Goal: Task Accomplishment & Management: Manage account settings

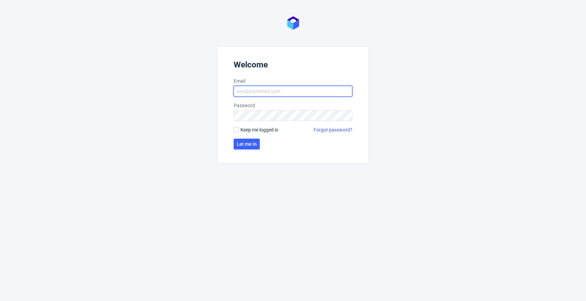
type input "jan.kocik@packhelp.com"
click at [248, 130] on span "Keep me logged in" at bounding box center [259, 129] width 38 height 7
click at [239, 130] on input "Keep me logged in" at bounding box center [235, 129] width 5 height 5
checkbox input "true"
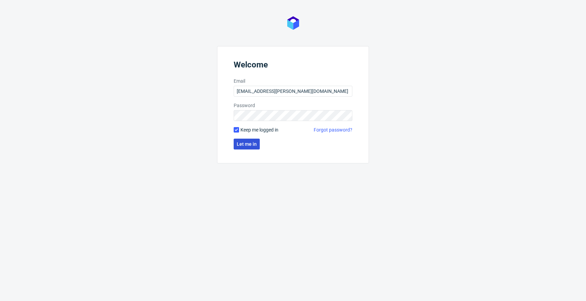
click at [247, 142] on span "Let me in" at bounding box center [247, 144] width 20 height 5
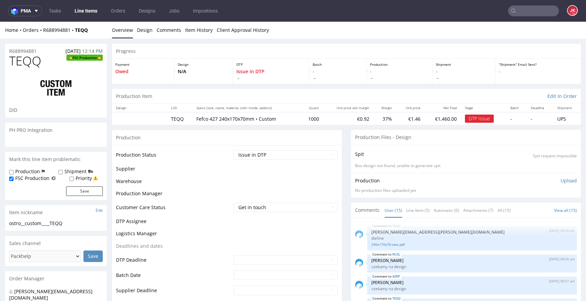
scroll to position [331, 0]
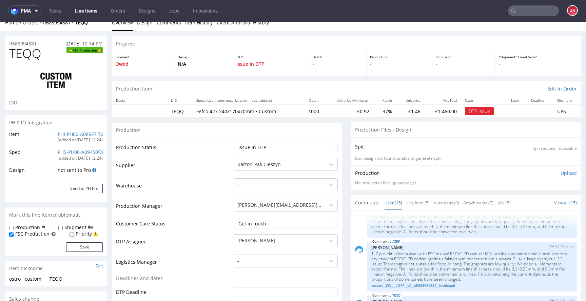
scroll to position [0, 0]
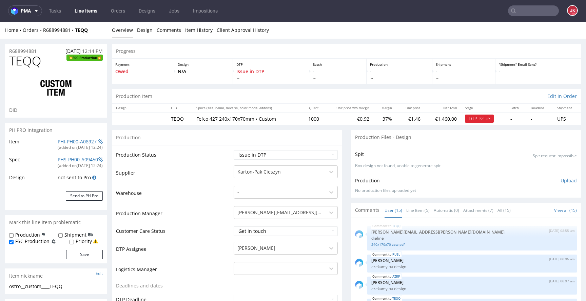
scroll to position [331, 0]
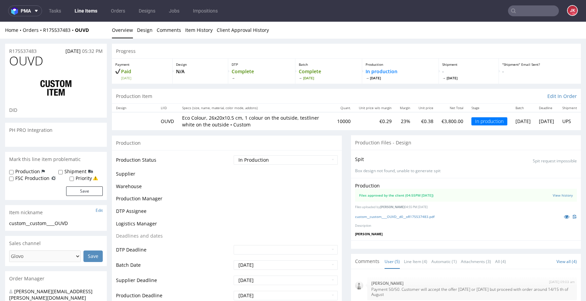
scroll to position [19, 0]
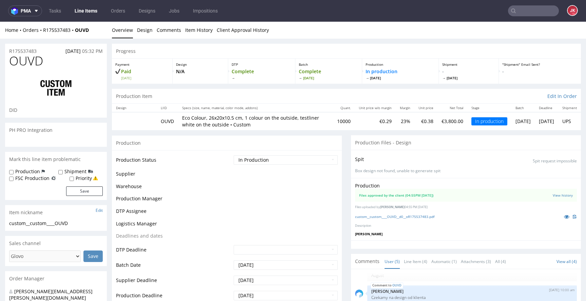
select select "in_progress"
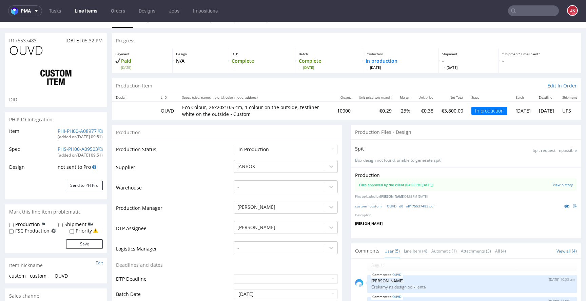
scroll to position [0, 0]
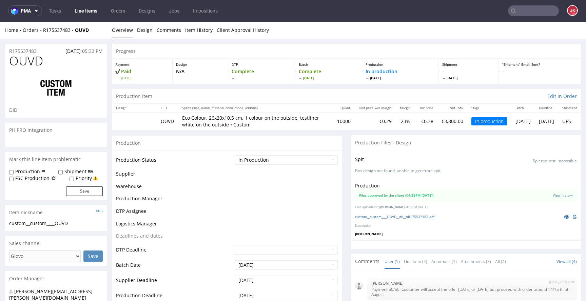
scroll to position [19, 0]
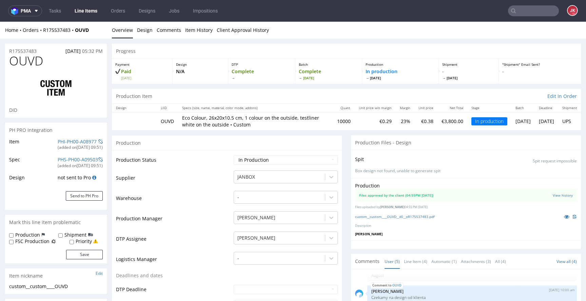
select select "in_progress"
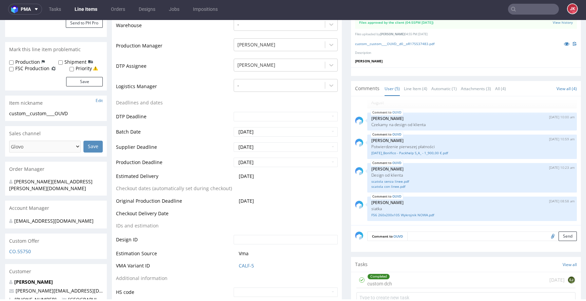
scroll to position [0, 0]
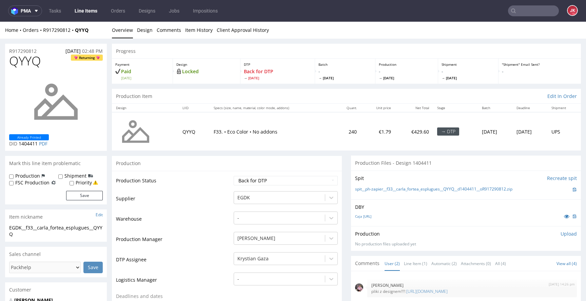
click at [90, 13] on link "Line Items" at bounding box center [85, 10] width 31 height 11
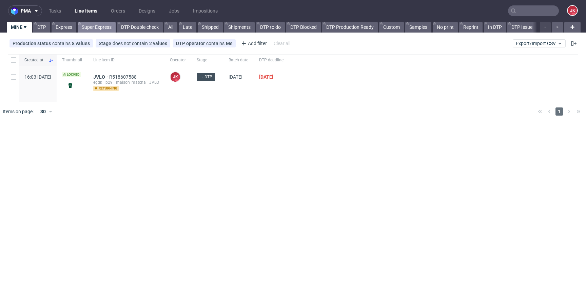
click at [95, 32] on link "Super Express" at bounding box center [97, 27] width 38 height 11
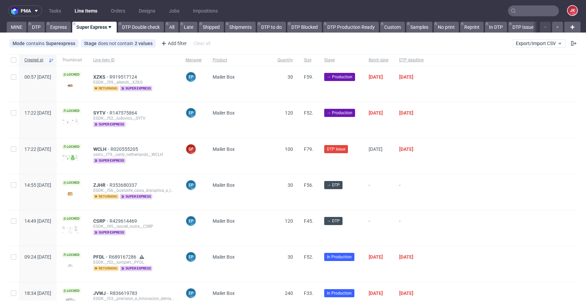
click at [272, 118] on div "Mailer Box" at bounding box center [239, 120] width 65 height 36
click at [423, 61] on span "DTP deadline" at bounding box center [411, 60] width 24 height 6
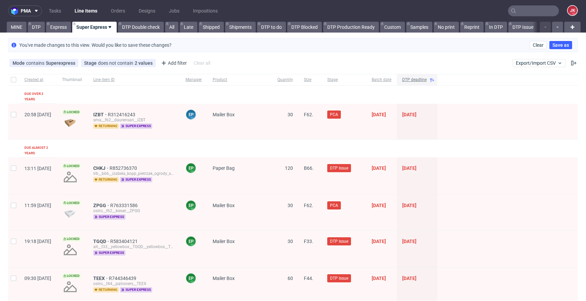
click at [426, 78] on span "DTP deadline" at bounding box center [414, 80] width 24 height 6
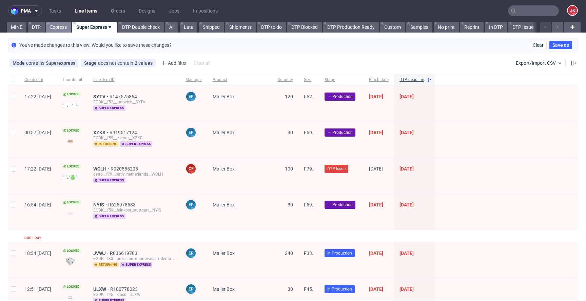
click at [63, 30] on link "Express" at bounding box center [58, 27] width 25 height 11
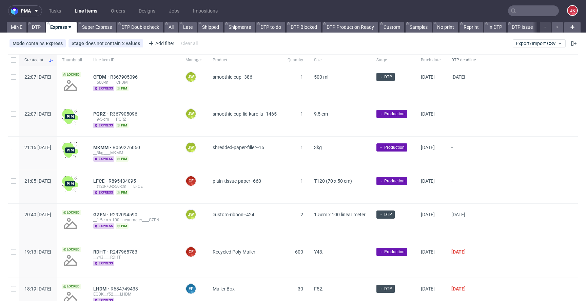
click at [475, 59] on span "DTP deadline" at bounding box center [463, 60] width 24 height 6
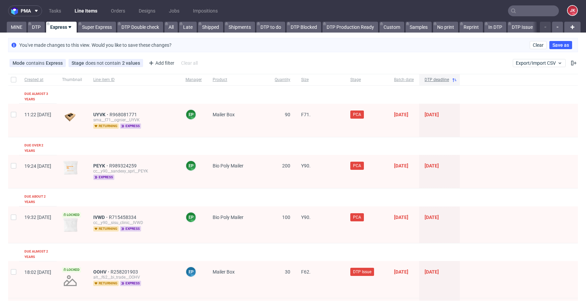
click at [449, 80] on span "DTP deadline" at bounding box center [436, 80] width 24 height 6
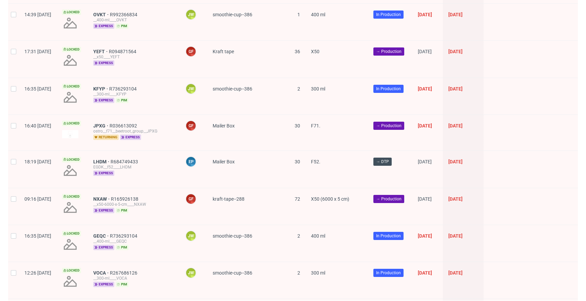
scroll to position [766, 0]
click at [110, 159] on span "LHDM" at bounding box center [101, 161] width 17 height 5
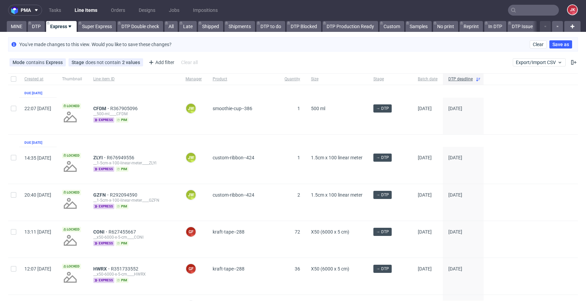
scroll to position [0, 0]
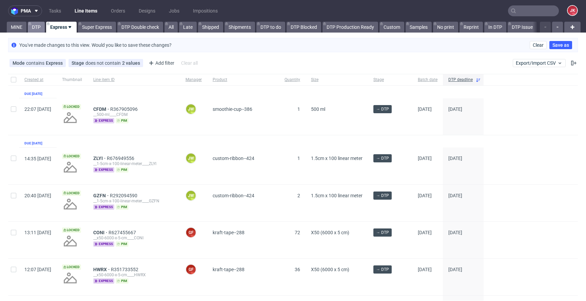
click at [44, 28] on link "DTP" at bounding box center [36, 27] width 17 height 11
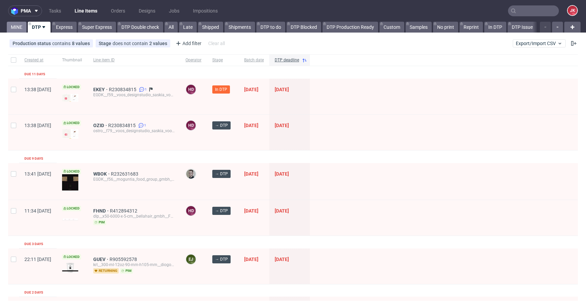
click at [18, 26] on link "MINE" at bounding box center [17, 27] width 20 height 11
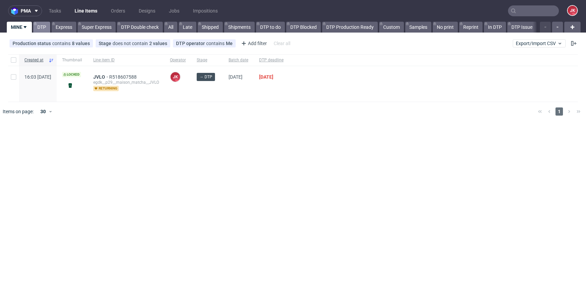
click at [38, 27] on link "DTP" at bounding box center [41, 27] width 17 height 11
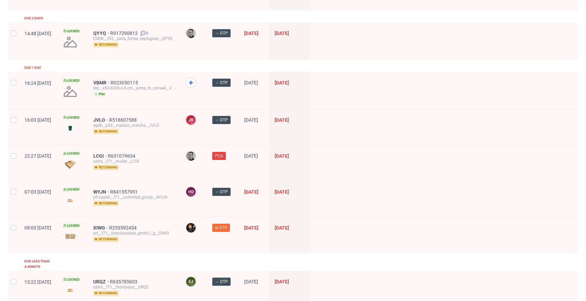
scroll to position [275, 0]
click at [110, 83] on span "VBMR" at bounding box center [101, 81] width 17 height 5
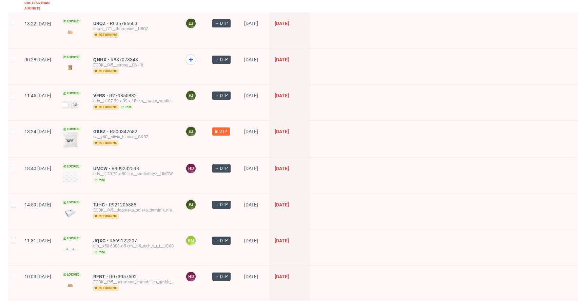
scroll to position [534, 0]
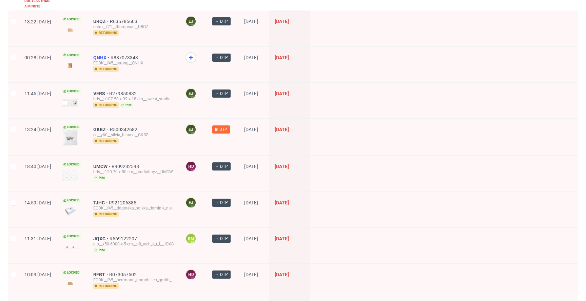
click at [110, 55] on span "QNHX" at bounding box center [101, 57] width 17 height 5
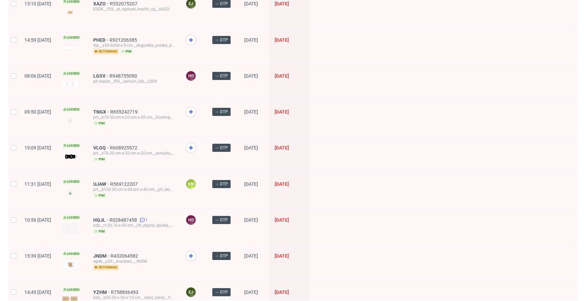
scroll to position [921, 0]
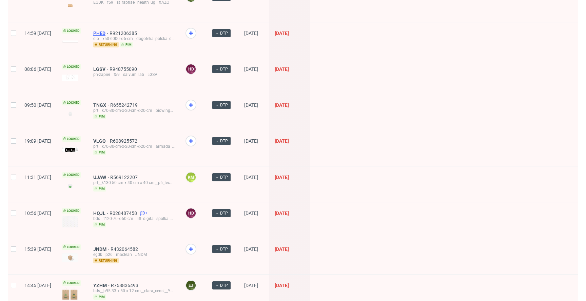
click at [109, 30] on span "PHED" at bounding box center [101, 32] width 16 height 5
click at [110, 102] on span "TNGX" at bounding box center [101, 104] width 17 height 5
click at [110, 138] on span "VLGQ" at bounding box center [101, 140] width 17 height 5
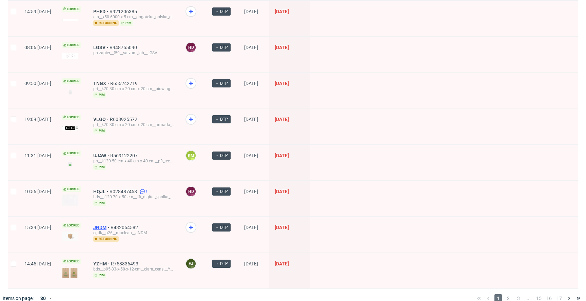
click at [110, 225] on span "JNDM" at bounding box center [101, 227] width 17 height 5
click at [505, 294] on span "2" at bounding box center [507, 298] width 7 height 8
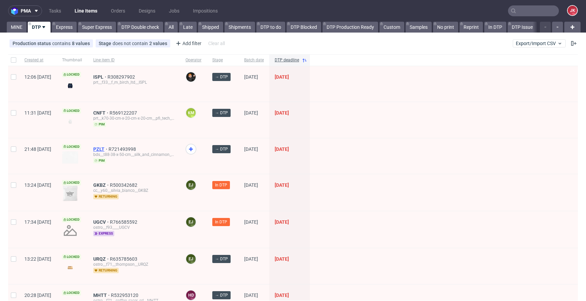
click at [108, 147] on span "PZLT" at bounding box center [100, 148] width 15 height 5
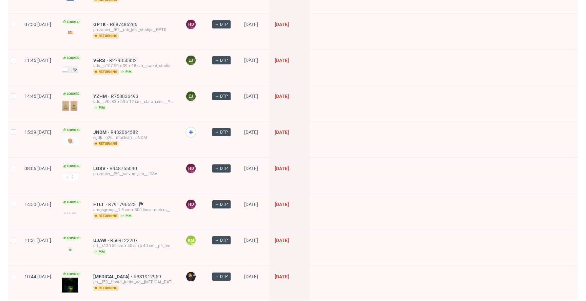
scroll to position [501, 0]
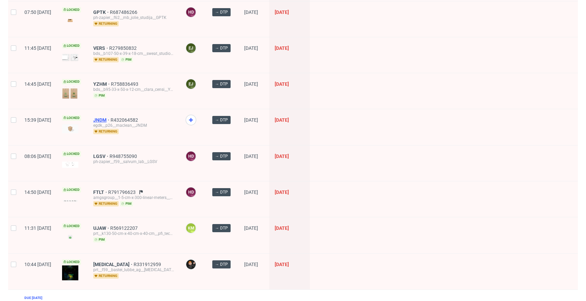
click at [110, 118] on span "JNDM" at bounding box center [101, 119] width 17 height 5
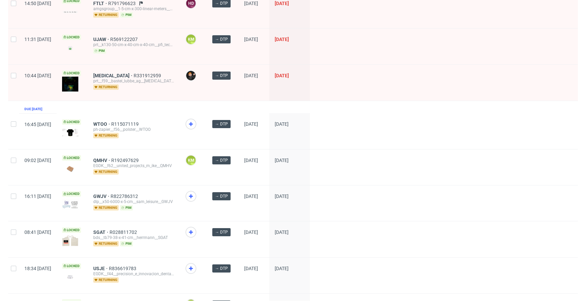
scroll to position [691, 0]
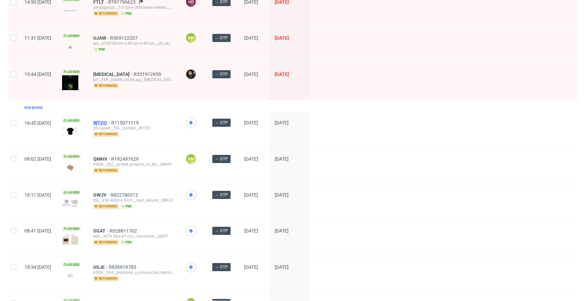
click at [111, 121] on span "WTOO" at bounding box center [102, 122] width 18 height 5
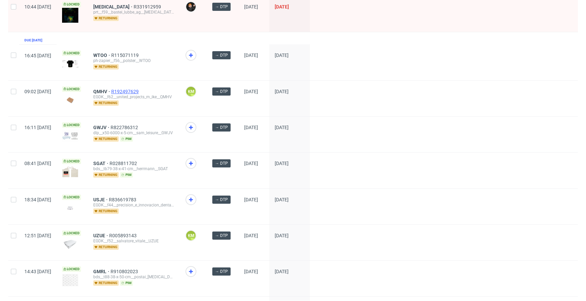
scroll to position [761, 0]
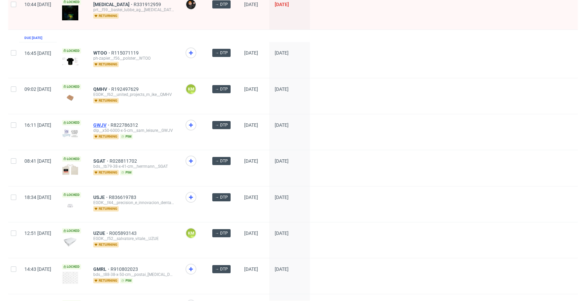
click at [110, 122] on span "GWJV" at bounding box center [101, 124] width 17 height 5
click at [109, 158] on span "SGAT" at bounding box center [101, 160] width 16 height 5
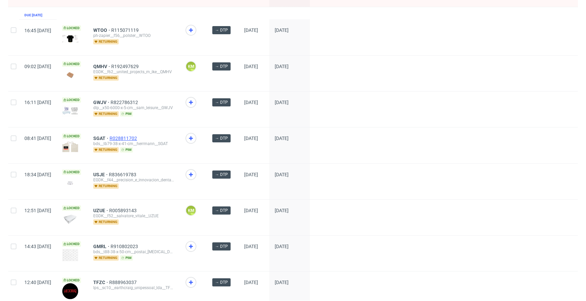
scroll to position [801, 0]
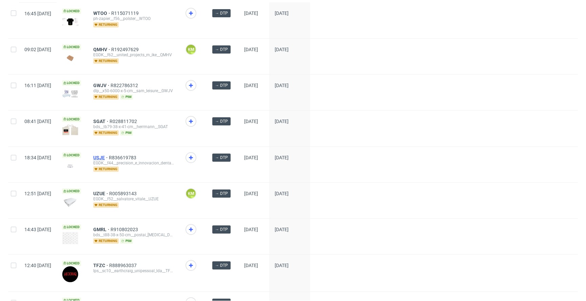
click at [109, 155] on span "USJE" at bounding box center [101, 157] width 16 height 5
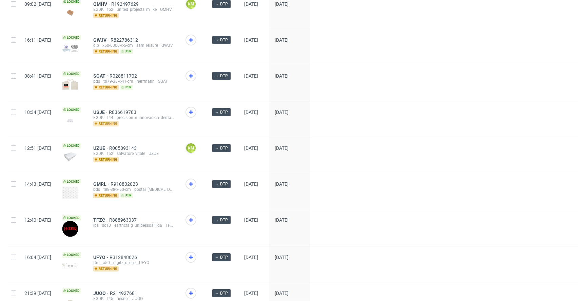
scroll to position [851, 0]
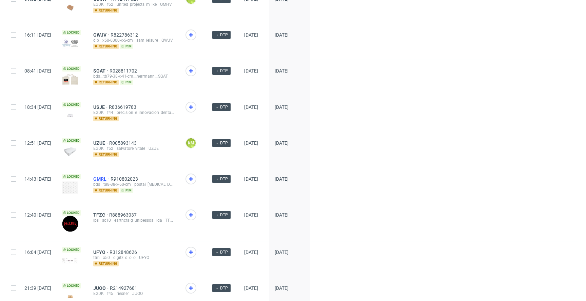
click at [110, 176] on span "GMRL" at bounding box center [101, 178] width 17 height 5
click at [109, 212] on span "TFZC" at bounding box center [101, 214] width 16 height 5
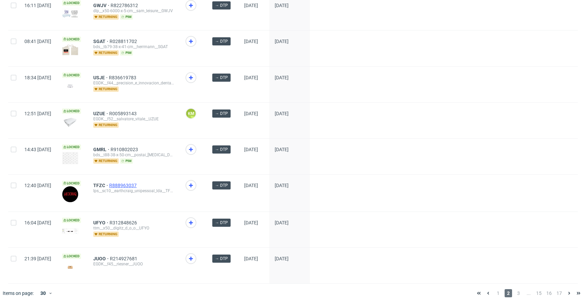
scroll to position [881, 0]
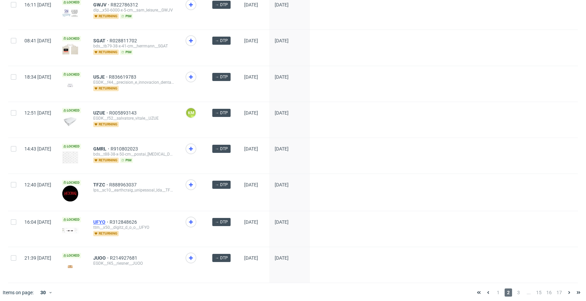
click at [109, 219] on span "UFYO" at bounding box center [101, 221] width 16 height 5
click at [110, 255] on span "JUOO" at bounding box center [101, 257] width 17 height 5
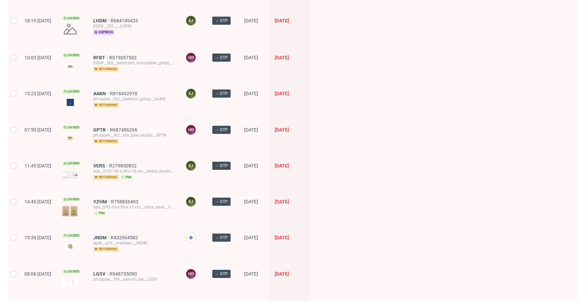
scroll to position [0, 0]
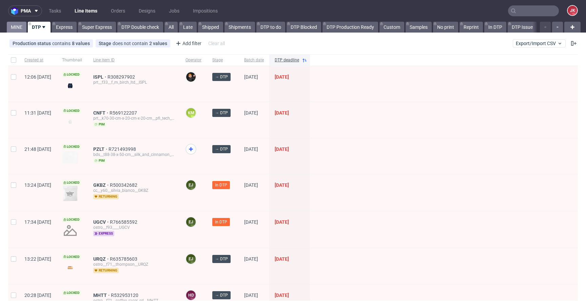
click at [16, 29] on link "MINE" at bounding box center [17, 27] width 20 height 11
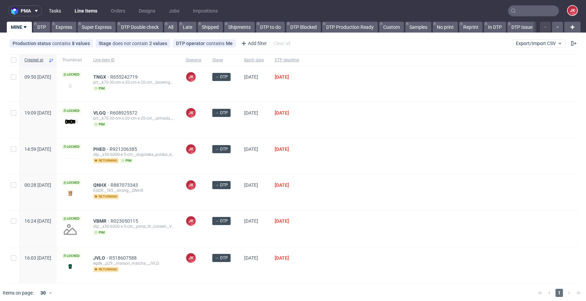
click at [56, 11] on link "Tasks" at bounding box center [55, 10] width 20 height 11
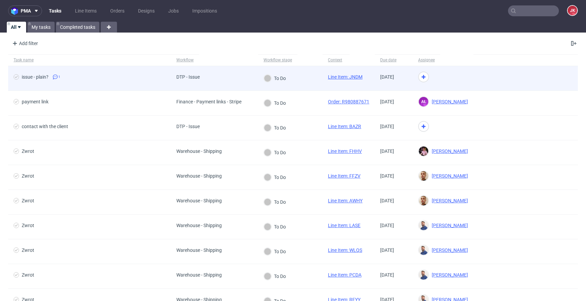
click at [40, 77] on div "issue - plain?" at bounding box center [35, 76] width 27 height 5
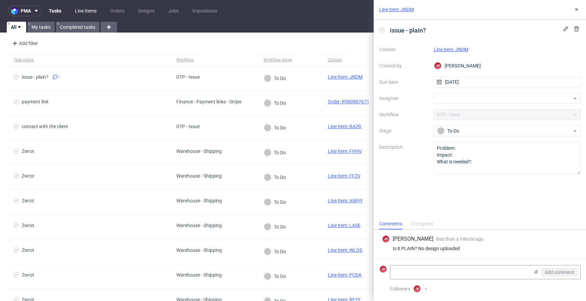
click at [86, 11] on link "Line Items" at bounding box center [86, 10] width 30 height 11
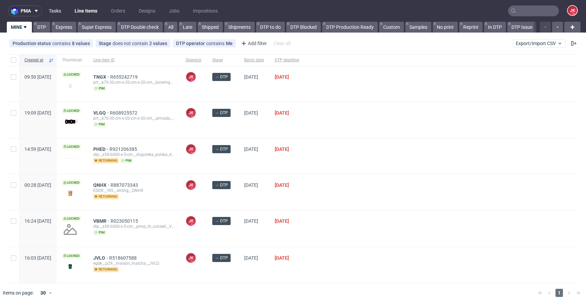
click at [57, 11] on link "Tasks" at bounding box center [55, 10] width 20 height 11
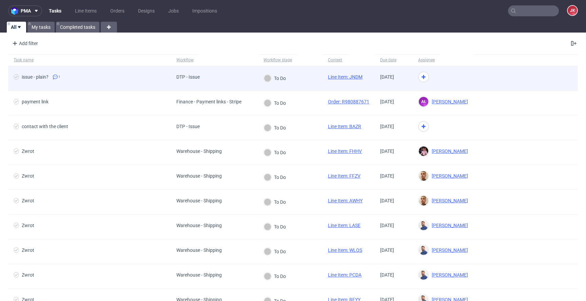
click at [43, 78] on div "issue - plain?" at bounding box center [35, 76] width 27 height 5
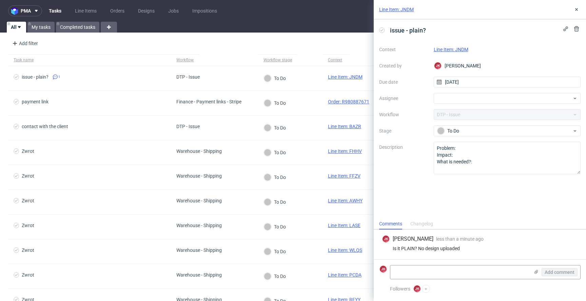
click at [442, 48] on link "Line Item: JNDM" at bounding box center [450, 49] width 35 height 5
click at [91, 14] on link "Line Items" at bounding box center [86, 10] width 30 height 11
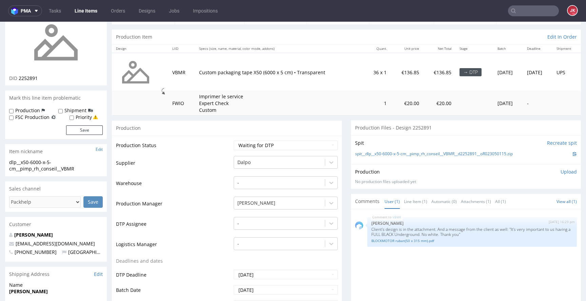
scroll to position [65, 0]
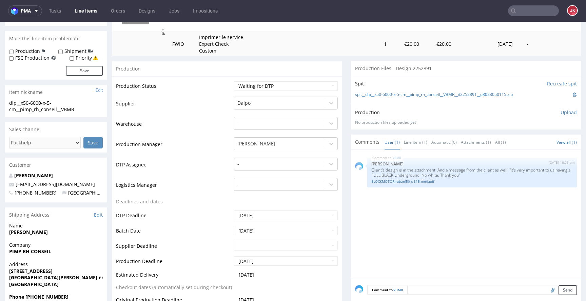
scroll to position [130, 0]
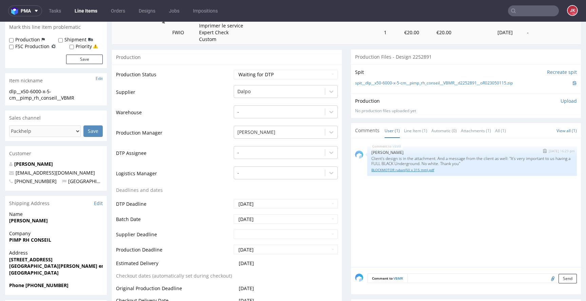
click at [396, 172] on link "BLOCKMOTOR ruban(50 x 315 mm).pdf" at bounding box center [471, 169] width 201 height 5
click at [219, 145] on td "DTP Assignee" at bounding box center [174, 155] width 116 height 20
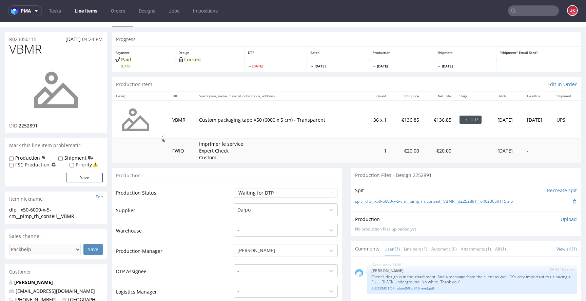
scroll to position [0, 0]
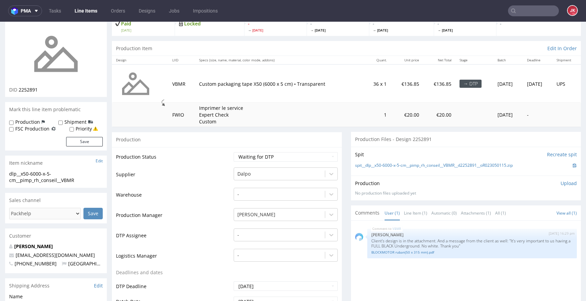
click at [259, 235] on div "-" at bounding box center [285, 232] width 104 height 9
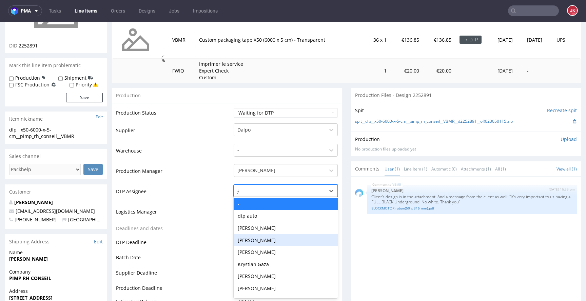
type input "jan"
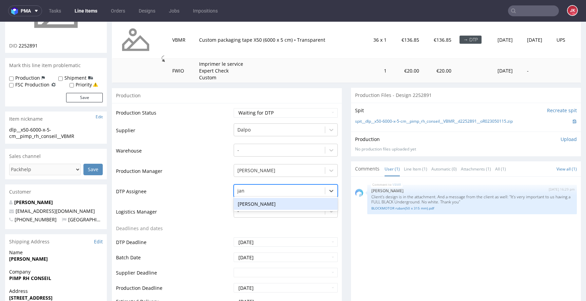
click at [273, 202] on div "[PERSON_NAME]" at bounding box center [285, 204] width 104 height 12
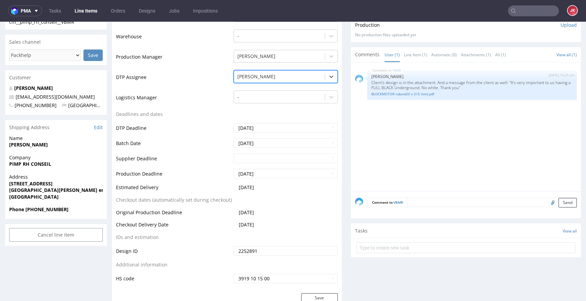
scroll to position [219, 0]
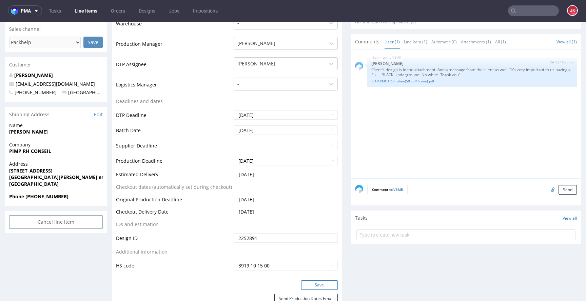
click at [311, 283] on button "Save" at bounding box center [319, 284] width 37 height 9
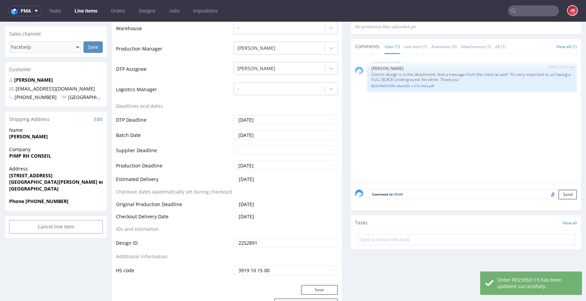
scroll to position [0, 0]
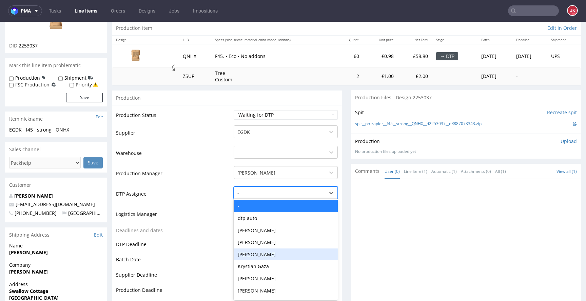
click at [250, 196] on div "Aleksandra Gątarczyk, 5 of 31. 31 results available. Use Up and Down to choose …" at bounding box center [285, 190] width 104 height 9
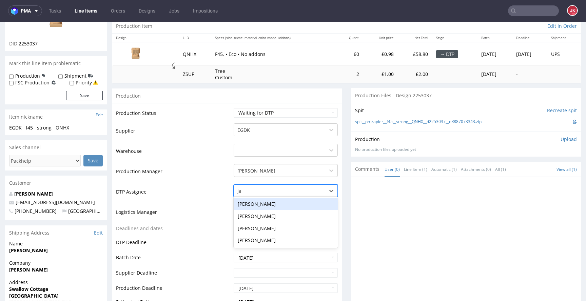
type input "jan"
click at [269, 201] on div "[PERSON_NAME]" at bounding box center [285, 204] width 104 height 12
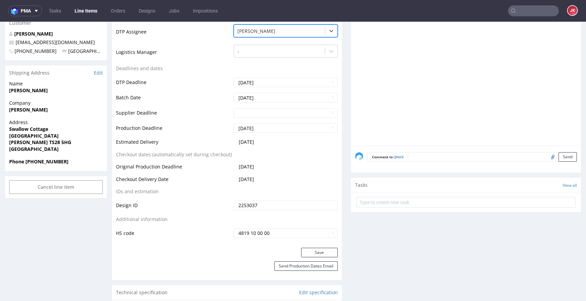
scroll to position [240, 0]
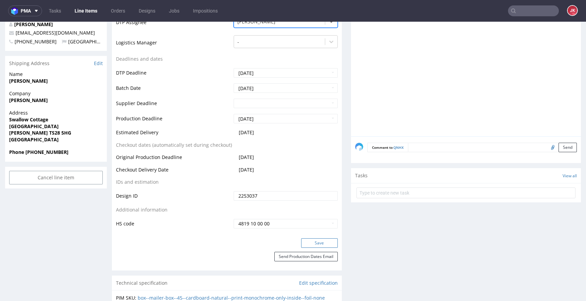
click at [312, 239] on button "Save" at bounding box center [319, 242] width 37 height 9
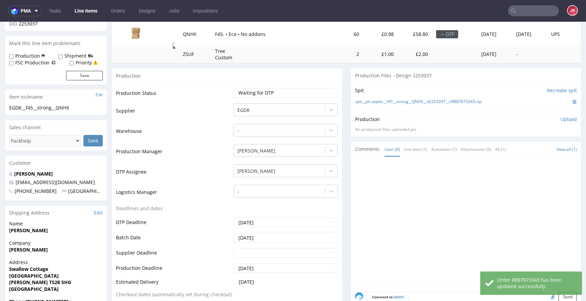
scroll to position [0, 0]
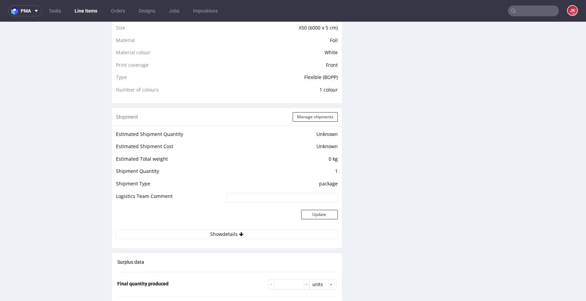
scroll to position [719, 0]
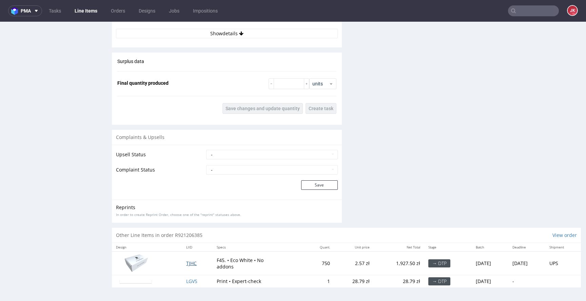
click at [186, 263] on span "TJHC" at bounding box center [191, 263] width 11 height 6
click at [186, 281] on span "LGVS" at bounding box center [191, 281] width 11 height 6
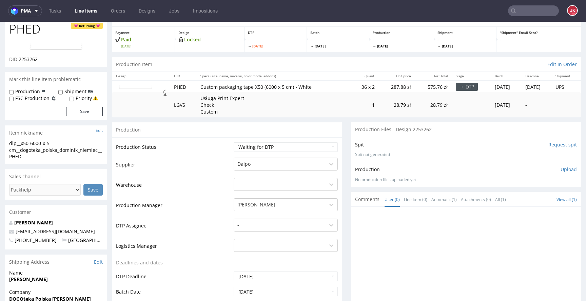
scroll to position [0, 0]
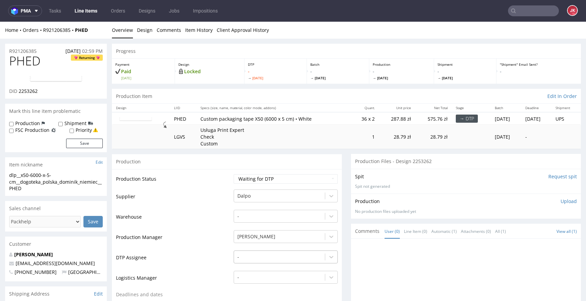
click at [264, 260] on div "-" at bounding box center [285, 254] width 104 height 9
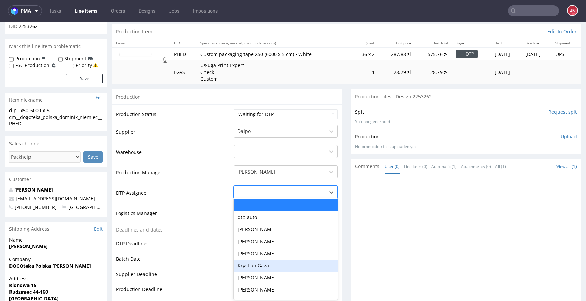
scroll to position [66, 0]
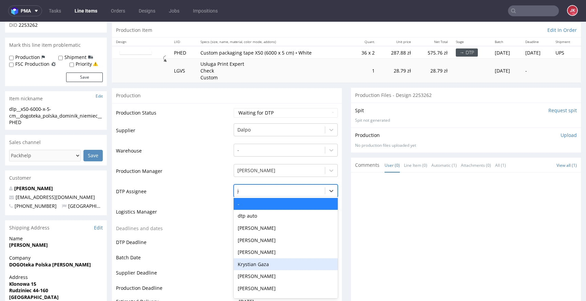
type input "jan"
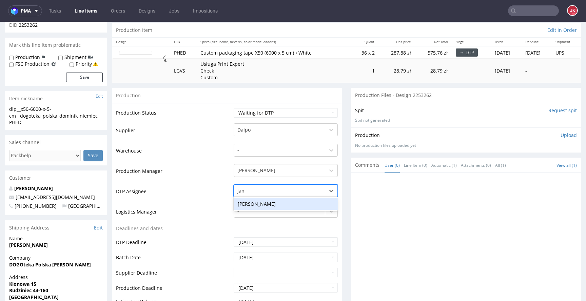
click at [286, 200] on div "[PERSON_NAME]" at bounding box center [285, 204] width 104 height 12
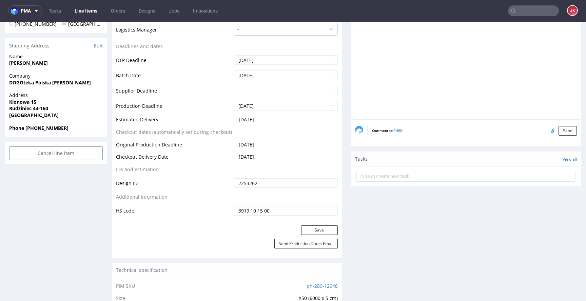
scroll to position [256, 0]
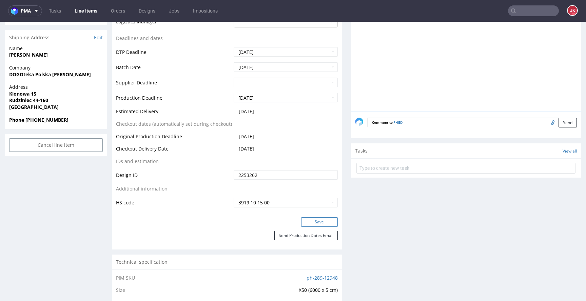
click at [312, 223] on button "Save" at bounding box center [319, 221] width 37 height 9
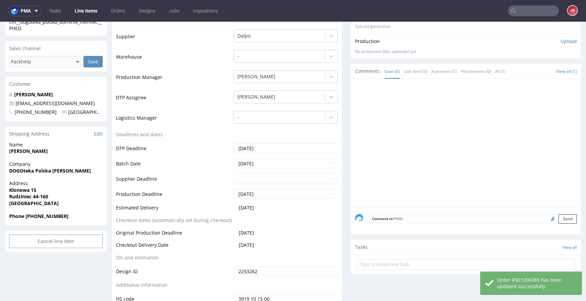
scroll to position [0, 0]
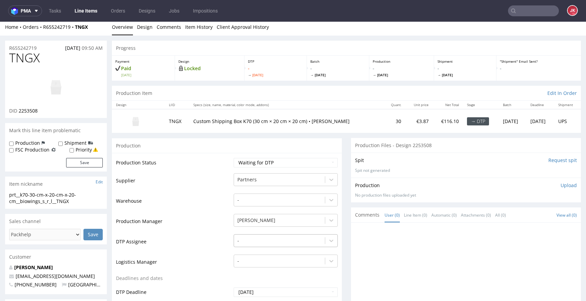
click at [265, 243] on div "-" at bounding box center [285, 238] width 104 height 9
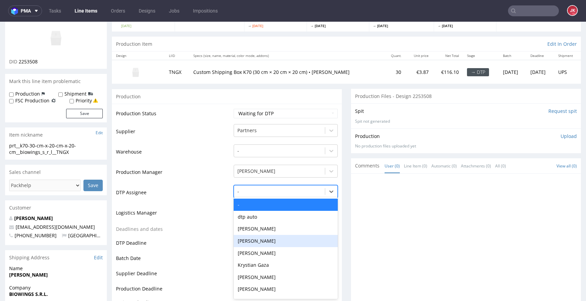
scroll to position [53, 0]
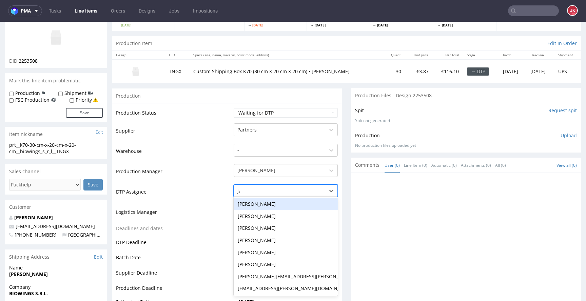
type input "jan"
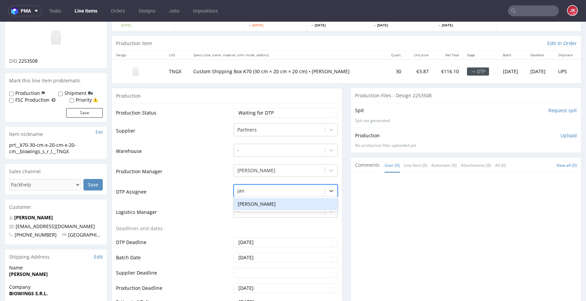
click at [287, 204] on div "[PERSON_NAME]" at bounding box center [285, 204] width 104 height 12
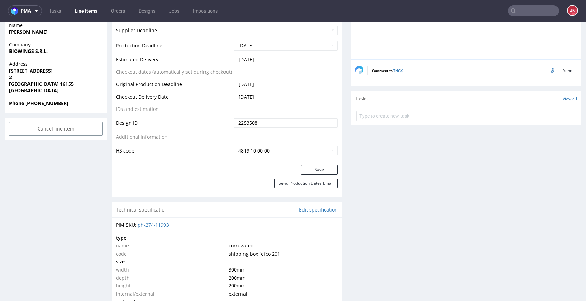
scroll to position [345, 0]
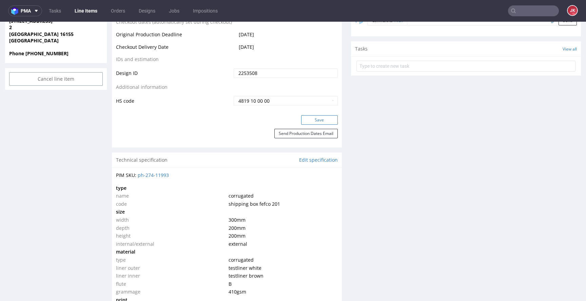
click at [316, 122] on button "Save" at bounding box center [319, 119] width 37 height 9
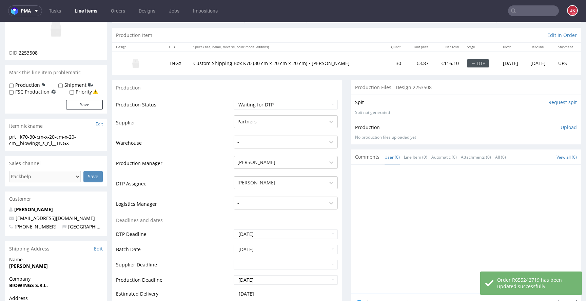
scroll to position [0, 0]
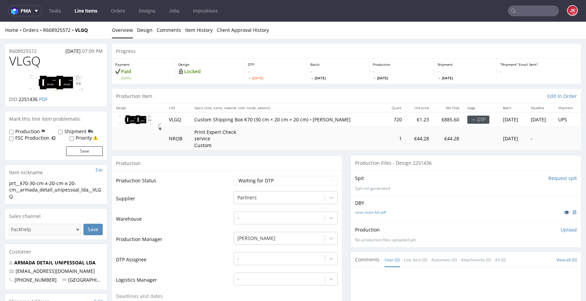
click at [563, 214] on icon at bounding box center [565, 212] width 5 height 5
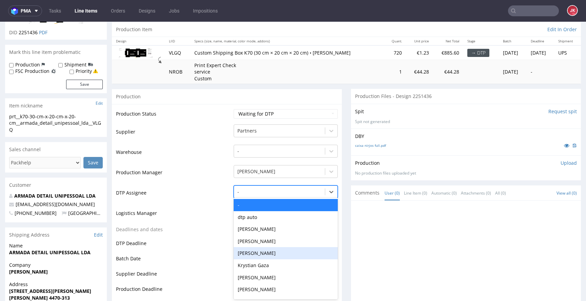
click at [258, 195] on div "Aleksandra Gątarczyk, 5 of 31. 31 results available. Use Up and Down to choose …" at bounding box center [285, 189] width 104 height 9
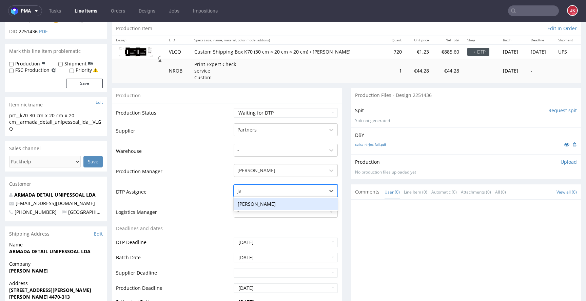
type input "jan"
click at [284, 202] on div "[PERSON_NAME]" at bounding box center [285, 204] width 104 height 12
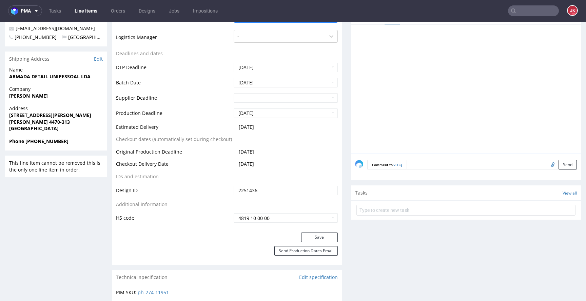
scroll to position [266, 0]
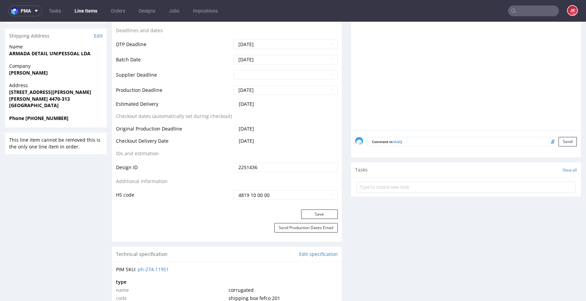
click at [309, 220] on div "Save" at bounding box center [227, 216] width 230 height 14
click at [308, 217] on button "Save" at bounding box center [319, 213] width 37 height 9
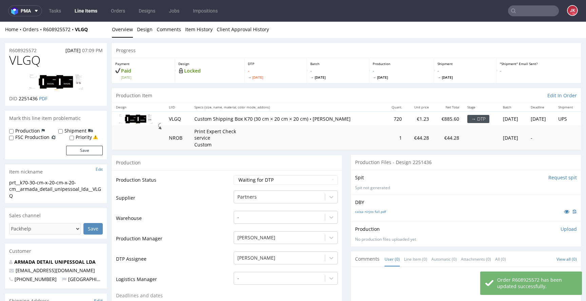
scroll to position [0, 0]
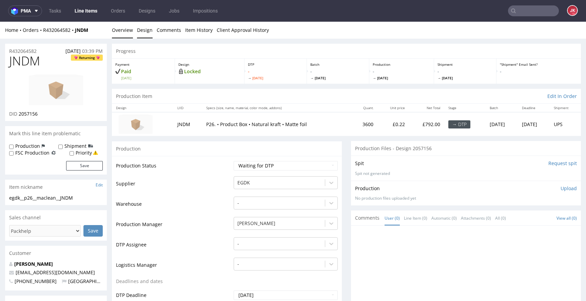
click at [142, 28] on link "Design" at bounding box center [145, 30] width 16 height 17
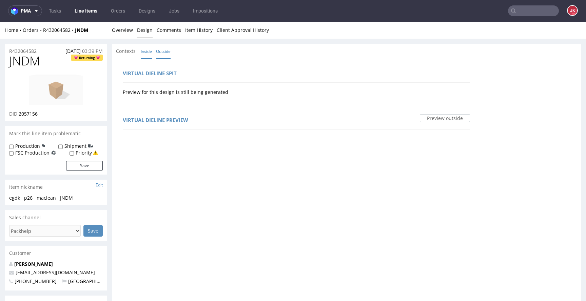
click at [148, 52] on link "Inside" at bounding box center [146, 51] width 11 height 15
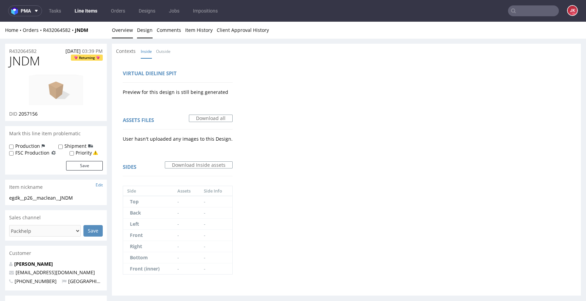
click at [119, 29] on link "Overview" at bounding box center [122, 30] width 21 height 17
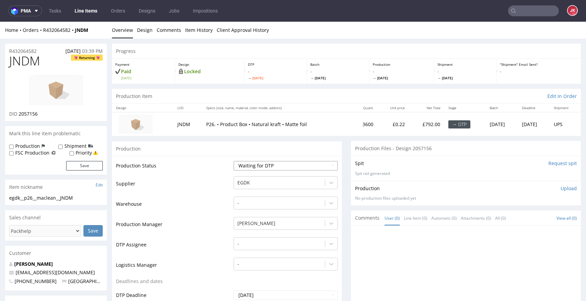
click at [246, 166] on select "Waiting for Artwork Waiting for Diecut Waiting for Mockup Waiting for DTP Waiti…" at bounding box center [285, 165] width 104 height 9
select select "dtp_issue"
click at [233, 161] on select "Waiting for Artwork Waiting for Diecut Waiting for Mockup Waiting for DTP Waiti…" at bounding box center [285, 165] width 104 height 9
click at [144, 32] on link "Design" at bounding box center [145, 30] width 16 height 17
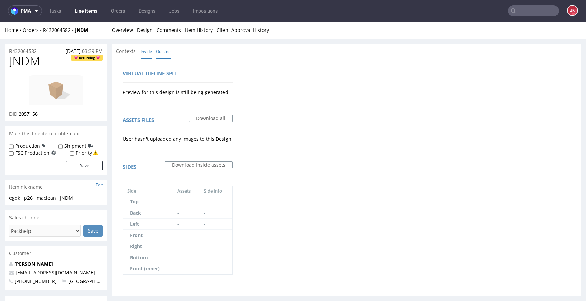
click at [162, 48] on link "Outside" at bounding box center [163, 51] width 15 height 15
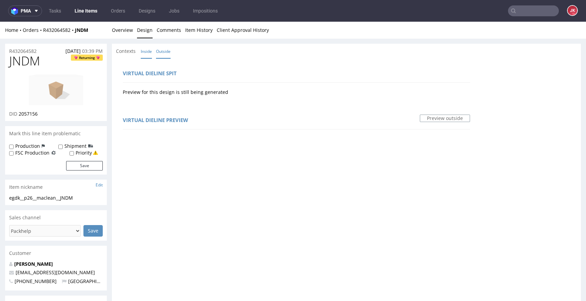
click at [149, 54] on link "Inside" at bounding box center [146, 51] width 11 height 15
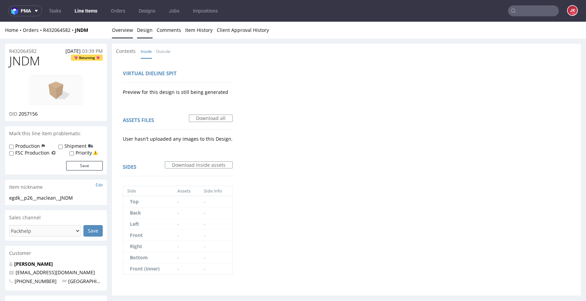
click at [123, 32] on link "Overview" at bounding box center [122, 30] width 21 height 17
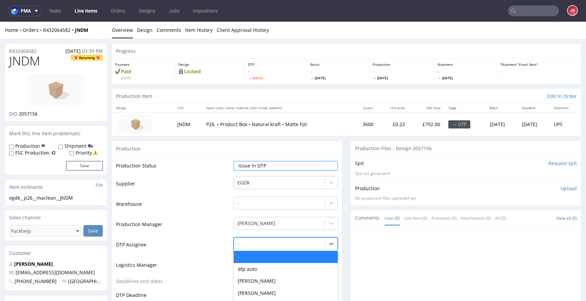
scroll to position [53, 0]
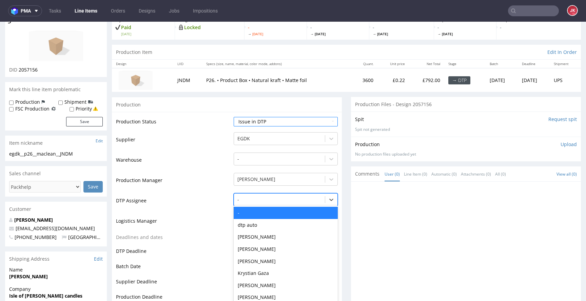
click at [253, 203] on div "- selected, 1 of 31. 31 results available. Use Up and Down to choose options, p…" at bounding box center [285, 197] width 104 height 9
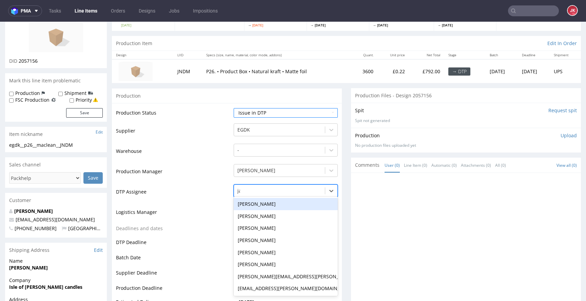
type input "jan"
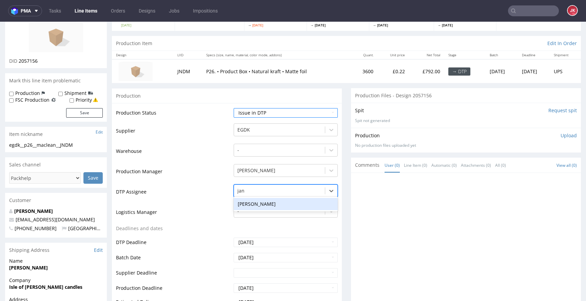
click at [268, 206] on div "Jan Kocik" at bounding box center [285, 204] width 104 height 12
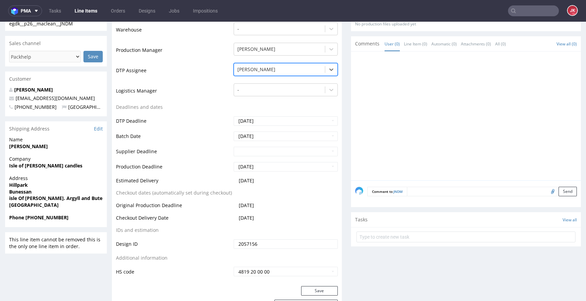
scroll to position [182, 0]
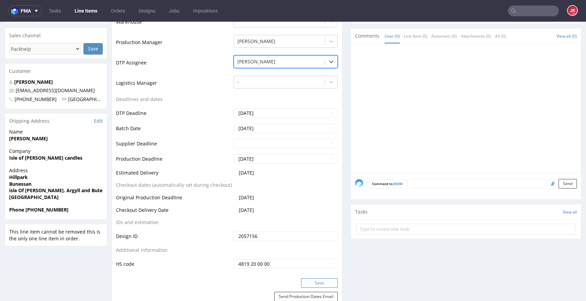
click at [316, 280] on button "Save" at bounding box center [319, 282] width 37 height 9
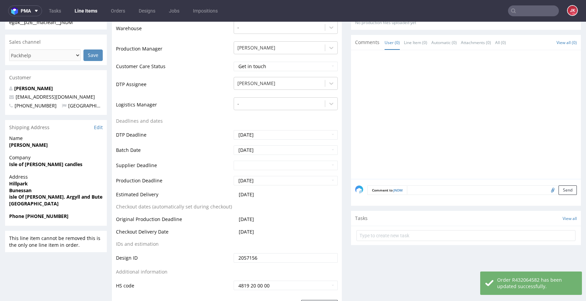
scroll to position [183, 0]
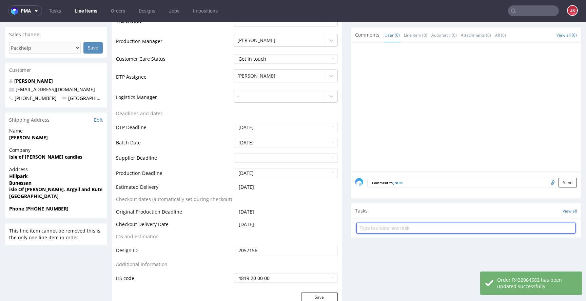
click at [376, 228] on input "text" at bounding box center [465, 228] width 219 height 11
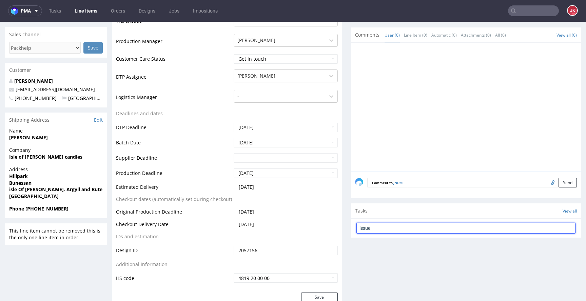
type input "issue"
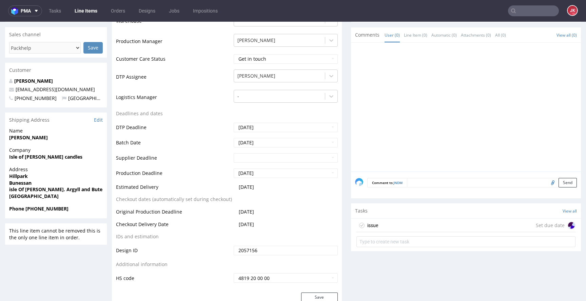
click at [390, 222] on div "issue Set due date" at bounding box center [465, 226] width 219 height 14
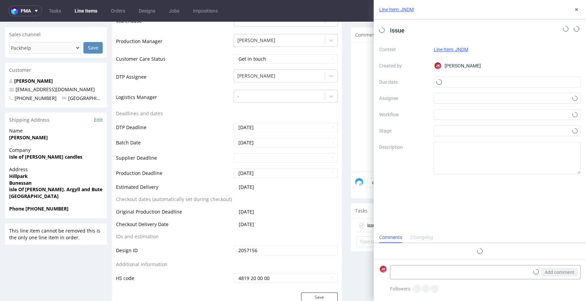
scroll to position [5, 0]
click at [462, 80] on input "text" at bounding box center [506, 82] width 147 height 11
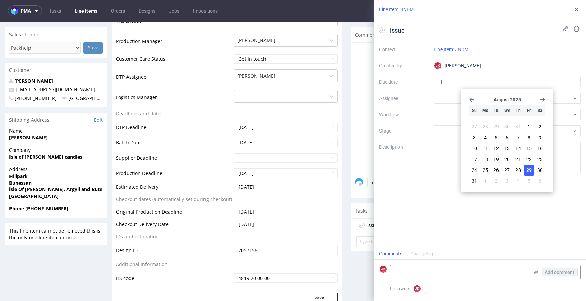
click at [530, 169] on span "29" at bounding box center [528, 170] width 5 height 7
type input "29/08/2025"
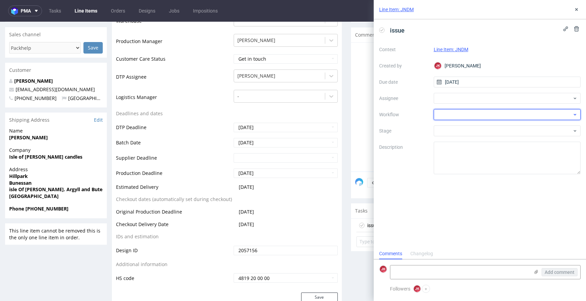
click at [440, 117] on div at bounding box center [506, 114] width 147 height 11
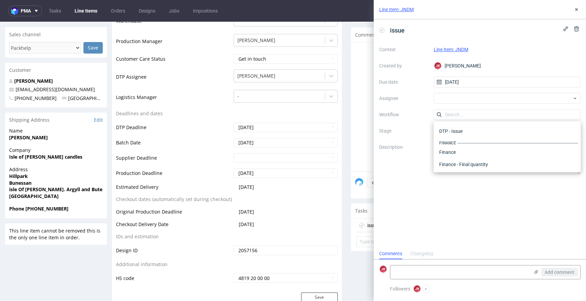
scroll to position [0, 0]
click at [448, 154] on div "DTP - Issue" at bounding box center [507, 151] width 142 height 12
click at [420, 274] on textarea at bounding box center [459, 272] width 139 height 14
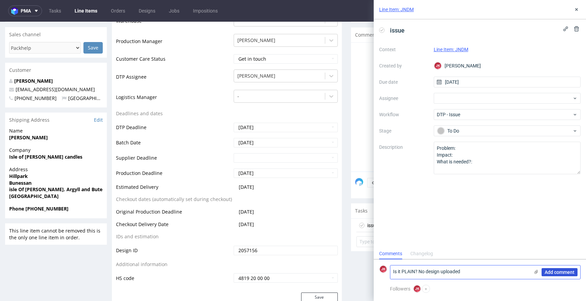
type textarea "Is it PLAIN? No design uploaded"
click at [572, 275] on button "Add comment" at bounding box center [559, 272] width 36 height 8
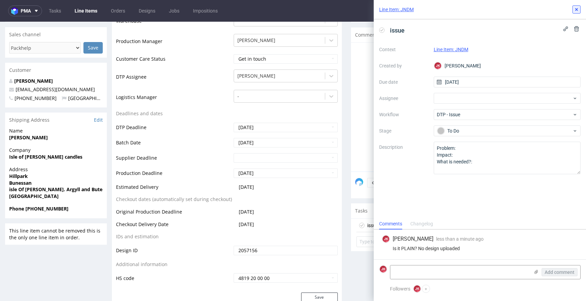
click at [577, 9] on icon at bounding box center [575, 9] width 5 height 5
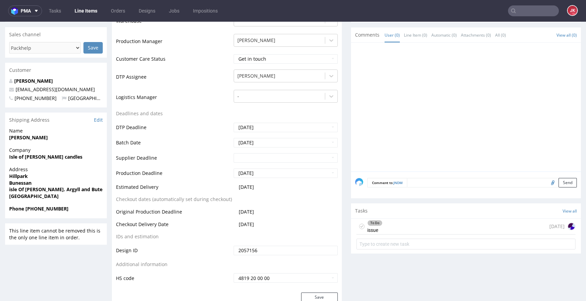
click at [379, 228] on div "To Do issue today" at bounding box center [465, 227] width 219 height 16
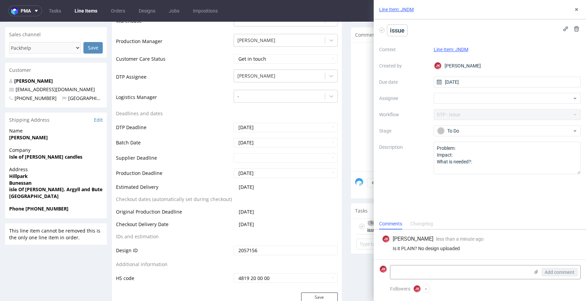
click at [405, 29] on span "issue" at bounding box center [397, 30] width 20 height 11
click at [478, 30] on div "issue - plain?" at bounding box center [479, 30] width 201 height 11
click at [578, 8] on icon at bounding box center [575, 9] width 5 height 5
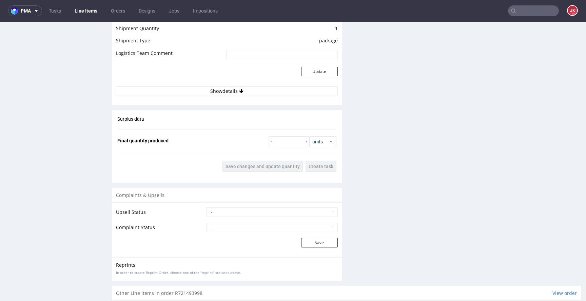
scroll to position [832, 0]
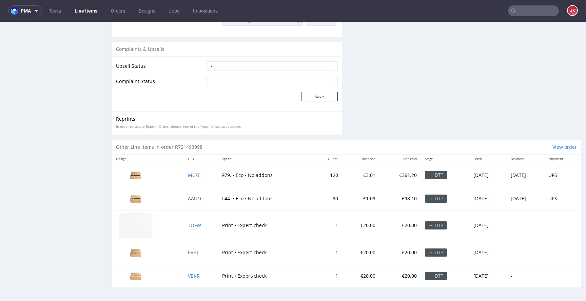
click at [190, 197] on span "AAUO" at bounding box center [194, 198] width 13 height 6
click at [189, 174] on span "MCZE" at bounding box center [194, 175] width 13 height 6
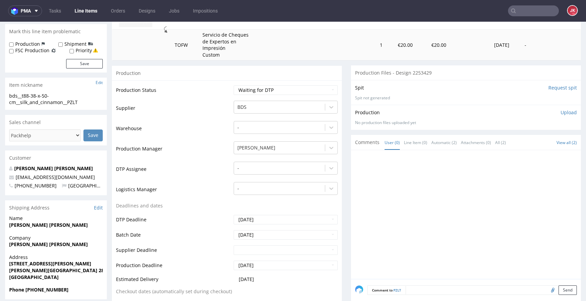
scroll to position [0, 0]
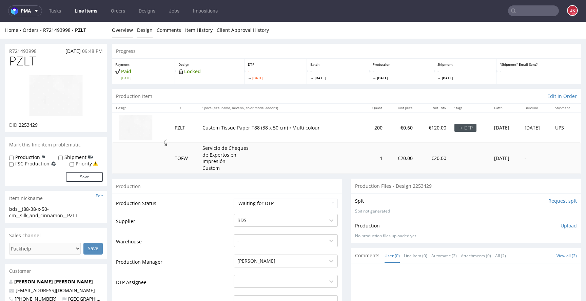
click at [143, 30] on link "Design" at bounding box center [145, 30] width 16 height 17
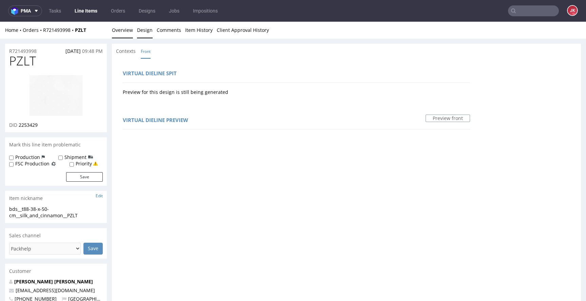
click at [126, 33] on link "Overview" at bounding box center [122, 30] width 21 height 17
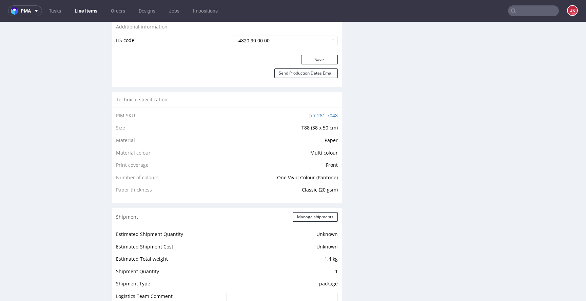
scroll to position [443, 0]
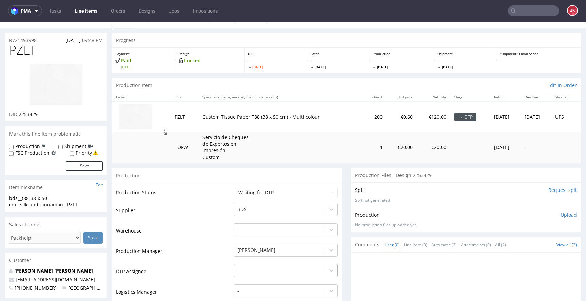
click at [254, 267] on div "-" at bounding box center [285, 268] width 104 height 9
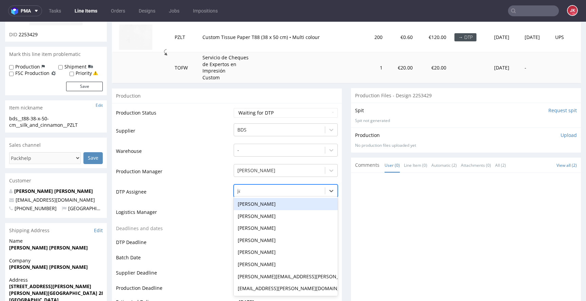
type input "jan"
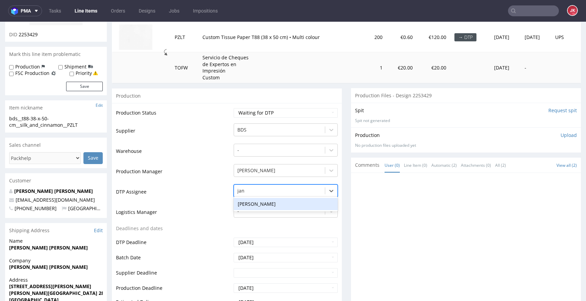
click at [267, 209] on div "Jan Kocik" at bounding box center [285, 204] width 104 height 12
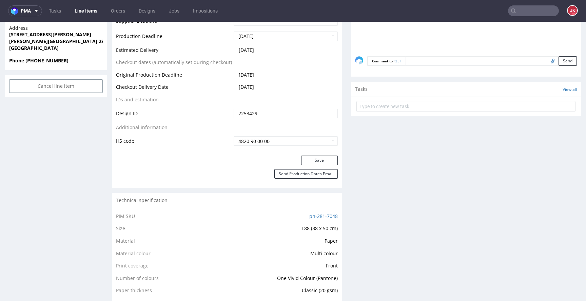
scroll to position [398, 0]
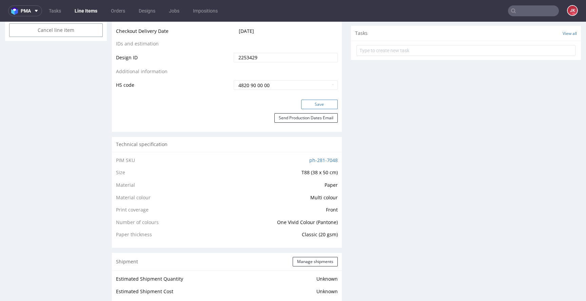
click at [306, 106] on button "Save" at bounding box center [319, 104] width 37 height 9
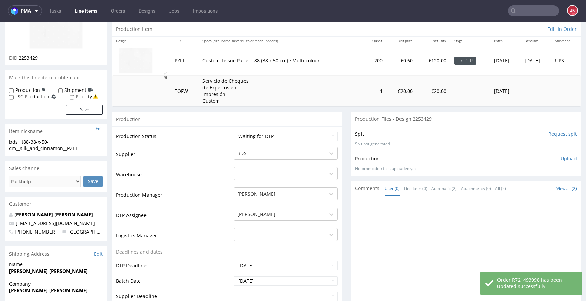
scroll to position [0, 0]
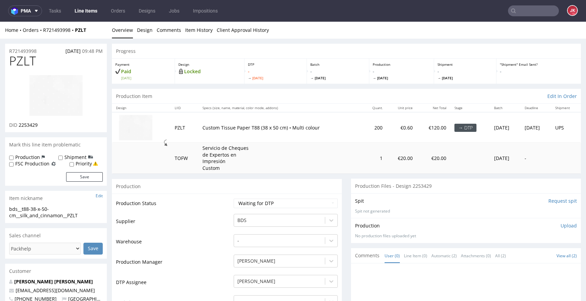
click at [70, 95] on img at bounding box center [56, 96] width 54 height 42
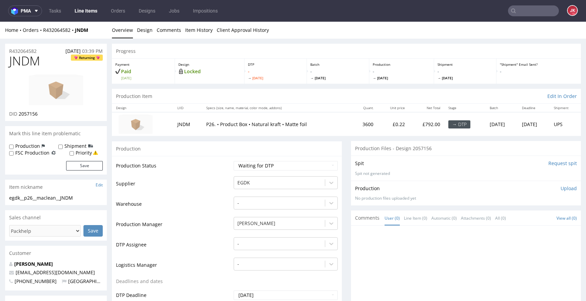
click at [223, 181] on td "Supplier" at bounding box center [174, 186] width 116 height 20
click at [143, 32] on link "Design" at bounding box center [145, 30] width 16 height 17
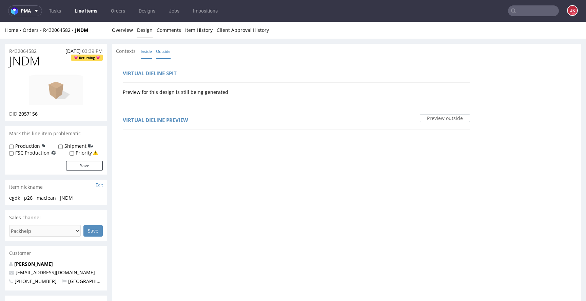
click at [150, 52] on link "Inside" at bounding box center [146, 51] width 11 height 15
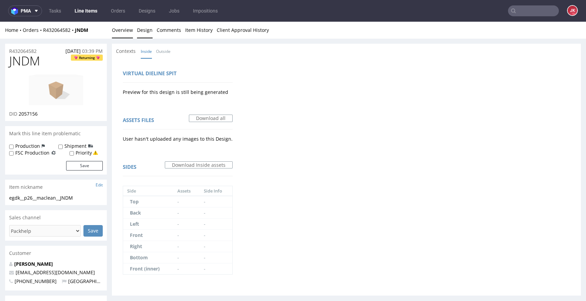
click at [122, 25] on link "Overview" at bounding box center [122, 30] width 21 height 17
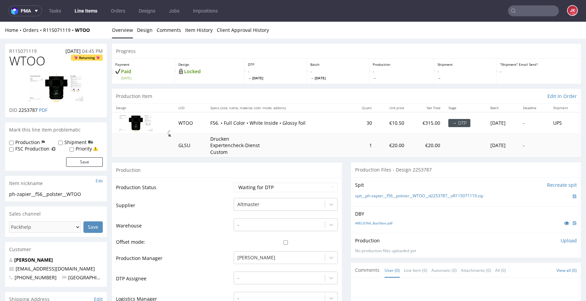
click at [563, 221] on icon at bounding box center [565, 223] width 5 height 5
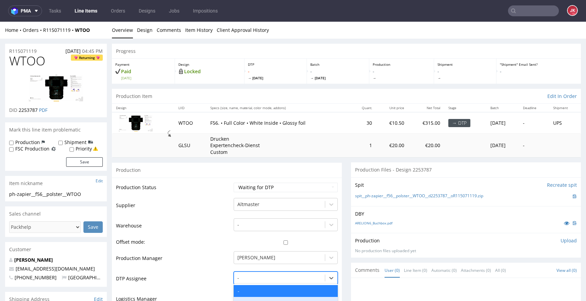
scroll to position [87, 0]
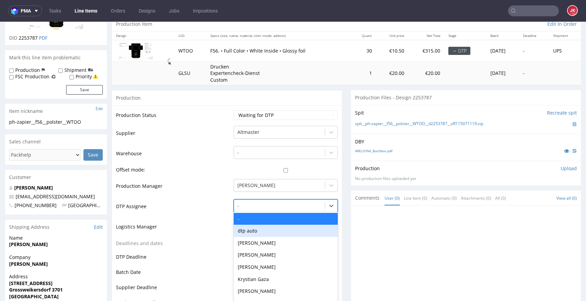
click at [257, 209] on div "dtp auto, 2 of 31. 31 results available. Use Up and Down to choose options, pre…" at bounding box center [285, 203] width 104 height 9
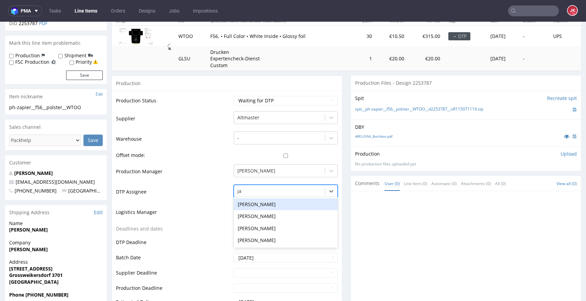
type input "jan"
click at [257, 203] on div "Jan Kocik" at bounding box center [285, 204] width 104 height 12
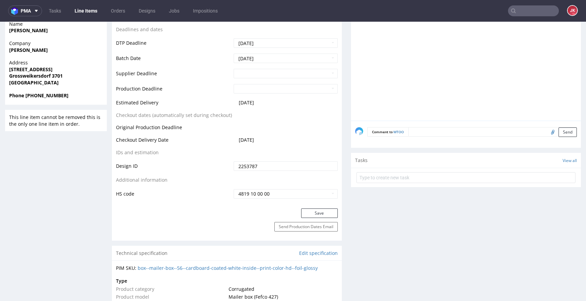
scroll to position [312, 0]
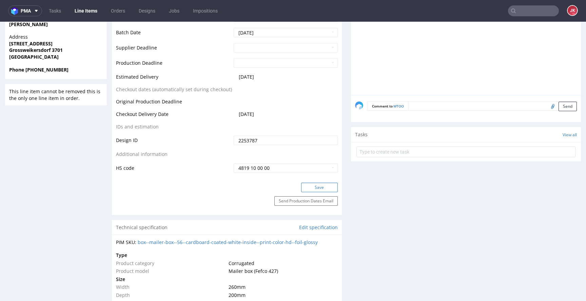
click at [301, 190] on button "Save" at bounding box center [319, 187] width 37 height 9
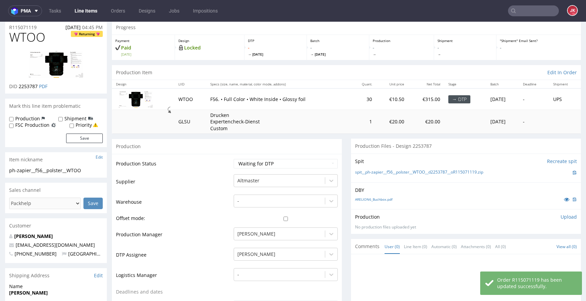
scroll to position [0, 0]
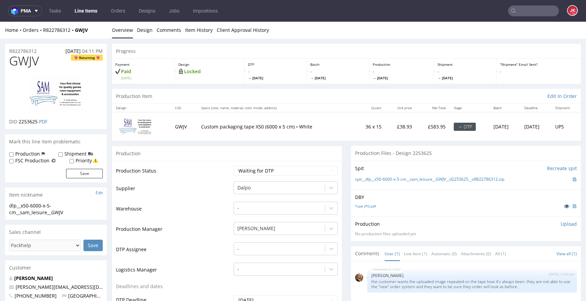
click at [563, 208] on icon at bounding box center [565, 206] width 5 height 5
click at [224, 184] on td "Supplier" at bounding box center [174, 191] width 116 height 20
click at [42, 281] on link "[PERSON_NAME]" at bounding box center [33, 278] width 39 height 6
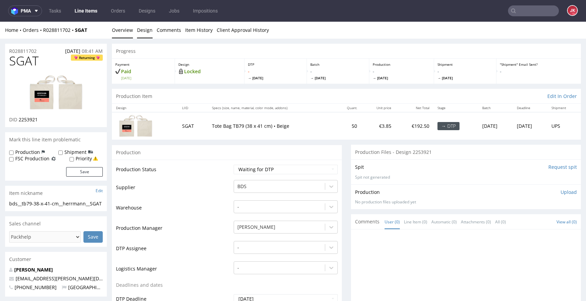
click at [148, 29] on link "Design" at bounding box center [145, 30] width 16 height 17
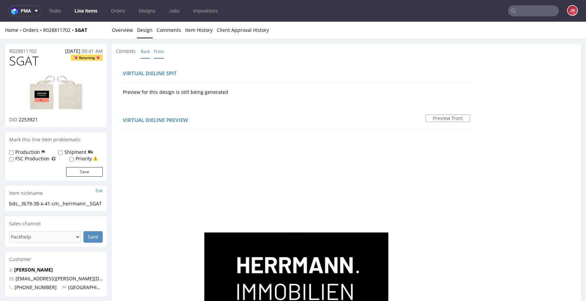
click at [147, 53] on link "Back" at bounding box center [145, 51] width 9 height 15
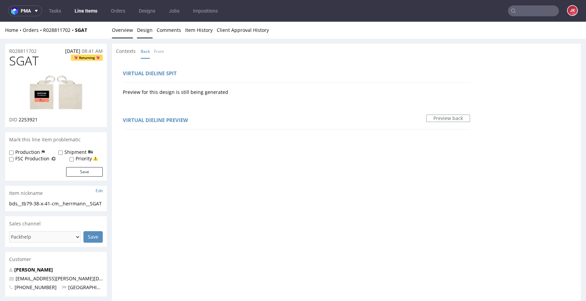
click at [118, 27] on link "Overview" at bounding box center [122, 30] width 21 height 17
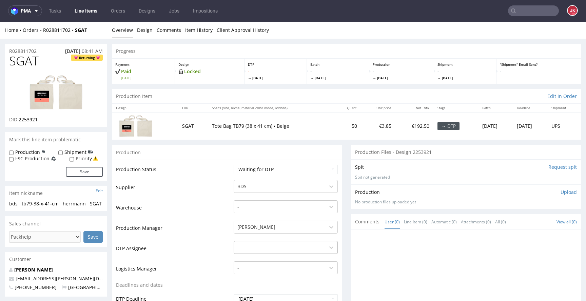
click at [258, 245] on div "-" at bounding box center [285, 245] width 104 height 9
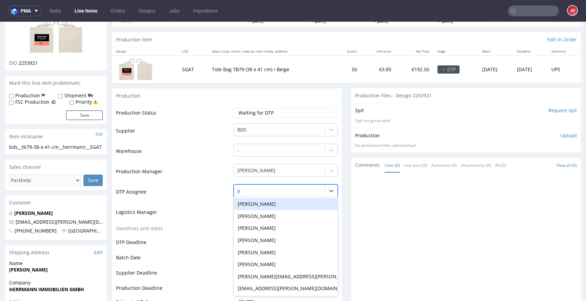
type input "jan"
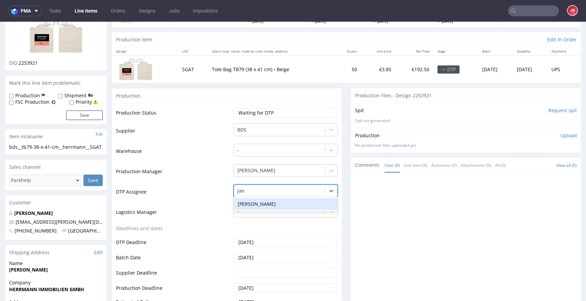
click at [266, 201] on div "[PERSON_NAME]" at bounding box center [285, 204] width 104 height 12
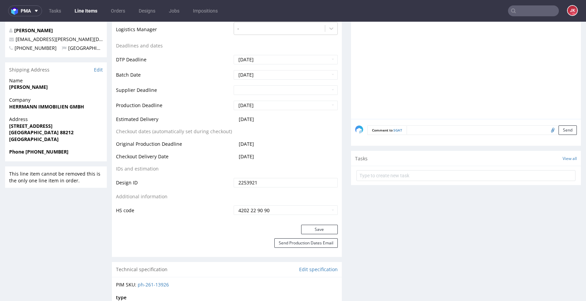
scroll to position [241, 0]
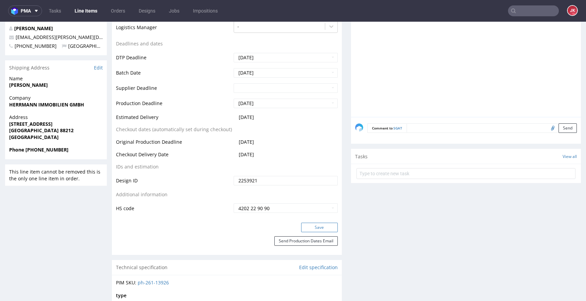
click at [309, 223] on button "Save" at bounding box center [319, 227] width 37 height 9
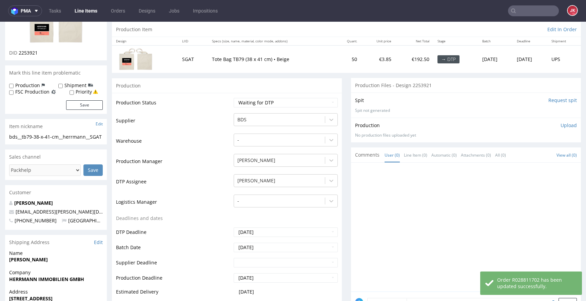
scroll to position [0, 0]
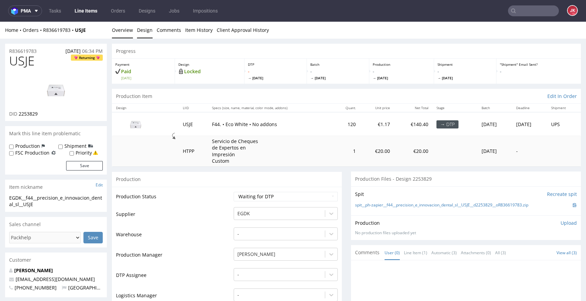
click at [146, 30] on link "Design" at bounding box center [145, 30] width 16 height 17
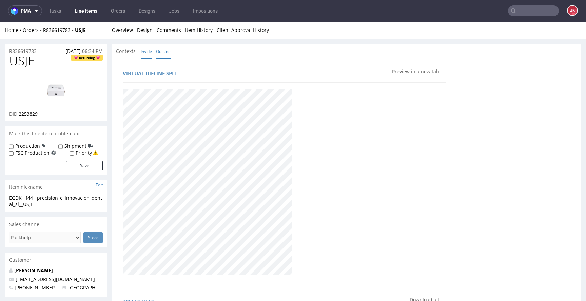
click at [149, 54] on link "Inside" at bounding box center [146, 51] width 11 height 15
click at [165, 51] on link "Outside" at bounding box center [163, 51] width 15 height 15
click at [124, 29] on link "Overview" at bounding box center [122, 30] width 21 height 17
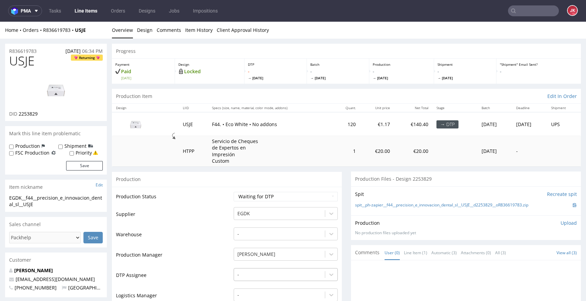
click at [249, 273] on div "-" at bounding box center [285, 272] width 104 height 9
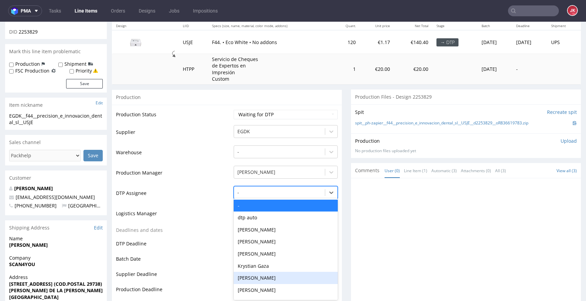
scroll to position [83, 0]
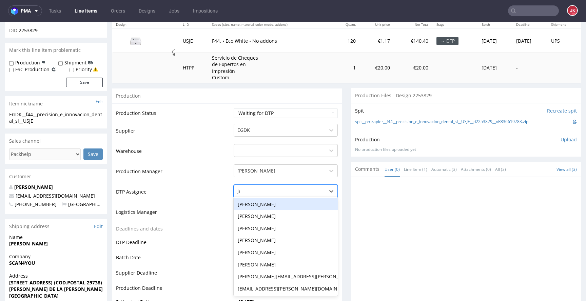
type input "jan"
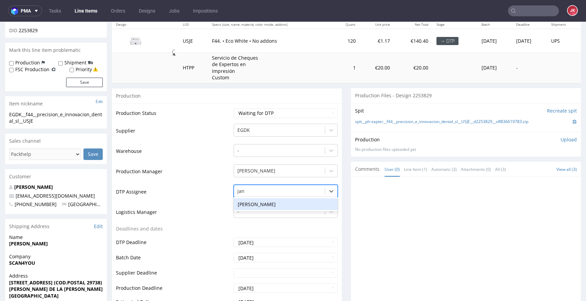
click at [260, 208] on div "[PERSON_NAME]" at bounding box center [285, 204] width 104 height 12
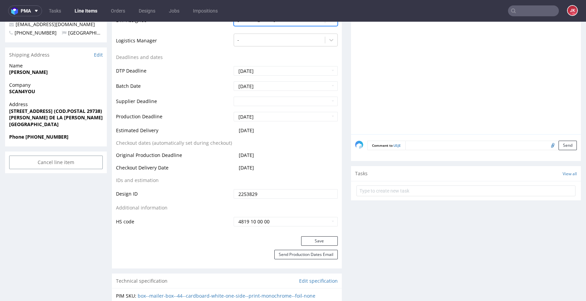
scroll to position [275, 0]
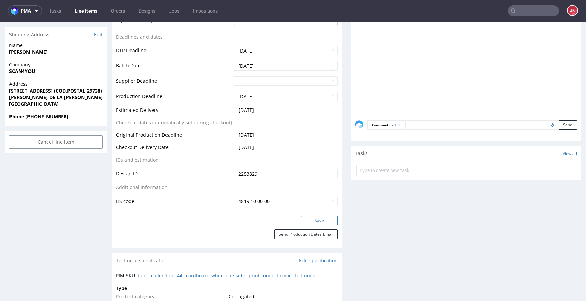
click at [312, 219] on button "Save" at bounding box center [319, 220] width 37 height 9
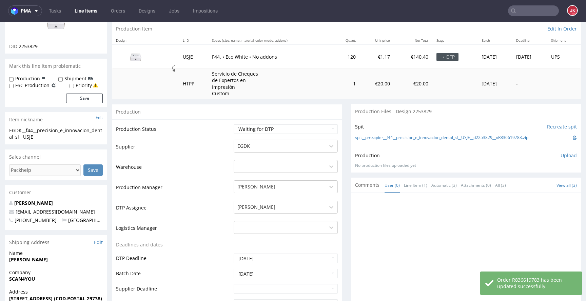
scroll to position [0, 0]
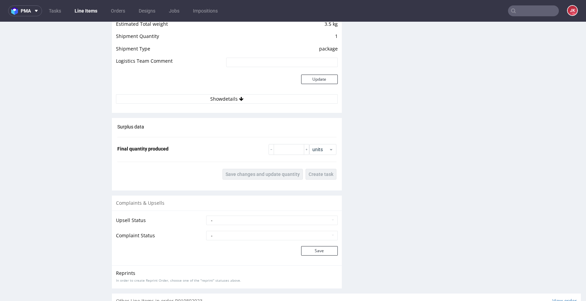
scroll to position [707, 0]
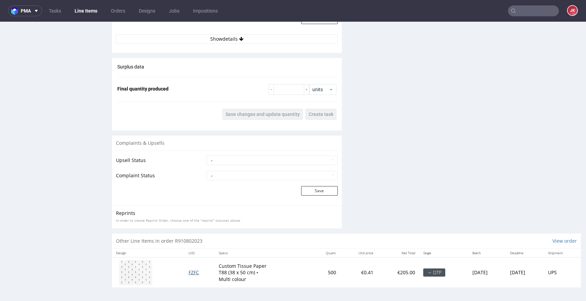
click at [189, 274] on span "FZFC" at bounding box center [193, 272] width 11 height 6
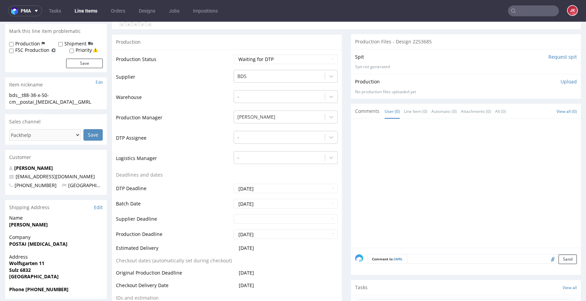
scroll to position [0, 0]
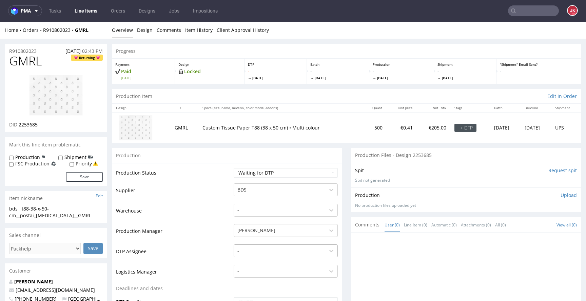
click at [246, 251] on div "-" at bounding box center [285, 248] width 104 height 9
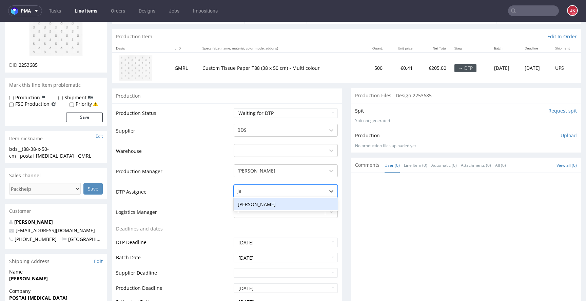
type input "jan"
click at [257, 204] on div "[PERSON_NAME]" at bounding box center [285, 204] width 104 height 12
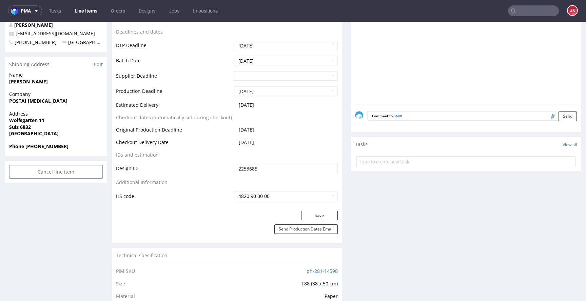
scroll to position [321, 0]
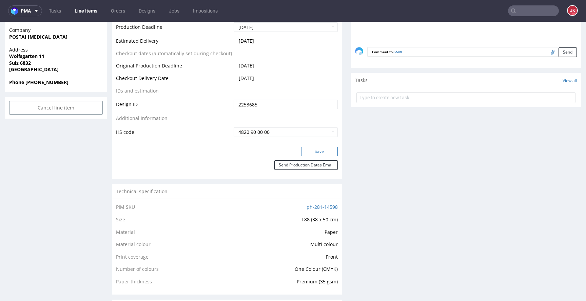
click at [302, 150] on button "Save" at bounding box center [319, 151] width 37 height 9
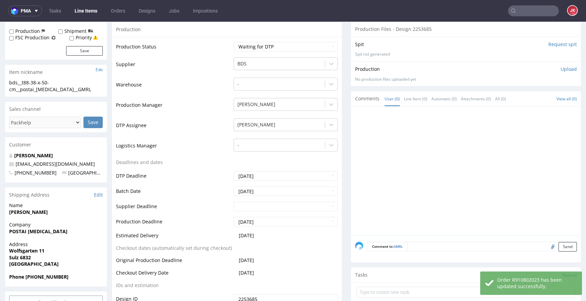
scroll to position [0, 0]
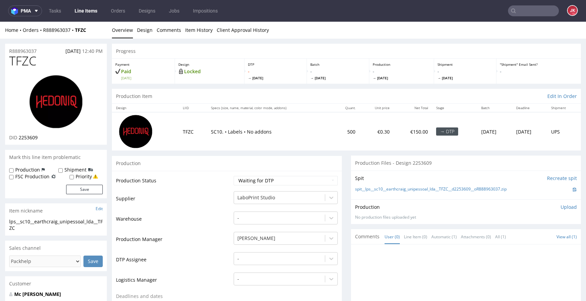
click at [219, 185] on td "Production Status" at bounding box center [174, 182] width 116 height 15
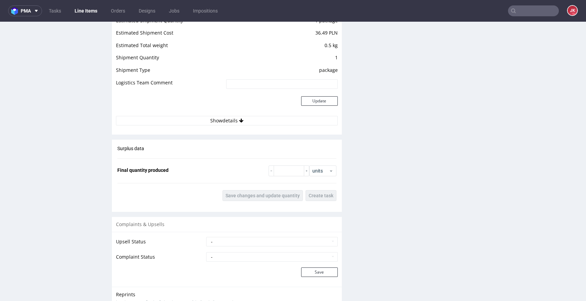
scroll to position [818, 0]
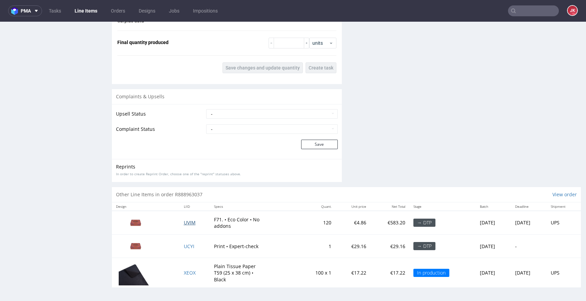
click at [184, 222] on span "UVIM" at bounding box center [190, 222] width 12 height 6
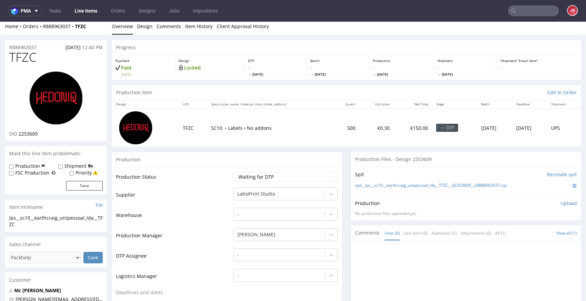
scroll to position [0, 0]
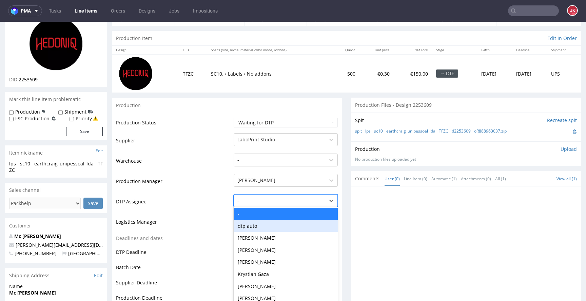
click at [270, 204] on div "dtp auto, 2 of 31. 31 results available. Use Up and Down to choose options, pre…" at bounding box center [285, 198] width 104 height 9
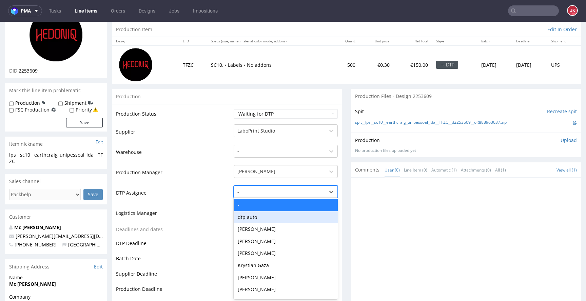
scroll to position [68, 0]
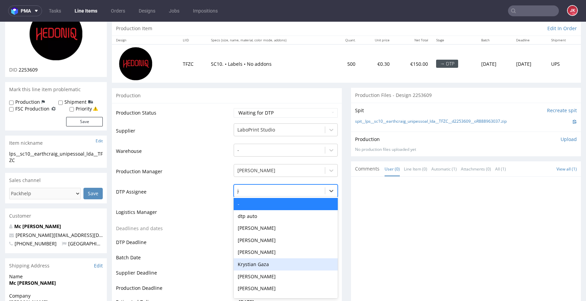
type input "jan"
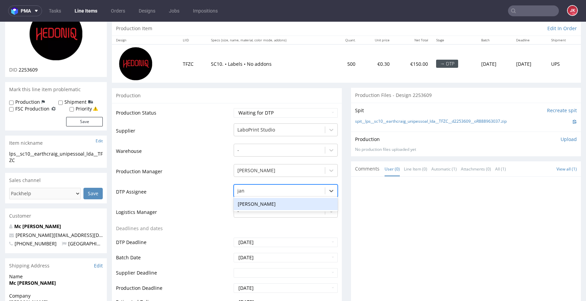
click at [263, 204] on div "Jan Kocik" at bounding box center [285, 204] width 104 height 12
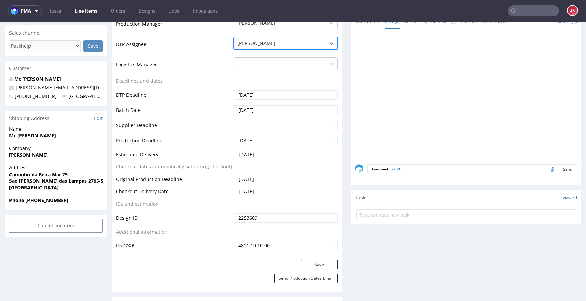
scroll to position [245, 0]
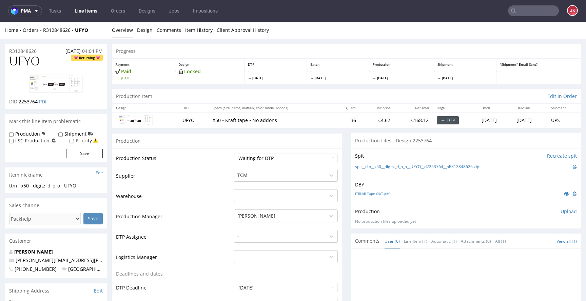
click at [217, 172] on td "Supplier" at bounding box center [174, 178] width 116 height 20
click at [145, 33] on link "Design" at bounding box center [145, 30] width 16 height 17
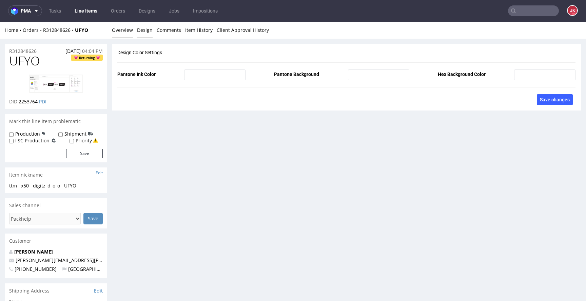
click at [122, 31] on link "Overview" at bounding box center [122, 30] width 21 height 17
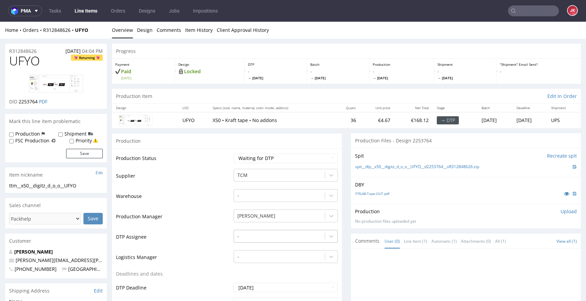
click at [259, 237] on div "-" at bounding box center [285, 234] width 104 height 9
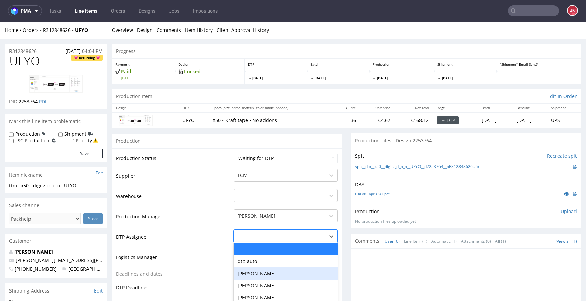
scroll to position [45, 0]
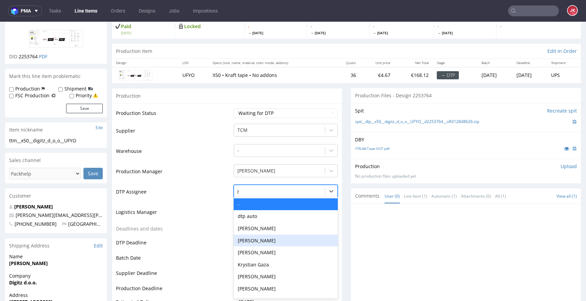
type input "jan"
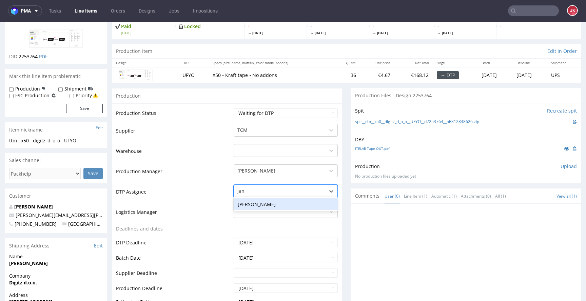
click at [265, 203] on div "Jan Kocik" at bounding box center [285, 204] width 104 height 12
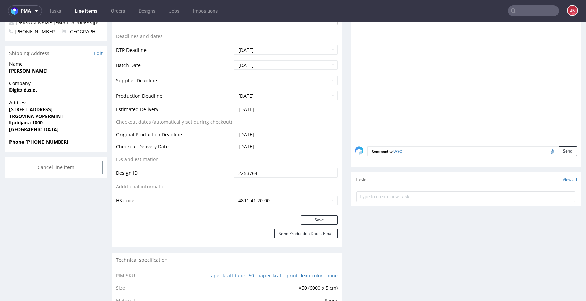
scroll to position [271, 0]
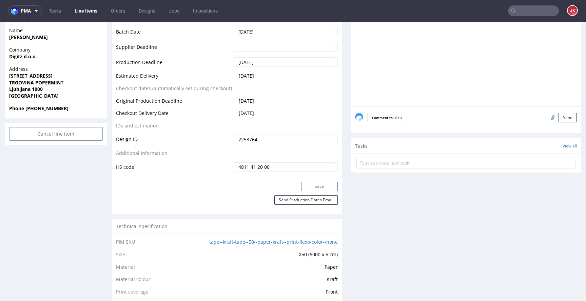
click at [308, 187] on button "Save" at bounding box center [319, 186] width 37 height 9
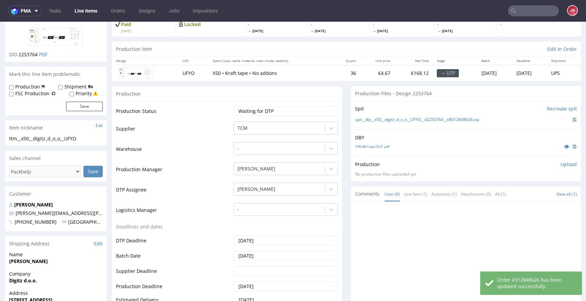
scroll to position [0, 0]
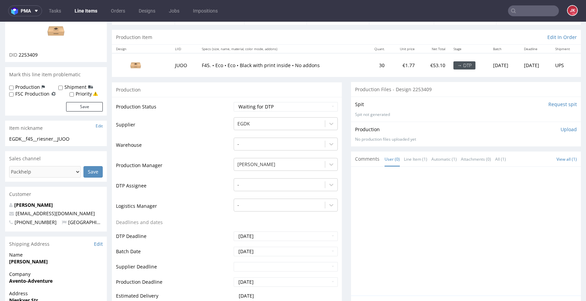
scroll to position [50, 0]
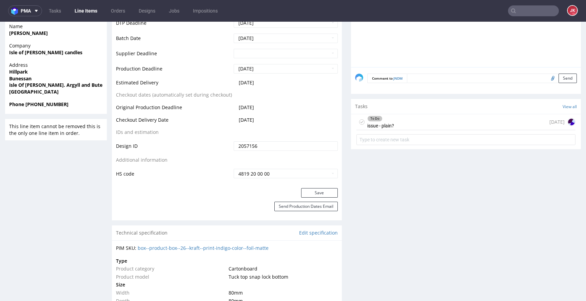
scroll to position [349, 0]
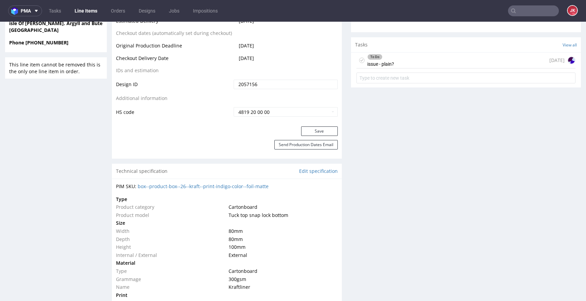
click at [370, 65] on div "To Do issue - plain?" at bounding box center [380, 61] width 27 height 16
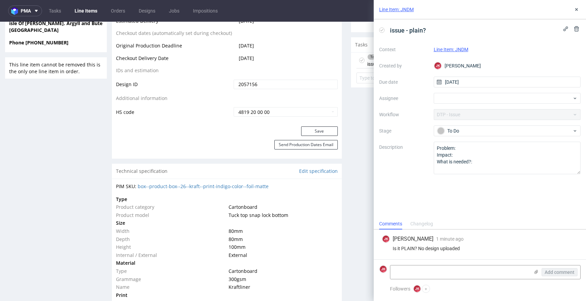
click at [411, 248] on div "Is it PLAIN? No design uploaded" at bounding box center [480, 248] width 196 height 5
copy div "Is it PLAIN? No design uploaded"
click at [486, 264] on form "JK Add comment" at bounding box center [479, 271] width 212 height 25
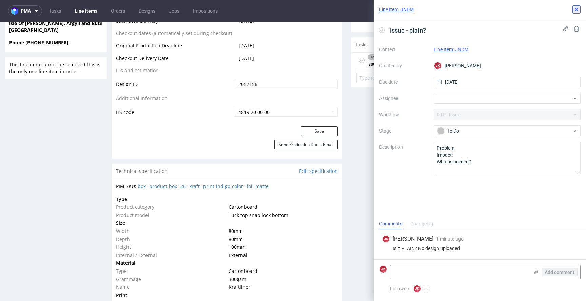
click at [573, 7] on icon at bounding box center [575, 9] width 5 height 5
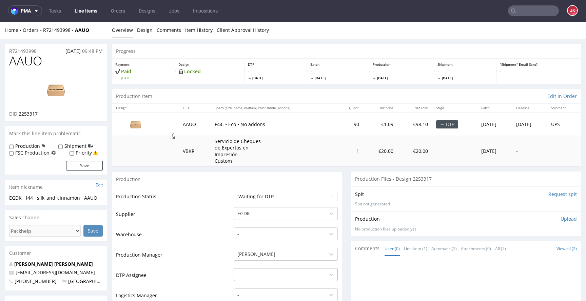
click at [273, 276] on div "-" at bounding box center [285, 272] width 104 height 9
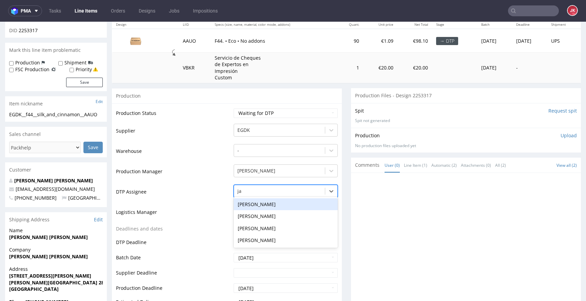
type input "jan"
click at [284, 202] on div "[PERSON_NAME]" at bounding box center [285, 204] width 104 height 12
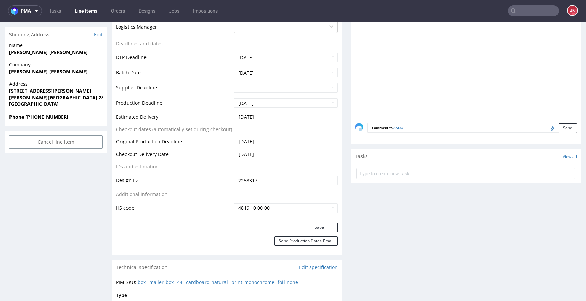
scroll to position [273, 0]
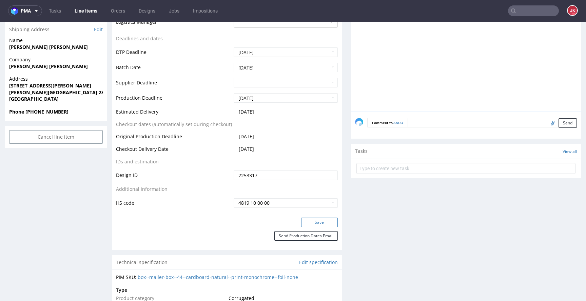
click at [313, 222] on button "Save" at bounding box center [319, 222] width 37 height 9
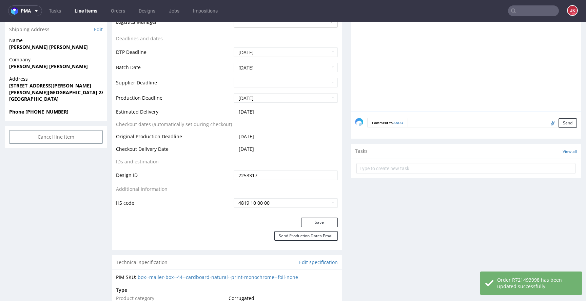
scroll to position [0, 0]
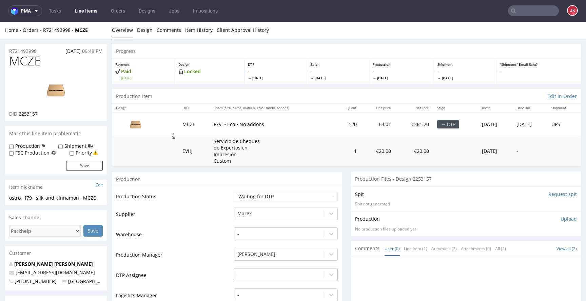
click at [268, 273] on div "-" at bounding box center [285, 272] width 104 height 9
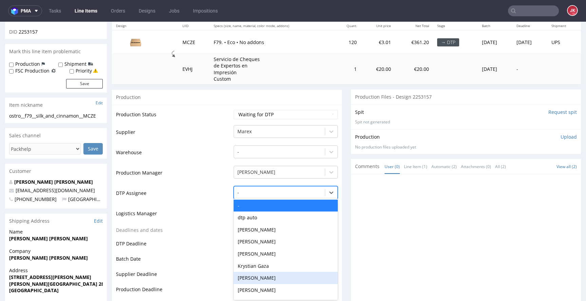
scroll to position [83, 0]
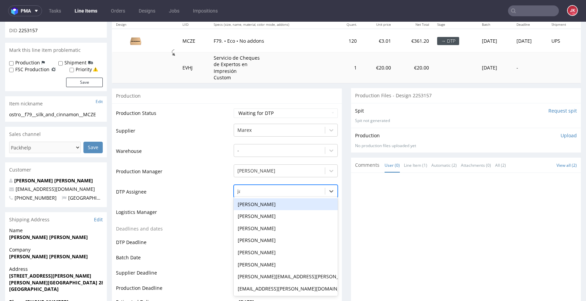
type input "jan"
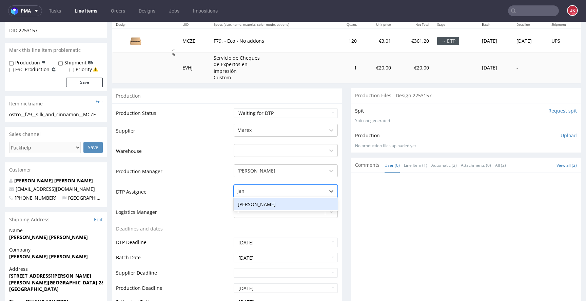
click at [271, 202] on div "[PERSON_NAME]" at bounding box center [285, 204] width 104 height 12
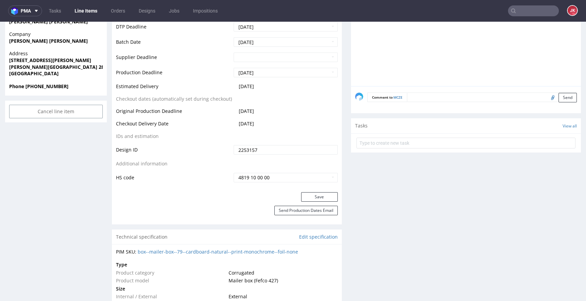
scroll to position [309, 0]
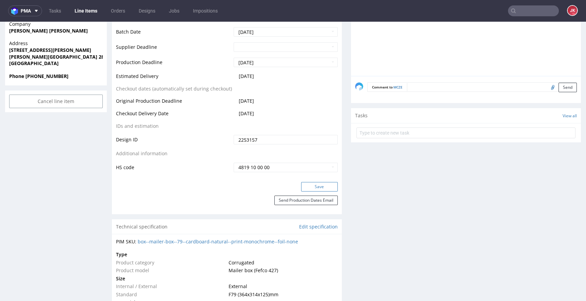
click at [302, 187] on button "Save" at bounding box center [319, 186] width 37 height 9
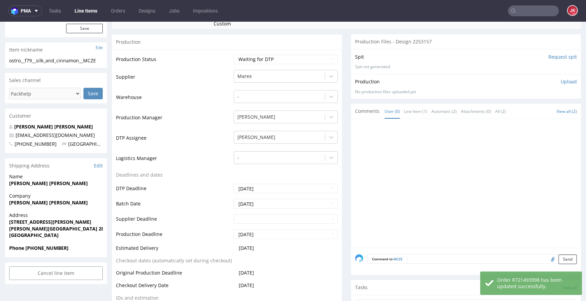
scroll to position [0, 0]
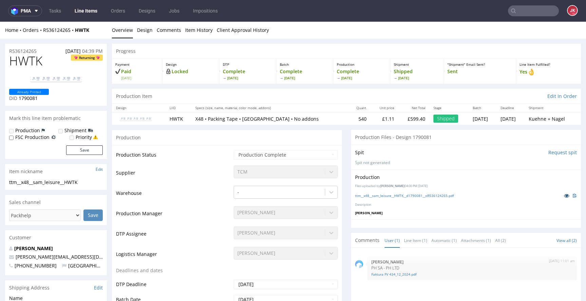
click at [563, 194] on icon at bounding box center [565, 195] width 5 height 5
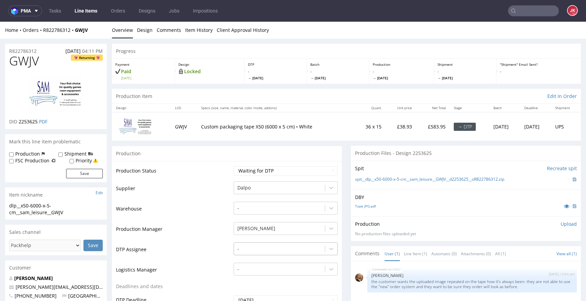
click at [262, 251] on div "-" at bounding box center [285, 246] width 104 height 9
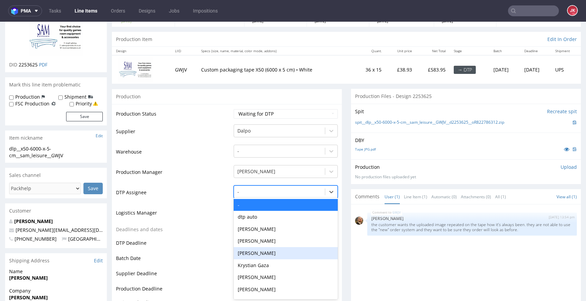
scroll to position [58, 0]
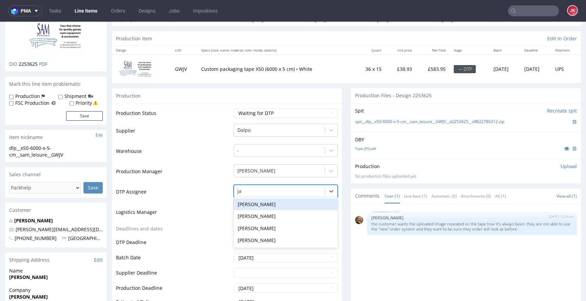
type input "jan"
click at [267, 202] on div "[PERSON_NAME]" at bounding box center [285, 204] width 104 height 12
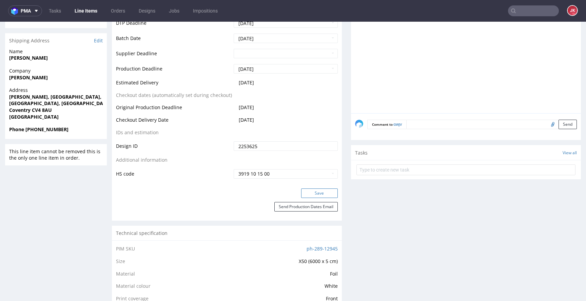
click at [303, 195] on button "Save" at bounding box center [319, 192] width 37 height 9
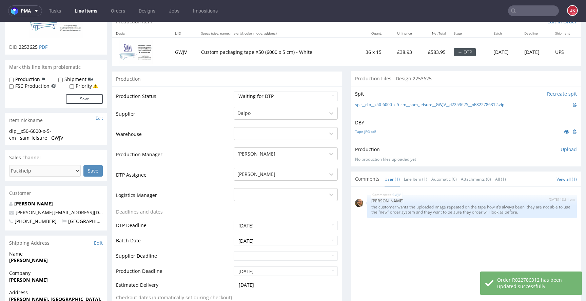
scroll to position [0, 0]
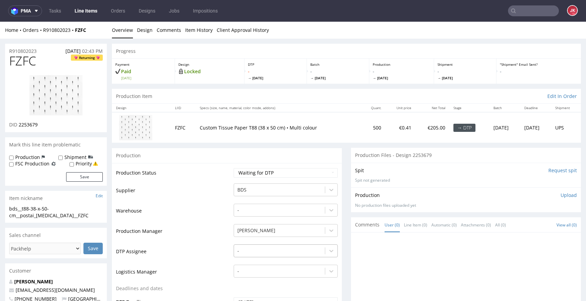
click at [244, 248] on div "-" at bounding box center [285, 248] width 104 height 9
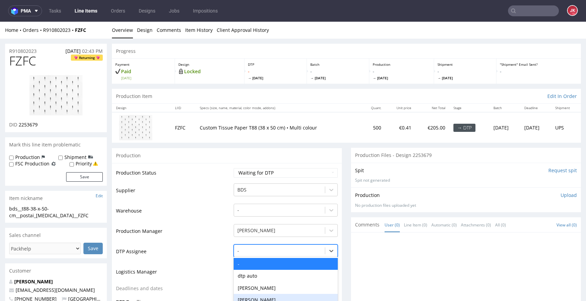
scroll to position [60, 0]
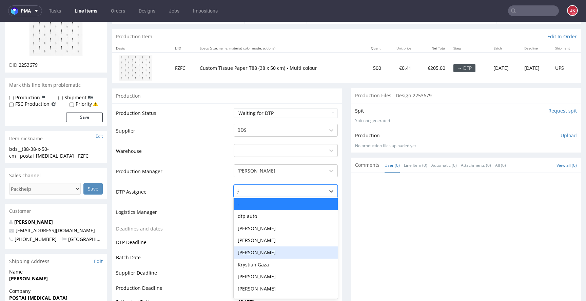
type input "jan"
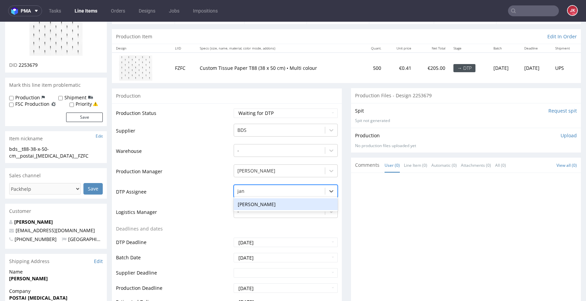
click at [250, 202] on div "[PERSON_NAME]" at bounding box center [285, 204] width 104 height 12
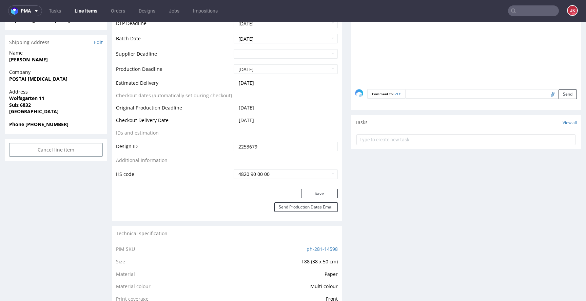
scroll to position [306, 0]
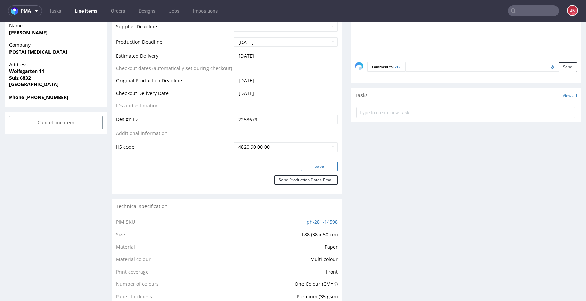
click at [307, 165] on button "Save" at bounding box center [319, 166] width 37 height 9
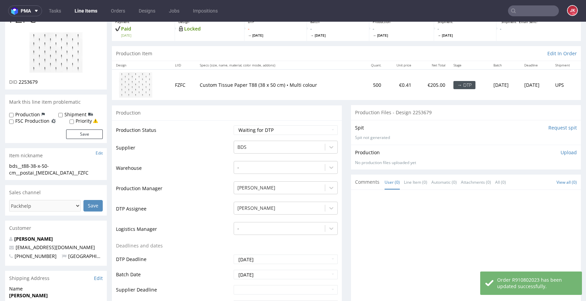
scroll to position [0, 0]
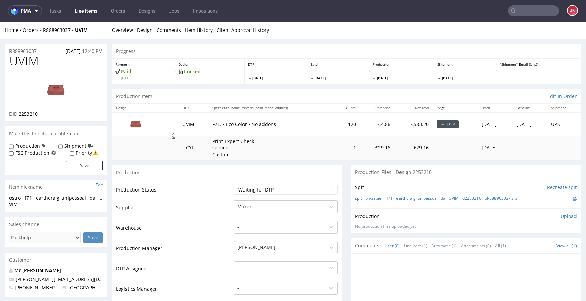
click at [145, 31] on link "Design" at bounding box center [145, 30] width 16 height 17
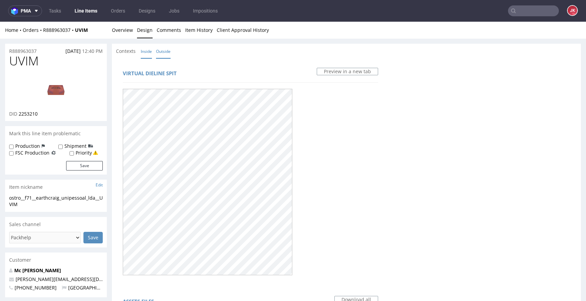
click at [146, 49] on link "Inside" at bounding box center [146, 51] width 11 height 15
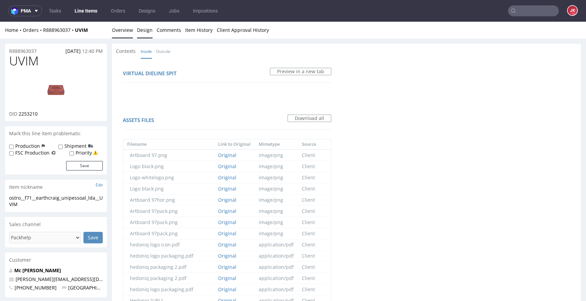
click at [125, 37] on link "Overview" at bounding box center [122, 30] width 21 height 17
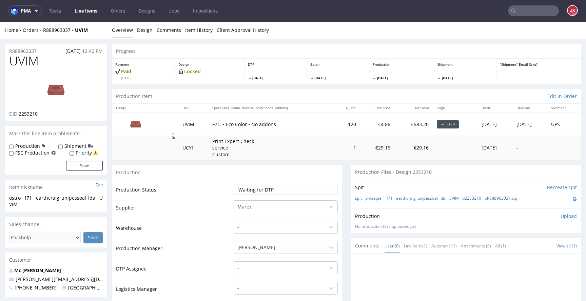
click at [226, 237] on td "Warehouse" at bounding box center [174, 230] width 116 height 20
click at [259, 269] on div "-" at bounding box center [285, 265] width 104 height 9
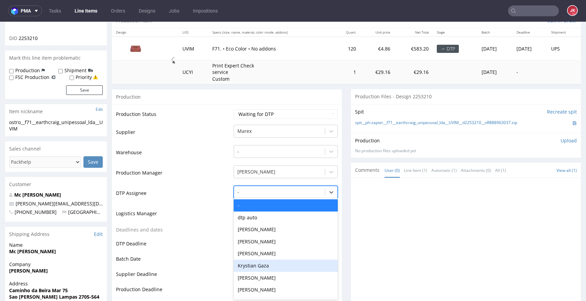
scroll to position [77, 0]
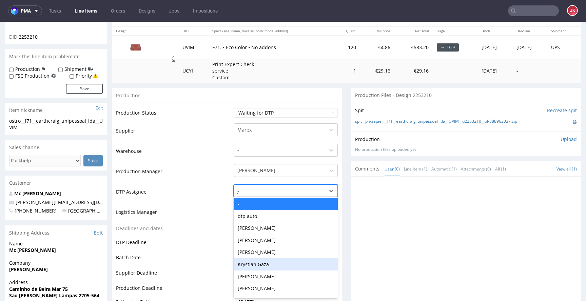
type input "jan"
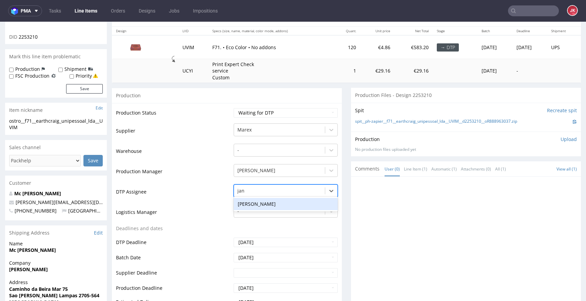
click at [277, 204] on div "[PERSON_NAME]" at bounding box center [285, 204] width 104 height 12
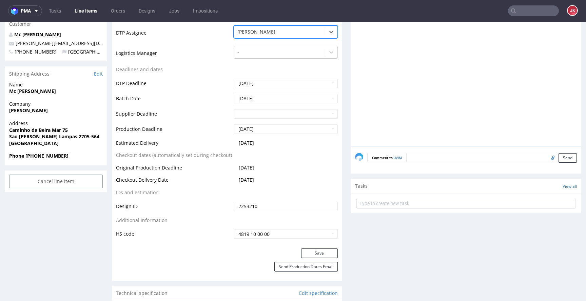
scroll to position [245, 0]
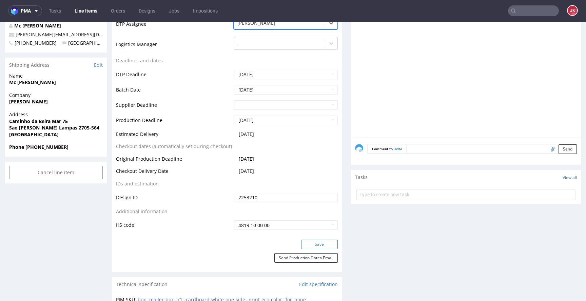
click at [304, 245] on button "Save" at bounding box center [319, 244] width 37 height 9
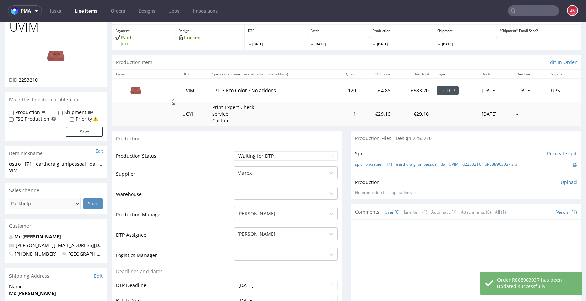
scroll to position [0, 0]
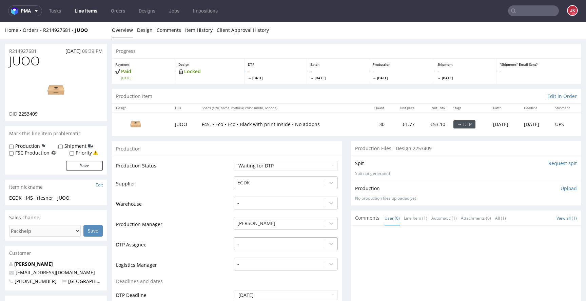
click at [251, 245] on div "-" at bounding box center [285, 241] width 104 height 9
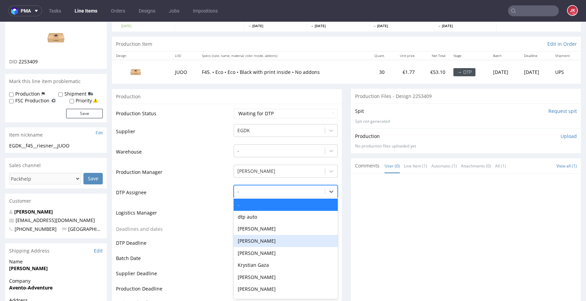
scroll to position [53, 0]
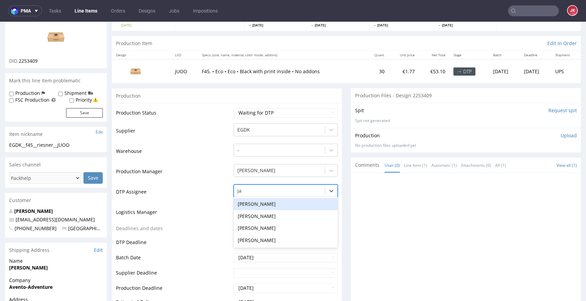
type input "jan"
click at [262, 200] on div "[PERSON_NAME]" at bounding box center [285, 204] width 104 height 12
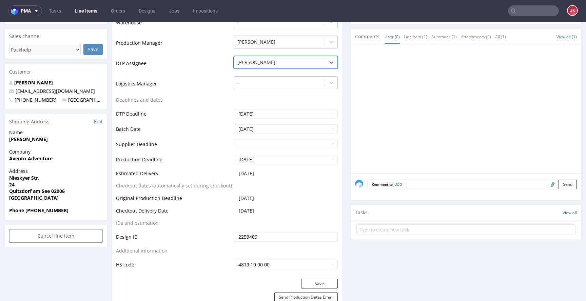
scroll to position [205, 0]
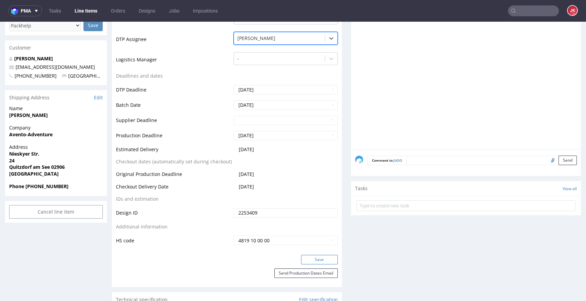
click at [307, 263] on button "Save" at bounding box center [319, 259] width 37 height 9
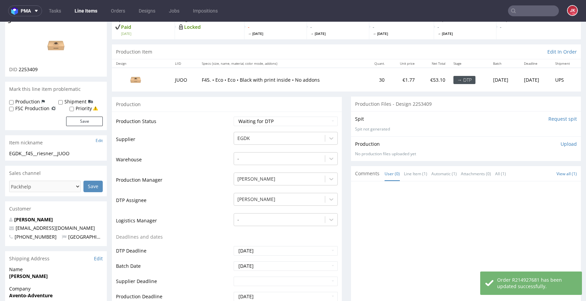
scroll to position [0, 0]
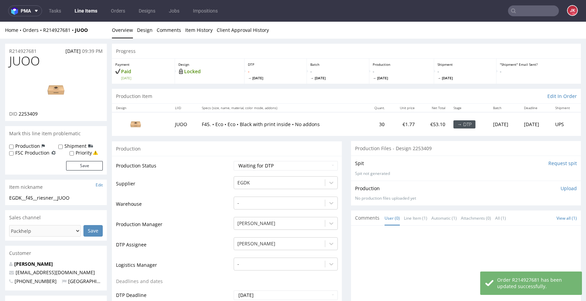
click at [550, 162] on input "Request spit" at bounding box center [562, 163] width 28 height 7
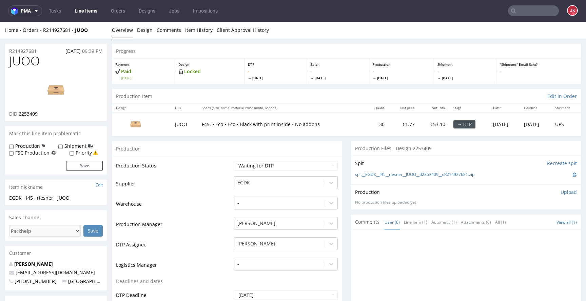
click at [142, 27] on link "Design" at bounding box center [145, 30] width 16 height 17
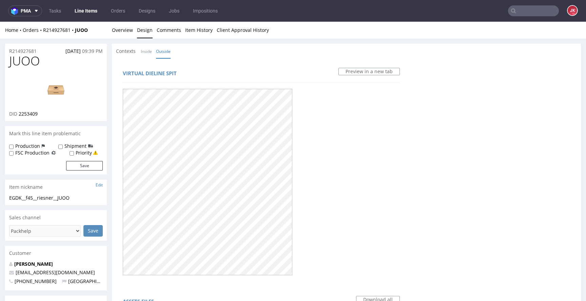
click at [148, 57] on link "Inside" at bounding box center [146, 51] width 11 height 15
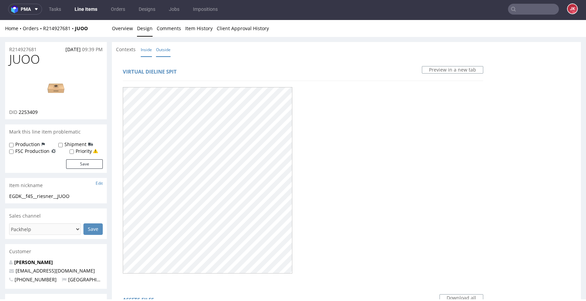
click at [162, 46] on link "Outside" at bounding box center [163, 49] width 15 height 15
click at [127, 31] on link "Overview" at bounding box center [122, 28] width 21 height 17
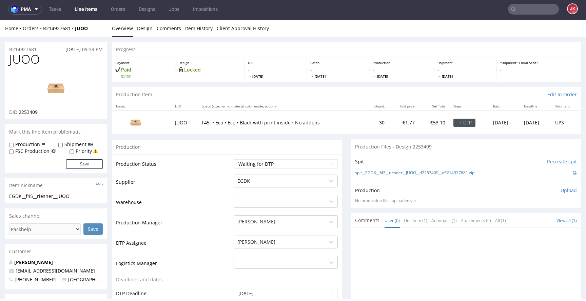
click at [22, 62] on span "JUOO" at bounding box center [24, 60] width 31 height 14
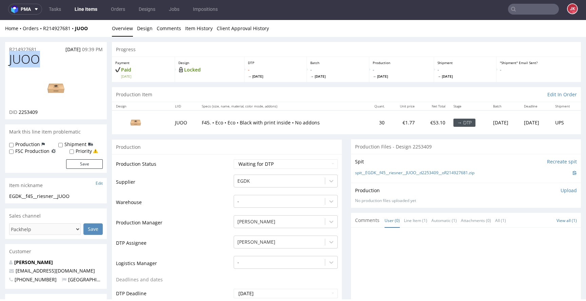
copy span "JUOO"
click at [210, 176] on td "Supplier" at bounding box center [174, 184] width 116 height 20
click at [33, 113] on span "2253409" at bounding box center [28, 112] width 19 height 6
copy span "2253409"
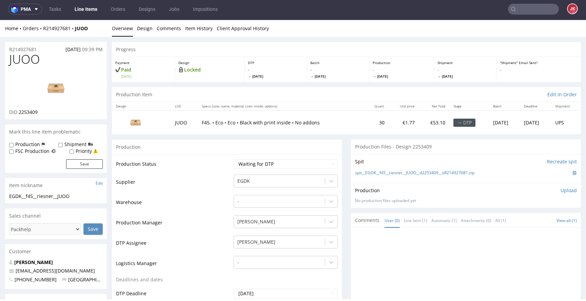
click at [220, 222] on td "Production Manager" at bounding box center [174, 224] width 116 height 20
click at [256, 166] on select "Waiting for Artwork Waiting for Diecut Waiting for Mockup Waiting for DTP Waiti…" at bounding box center [285, 163] width 104 height 9
select select "dtp_in_process"
click at [233, 159] on select "Waiting for Artwork Waiting for Diecut Waiting for Mockup Waiting for DTP Waiti…" at bounding box center [285, 163] width 104 height 9
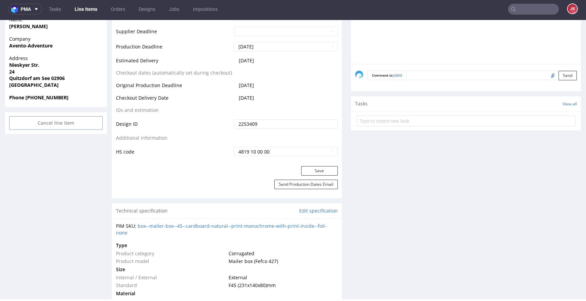
scroll to position [351, 0]
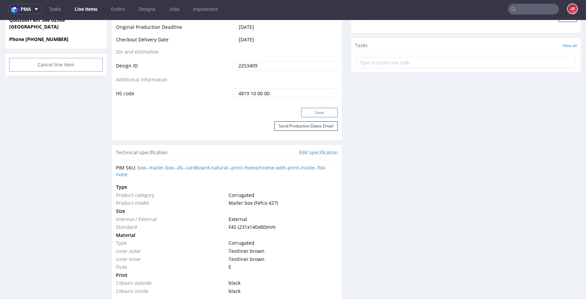
click at [315, 116] on button "Save" at bounding box center [319, 112] width 37 height 9
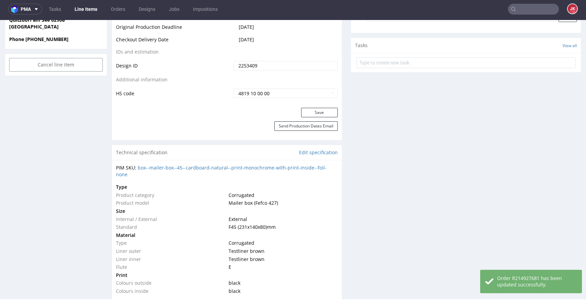
click at [225, 112] on div "Save" at bounding box center [227, 115] width 230 height 14
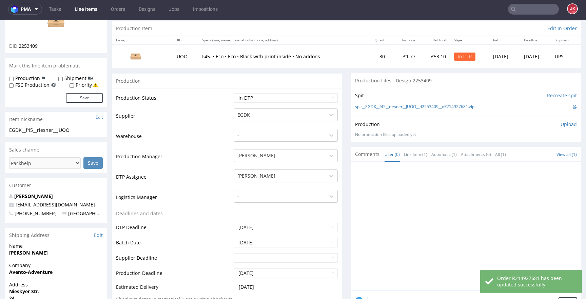
scroll to position [0, 0]
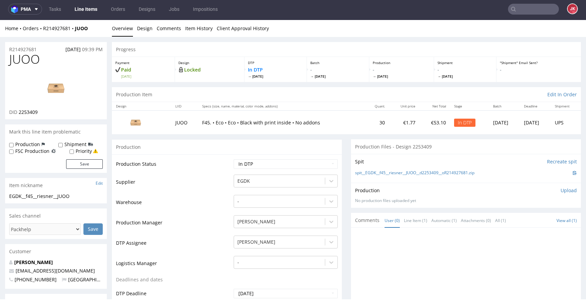
click at [21, 63] on span "JUOO" at bounding box center [24, 60] width 31 height 14
copy span "JUOO"
click at [209, 187] on td "Supplier" at bounding box center [174, 184] width 116 height 20
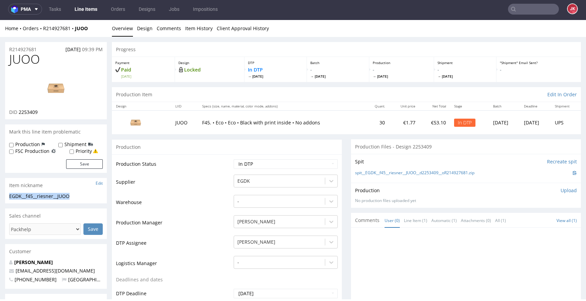
drag, startPoint x: 89, startPoint y: 194, endPoint x: 0, endPoint y: 198, distance: 89.5
copy div "EGDK__f45__riesner__JUOO"
drag, startPoint x: 44, startPoint y: 48, endPoint x: 0, endPoint y: 49, distance: 43.7
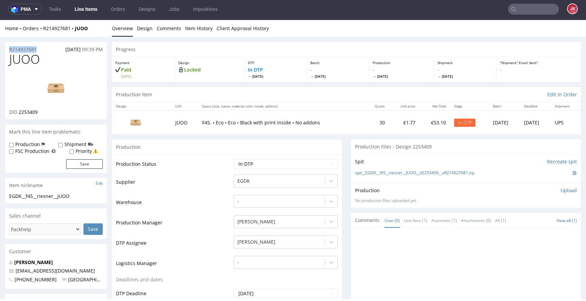
copy p "R214927681"
click at [560, 189] on p "Upload" at bounding box center [568, 190] width 16 height 7
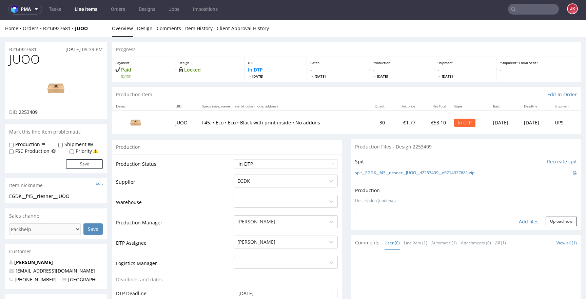
click at [523, 221] on div "Add files" at bounding box center [528, 222] width 34 height 10
type input "C:\fakepath\EGDK__f45__riesner__JUOO__d2253409__oR214927681__outside.pdf"
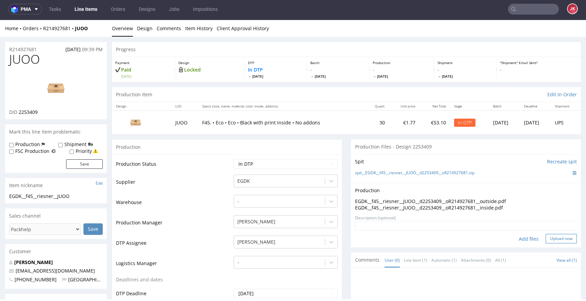
click at [553, 237] on button "Upload now" at bounding box center [560, 238] width 31 height 9
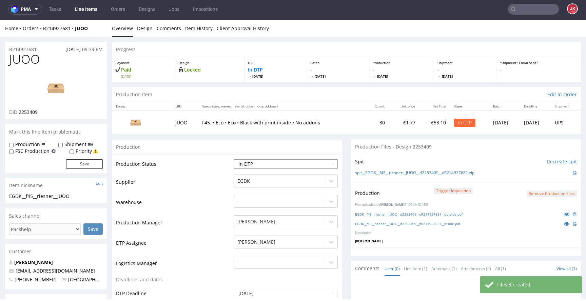
click at [307, 162] on select "Waiting for Artwork Waiting for Diecut Waiting for Mockup Waiting for DTP Waiti…" at bounding box center [285, 163] width 104 height 9
select select "dtp_production_ready"
click at [233, 159] on select "Waiting for Artwork Waiting for Diecut Waiting for Mockup Waiting for DTP Waiti…" at bounding box center [285, 163] width 104 height 9
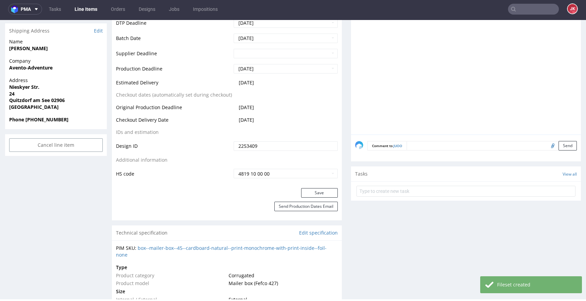
scroll to position [279, 0]
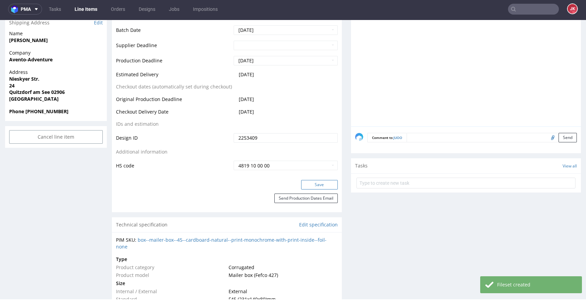
click at [318, 184] on button "Save" at bounding box center [319, 184] width 37 height 9
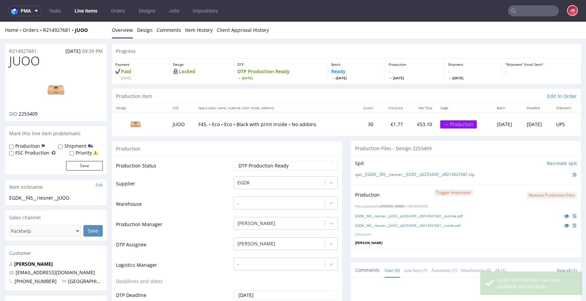
scroll to position [0, 0]
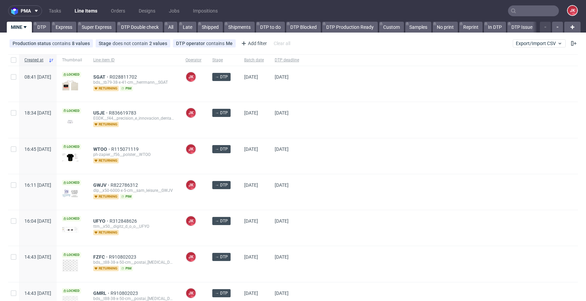
click at [370, 114] on div at bounding box center [440, 120] width 273 height 36
click at [338, 117] on div at bounding box center [440, 120] width 273 height 36
click at [239, 123] on div "→ DTP" at bounding box center [223, 120] width 32 height 36
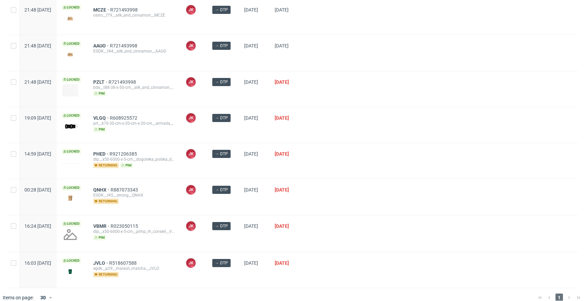
scroll to position [435, 0]
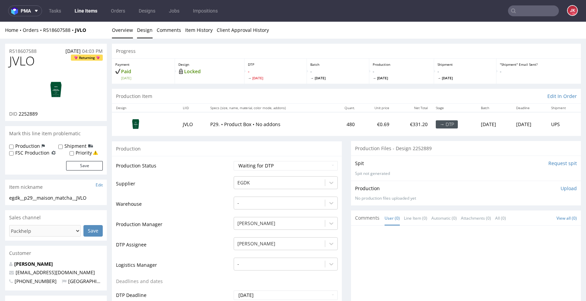
click at [140, 32] on link "Design" at bounding box center [145, 30] width 16 height 17
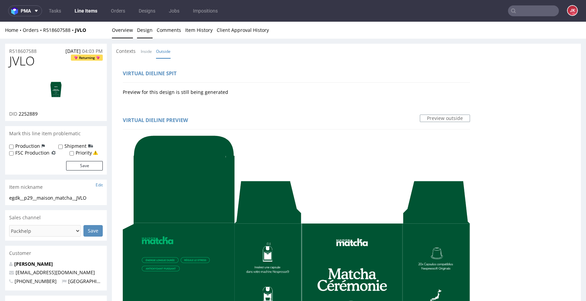
click at [128, 36] on link "Overview" at bounding box center [122, 30] width 21 height 17
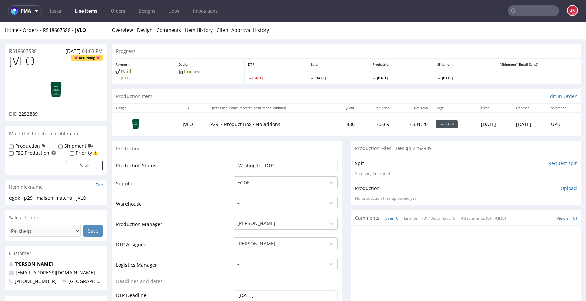
click at [146, 31] on link "Design" at bounding box center [145, 30] width 16 height 17
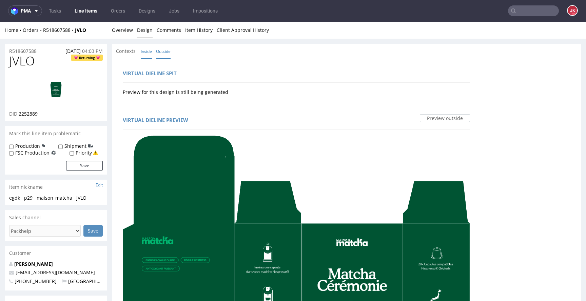
click at [146, 48] on link "Inside" at bounding box center [146, 51] width 11 height 15
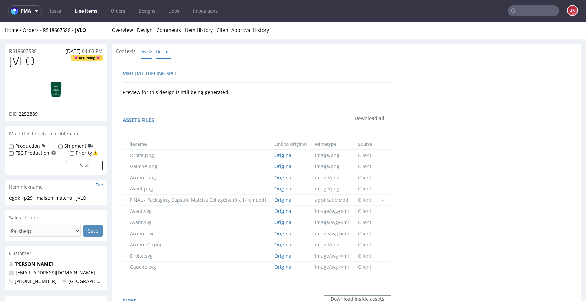
click at [159, 50] on link "Outside" at bounding box center [163, 51] width 15 height 15
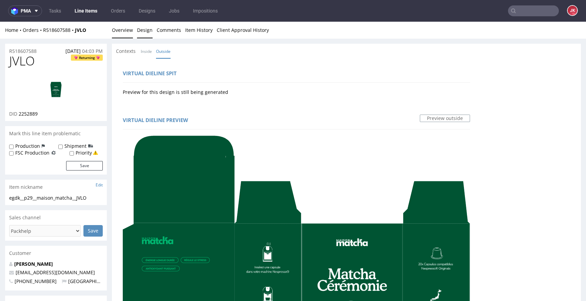
click at [129, 34] on link "Overview" at bounding box center [122, 30] width 21 height 17
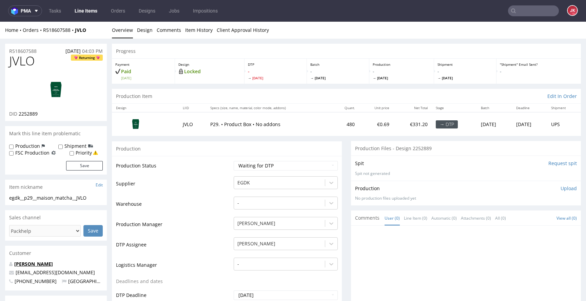
click at [28, 265] on link "[PERSON_NAME]" at bounding box center [33, 264] width 39 height 6
click at [34, 263] on link "[PERSON_NAME]" at bounding box center [33, 264] width 39 height 6
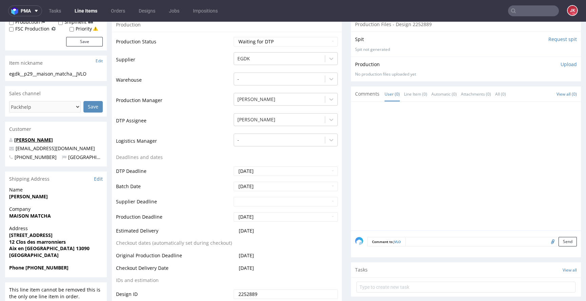
scroll to position [157, 0]
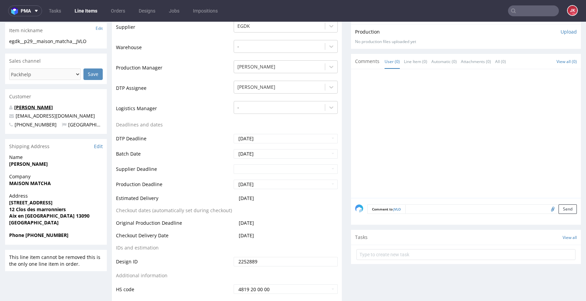
click at [30, 106] on link "[PERSON_NAME]" at bounding box center [33, 107] width 39 height 6
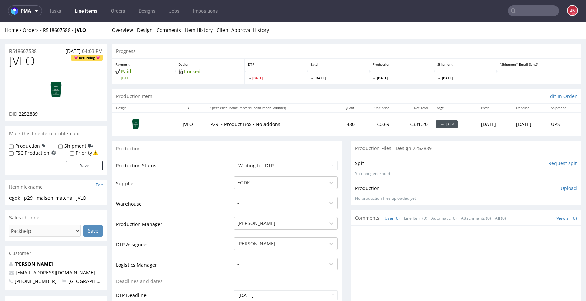
click at [138, 36] on link "Design" at bounding box center [145, 30] width 16 height 17
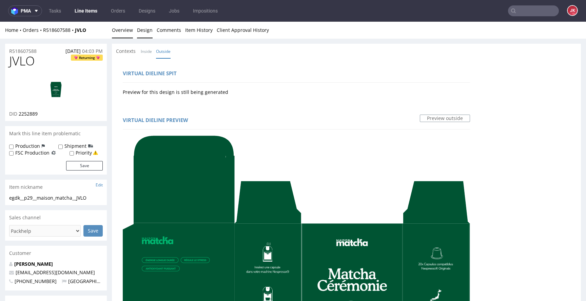
click at [131, 34] on link "Overview" at bounding box center [122, 30] width 21 height 17
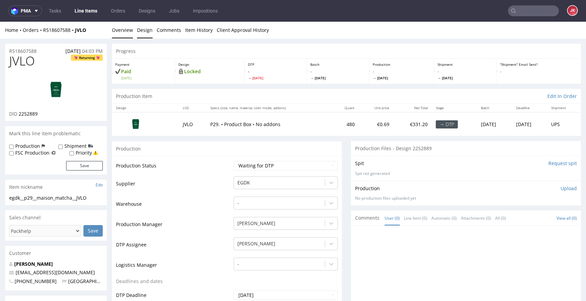
click at [145, 37] on link "Design" at bounding box center [145, 30] width 16 height 17
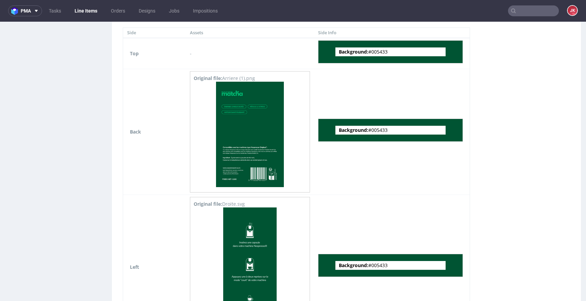
scroll to position [680, 0]
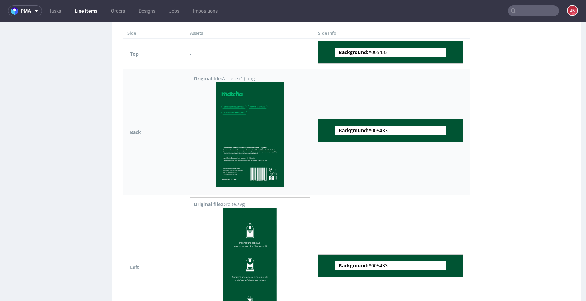
click at [247, 162] on img at bounding box center [250, 134] width 68 height 105
click at [250, 237] on img at bounding box center [250, 270] width 54 height 125
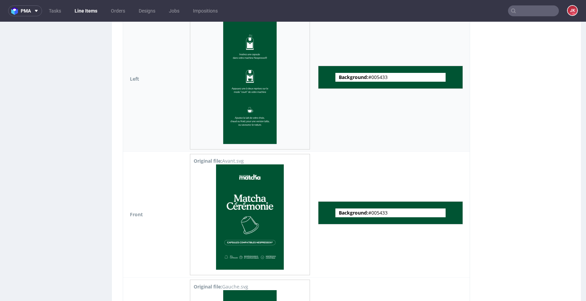
scroll to position [885, 0]
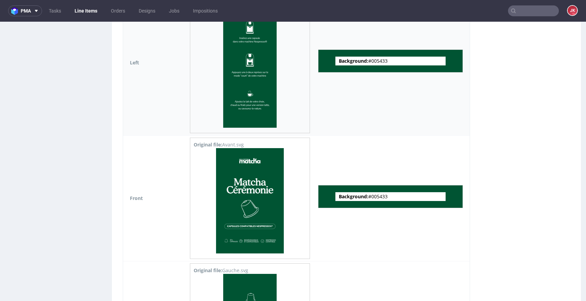
click at [255, 198] on img at bounding box center [250, 200] width 68 height 105
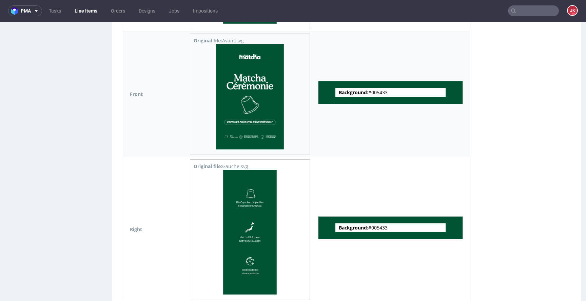
scroll to position [995, 0]
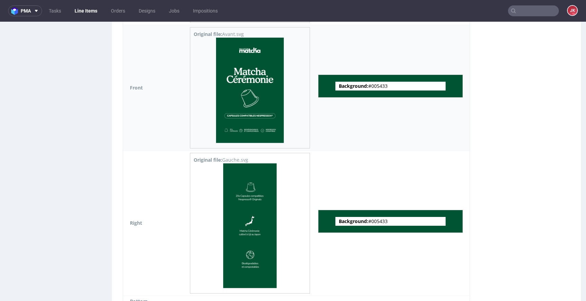
click at [255, 198] on img at bounding box center [250, 225] width 54 height 125
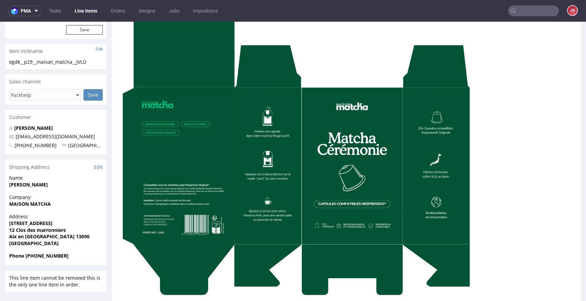
scroll to position [0, 0]
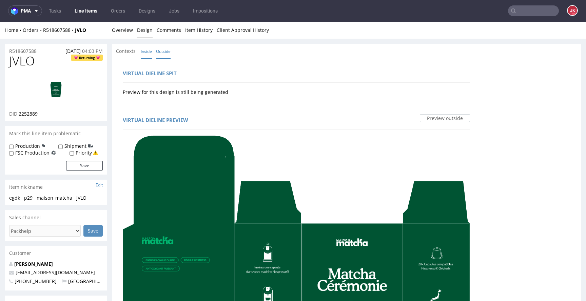
click at [145, 56] on link "Inside" at bounding box center [146, 51] width 11 height 15
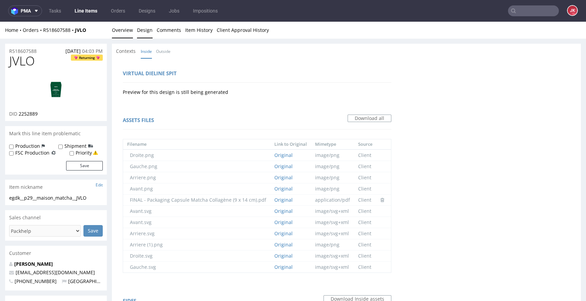
click at [121, 32] on link "Overview" at bounding box center [122, 30] width 21 height 17
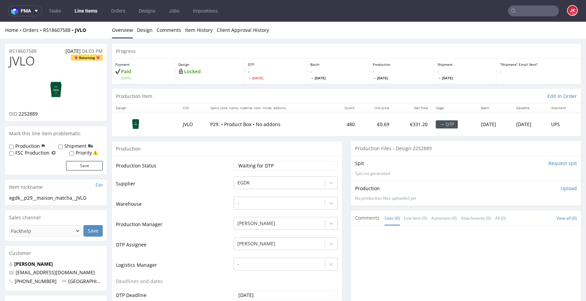
click at [53, 87] on img at bounding box center [56, 90] width 54 height 30
click at [262, 167] on select "Waiting for Artwork Waiting for Diecut Waiting for Mockup Waiting for DTP Waiti…" at bounding box center [285, 165] width 104 height 9
select select "dtp_in_process"
click at [233, 161] on select "Waiting for Artwork Waiting for Diecut Waiting for Mockup Waiting for DTP Waiti…" at bounding box center [285, 165] width 104 height 9
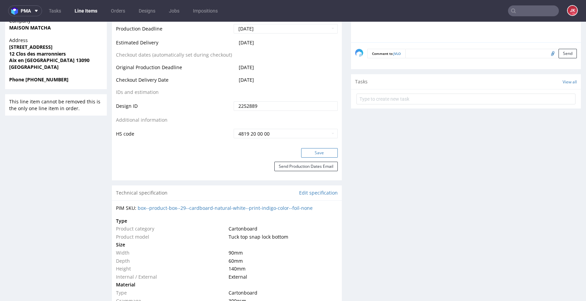
click at [306, 154] on button "Save" at bounding box center [319, 152] width 37 height 9
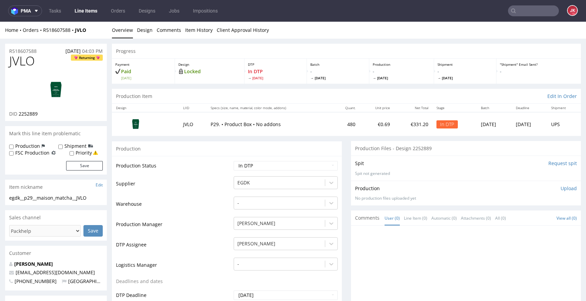
drag, startPoint x: 163, startPoint y: 207, endPoint x: 112, endPoint y: 232, distance: 56.4
click at [163, 207] on td "Warehouse" at bounding box center [174, 206] width 116 height 20
click at [212, 204] on td "Warehouse" at bounding box center [174, 206] width 116 height 20
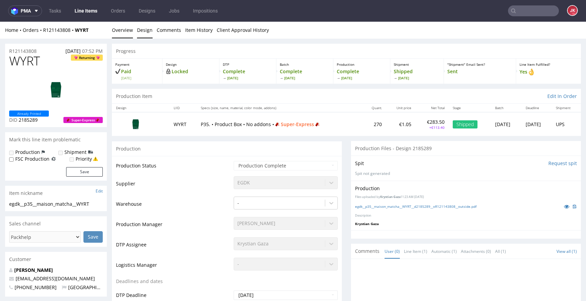
click at [137, 24] on link "Design" at bounding box center [145, 30] width 16 height 17
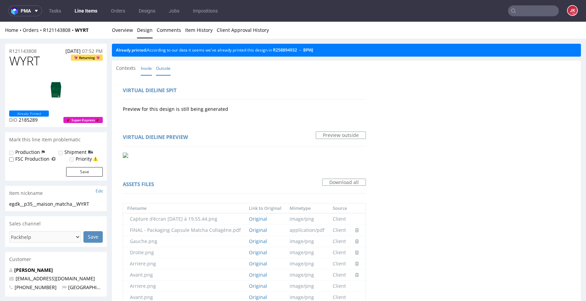
click at [147, 66] on link "Inside" at bounding box center [146, 68] width 11 height 15
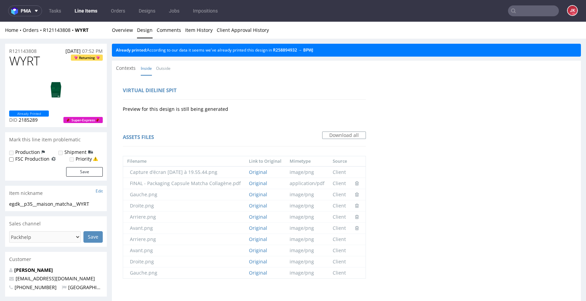
click at [125, 40] on div "R121143808 30.04.2025 07:52 PM WYRT Returning Already Printed DID 2185289 Super…" at bounding box center [293, 242] width 586 height 407
click at [124, 33] on link "Overview" at bounding box center [122, 30] width 21 height 17
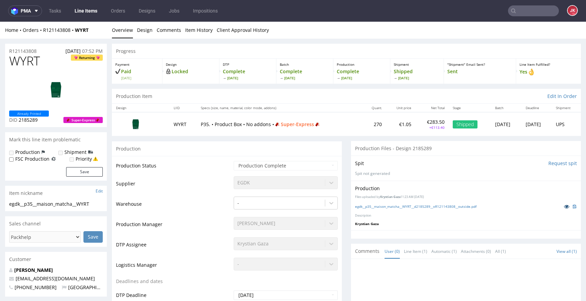
click at [563, 208] on icon at bounding box center [565, 206] width 5 height 5
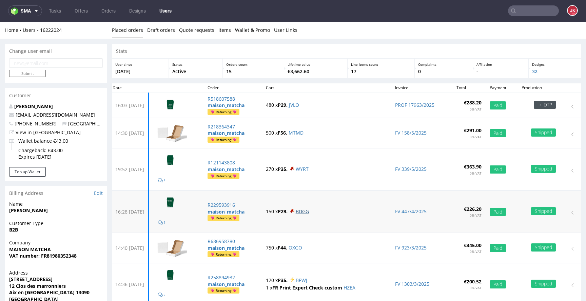
click at [309, 211] on link "BDGG" at bounding box center [301, 211] width 13 height 6
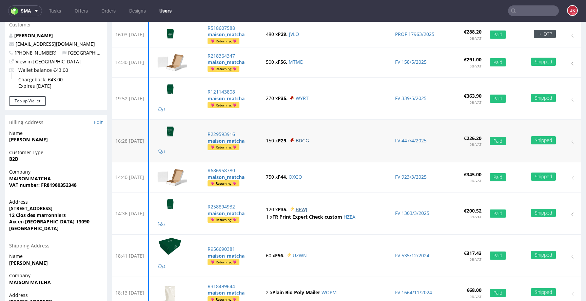
click at [307, 211] on link "BPWJ" at bounding box center [301, 209] width 12 height 6
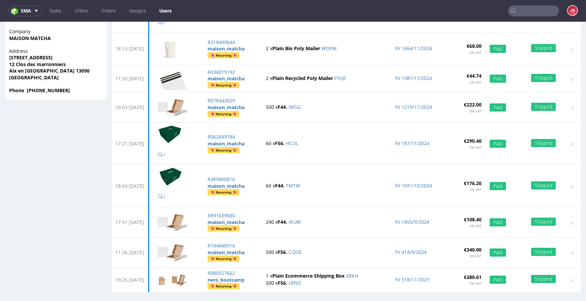
scroll to position [325, 0]
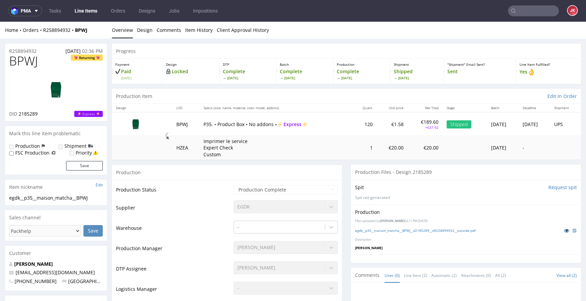
click at [563, 232] on icon at bounding box center [565, 230] width 5 height 5
click at [563, 231] on icon at bounding box center [565, 230] width 5 height 5
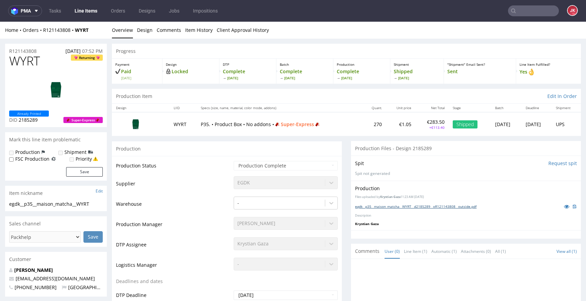
click at [382, 205] on link "egdk__p35__maison_matcha__WYRT__d2185289__oR121143808__outside.pdf" at bounding box center [415, 206] width 121 height 5
click at [428, 210] on div "egdk__p35__maison_matcha__WYRT__d2185289__oR121143808__outside.pdf" at bounding box center [466, 206] width 222 height 7
click at [427, 207] on link "egdk__p35__maison_matcha__WYRT__d2185289__oR121143808__outside.pdf" at bounding box center [415, 206] width 121 height 5
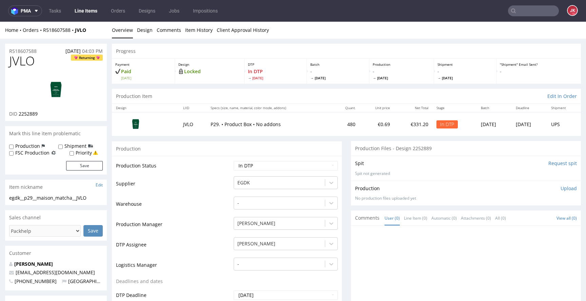
click at [24, 60] on span "JVLO" at bounding box center [22, 61] width 26 height 14
copy span "JVLO"
click at [205, 177] on td "Supplier" at bounding box center [174, 186] width 116 height 20
drag, startPoint x: 98, startPoint y: 198, endPoint x: 0, endPoint y: 203, distance: 98.1
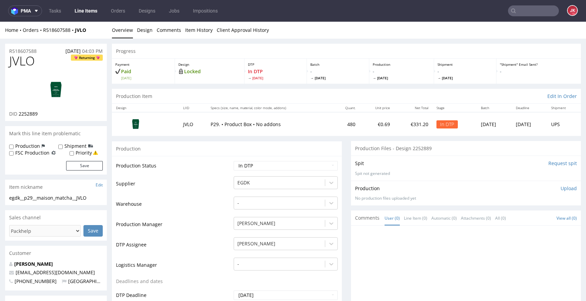
drag, startPoint x: 97, startPoint y: 199, endPoint x: 0, endPoint y: 198, distance: 96.6
copy div "egdk__p29__maison_matcha__JVLO"
click at [43, 49] on div "R518607588 25.08.2025 04:03 PM" at bounding box center [56, 49] width 102 height 11
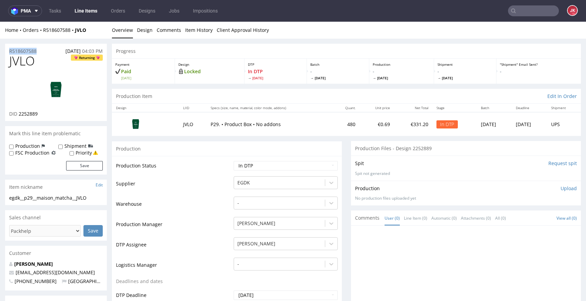
drag, startPoint x: 47, startPoint y: 51, endPoint x: 0, endPoint y: 50, distance: 47.1
copy p "R518607588"
drag, startPoint x: 18, startPoint y: 115, endPoint x: 59, endPoint y: 112, distance: 40.8
click at [59, 112] on div "DID 2252889" at bounding box center [56, 113] width 94 height 7
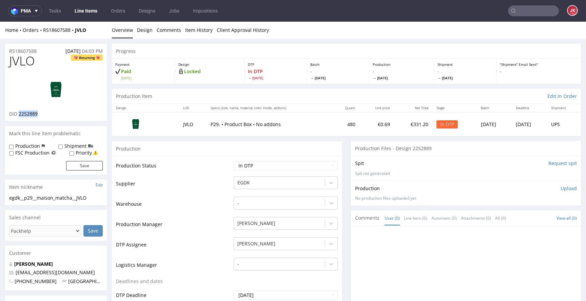
click at [49, 115] on div "DID 2252889" at bounding box center [56, 113] width 94 height 7
drag, startPoint x: 19, startPoint y: 116, endPoint x: 43, endPoint y: 114, distance: 24.1
click at [43, 114] on div "DID 2252889" at bounding box center [56, 113] width 94 height 7
copy span "2252889"
click at [560, 188] on p "Upload" at bounding box center [568, 188] width 16 height 7
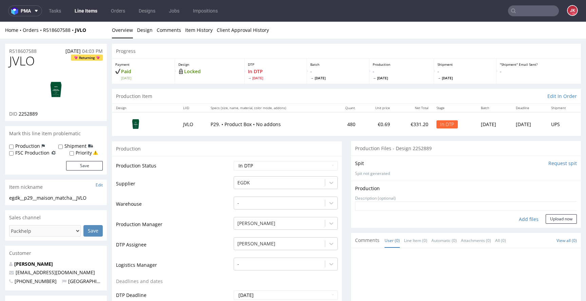
click at [517, 221] on div "Add files" at bounding box center [528, 219] width 34 height 10
type input "C:\fakepath\egdk__p29__maison_matcha__JVLO__d2252889__oR518607588__2__outside.p…"
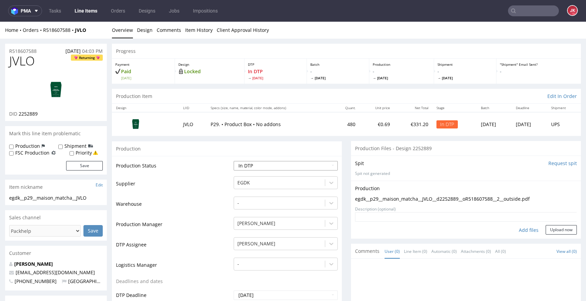
click at [279, 163] on select "Waiting for Artwork Waiting for Diecut Waiting for Mockup Waiting for DTP Waiti…" at bounding box center [285, 165] width 104 height 9
select select "dtp_ca_needed"
click at [233, 161] on select "Waiting for Artwork Waiting for Diecut Waiting for Mockup Waiting for DTP Waiti…" at bounding box center [285, 165] width 104 height 9
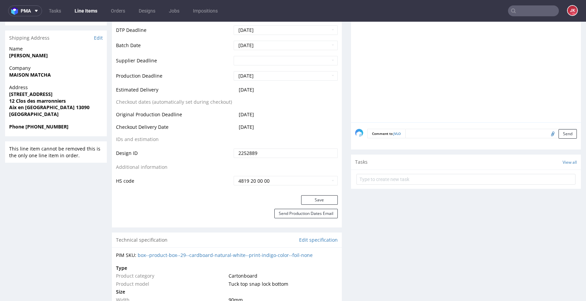
scroll to position [311, 0]
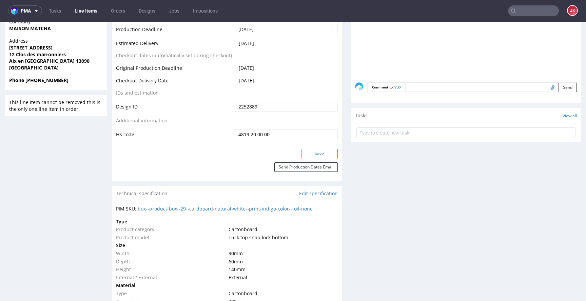
click at [312, 151] on button "Save" at bounding box center [319, 153] width 37 height 9
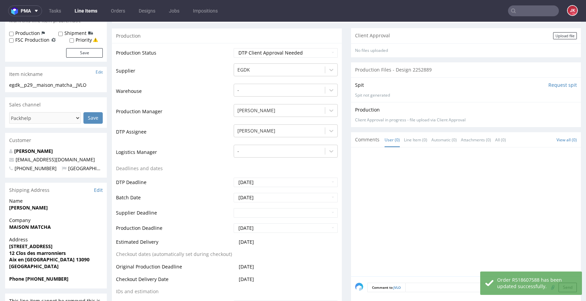
scroll to position [0, 0]
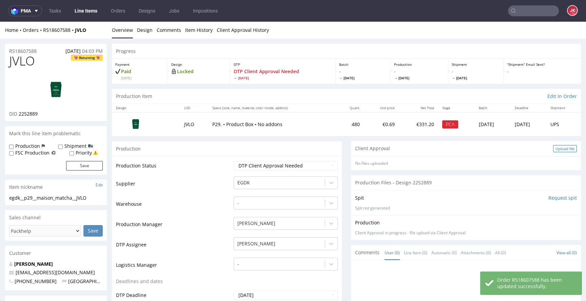
click at [553, 149] on div "Upload file" at bounding box center [565, 148] width 24 height 7
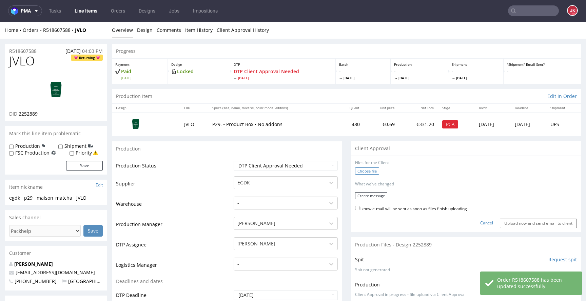
click at [361, 169] on label "Choose file" at bounding box center [367, 170] width 24 height 7
click at [0, 22] on input "Choose file" at bounding box center [0, 22] width 0 height 0
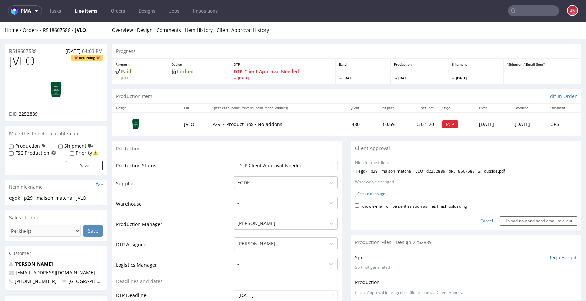
click at [355, 192] on button "Create message" at bounding box center [371, 193] width 32 height 7
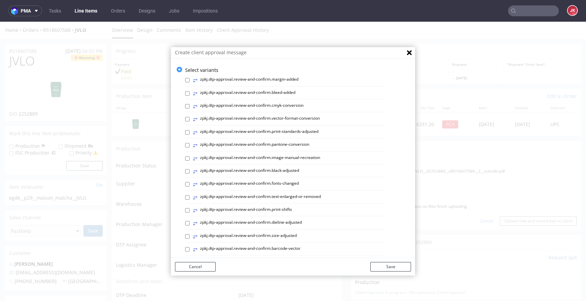
click at [275, 158] on label "⥂ zpkj.dtp-approval.review-and-confirm.image-manual-recreation" at bounding box center [256, 158] width 127 height 7
click at [189, 158] on input "⥂ zpkj.dtp-approval.review-and-confirm.image-manual-recreation" at bounding box center [187, 158] width 4 height 4
checkbox input "true"
click at [385, 265] on button "Save" at bounding box center [390, 266] width 41 height 9
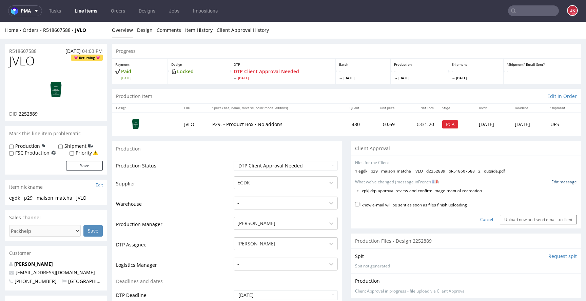
click at [554, 183] on link "Edit message" at bounding box center [563, 182] width 25 height 6
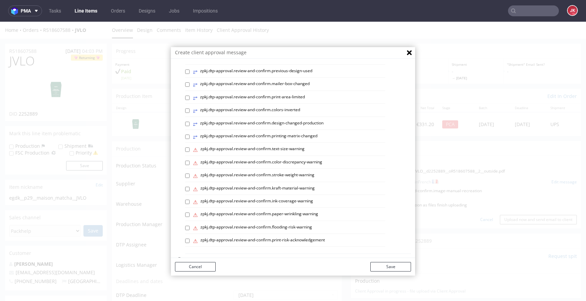
scroll to position [286, 0]
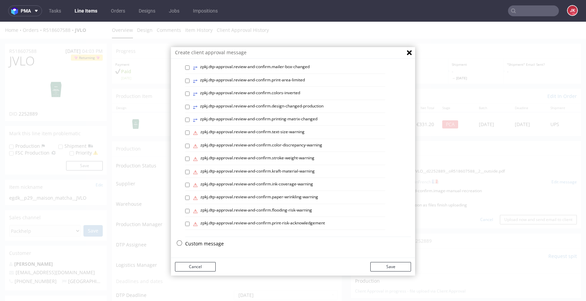
click at [206, 242] on p "Custom message" at bounding box center [298, 243] width 226 height 7
checkbox input "false"
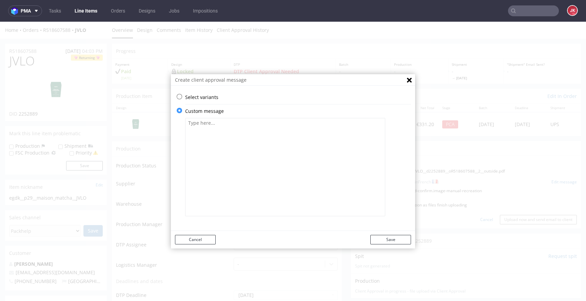
scroll to position [0, 0]
click at [275, 156] on textarea at bounding box center [285, 167] width 200 height 98
paste textarea "Nous avons remplacé le QR par un nouveau vecteur et l'avons ajusté pour une mei…"
type textarea "Nous avons remplacé le QR par un nouveau vecteur et l'avons ajusté pour une mei…"
click at [381, 240] on button "Save" at bounding box center [390, 239] width 41 height 9
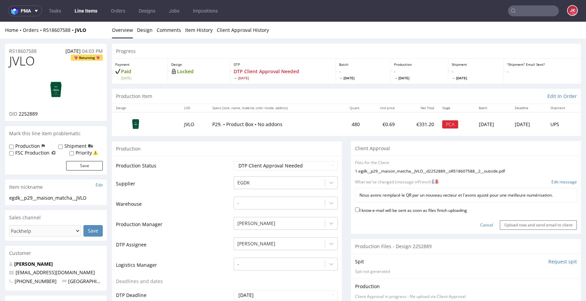
click at [395, 213] on label "I know e-mail will be sent as soon as files finish uploading" at bounding box center [411, 209] width 112 height 7
click at [359, 212] on input "I know e-mail will be sent as soon as files finish uploading" at bounding box center [357, 209] width 4 height 4
checkbox input "true"
click at [515, 227] on input "Upload now and send email to client" at bounding box center [537, 224] width 77 height 9
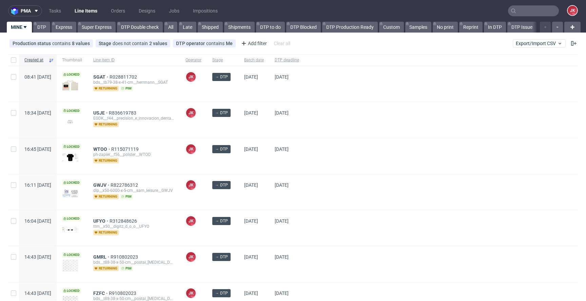
scroll to position [435, 0]
click at [334, 124] on div at bounding box center [440, 120] width 273 height 36
click at [344, 171] on div at bounding box center [440, 156] width 273 height 36
click at [360, 143] on div at bounding box center [440, 156] width 273 height 36
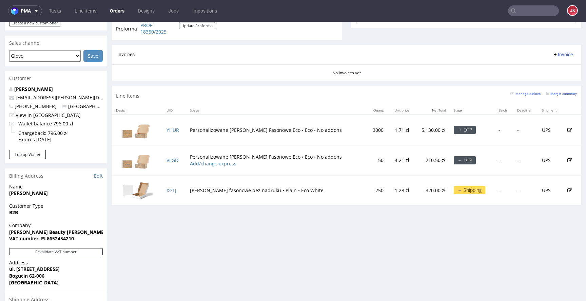
scroll to position [269, 0]
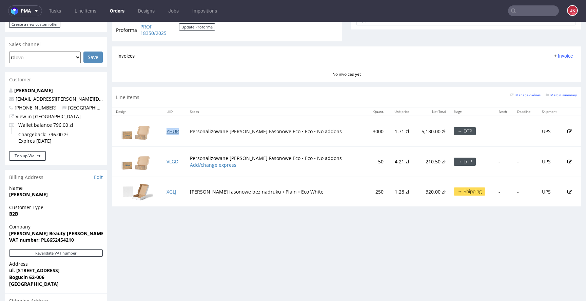
click at [175, 131] on link "YHUR" at bounding box center [172, 131] width 13 height 6
click at [172, 161] on link "VLGD" at bounding box center [172, 161] width 12 height 6
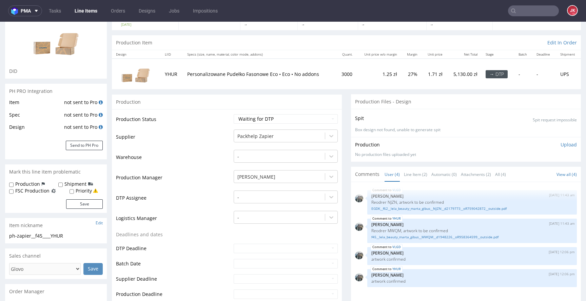
scroll to position [54, 0]
click at [254, 198] on div "-" at bounding box center [285, 194] width 104 height 9
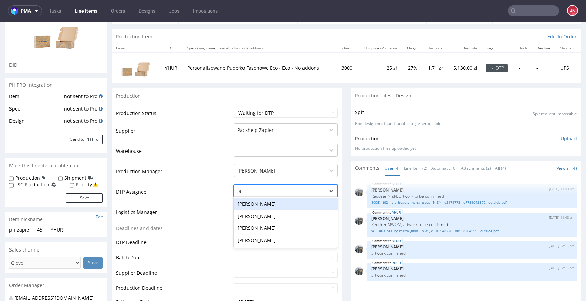
type input "jan"
click at [261, 200] on div "[PERSON_NAME]" at bounding box center [285, 204] width 104 height 12
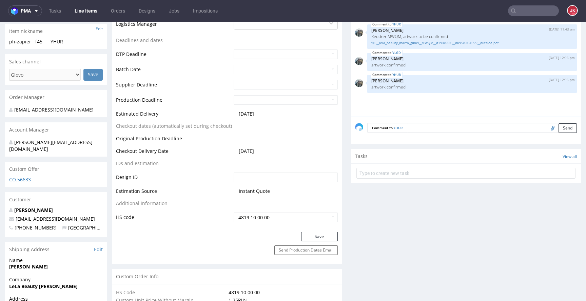
scroll to position [256, 0]
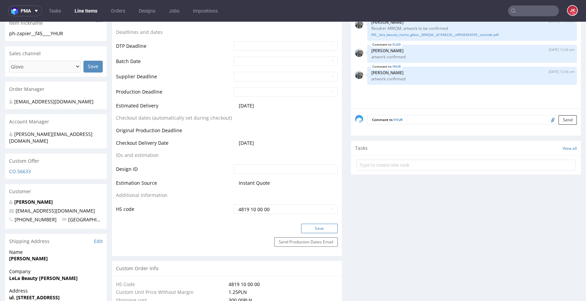
click at [306, 228] on button "Save" at bounding box center [319, 228] width 37 height 9
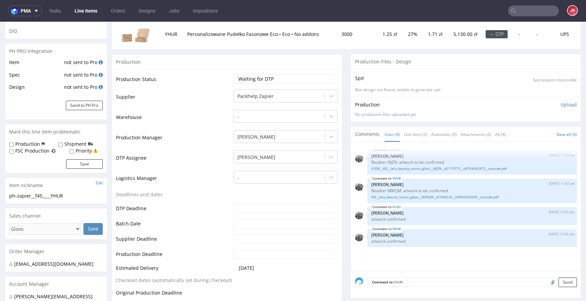
scroll to position [116, 0]
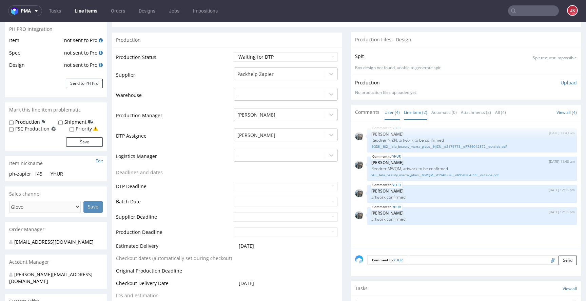
click at [413, 113] on link "Line Item (2)" at bounding box center [415, 112] width 23 height 15
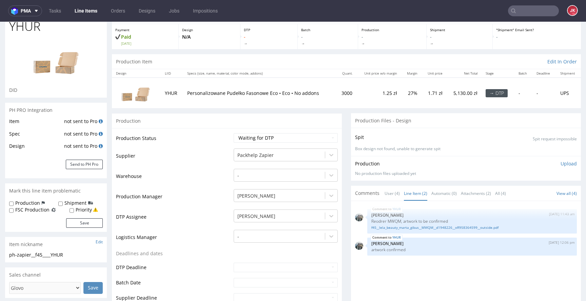
scroll to position [46, 0]
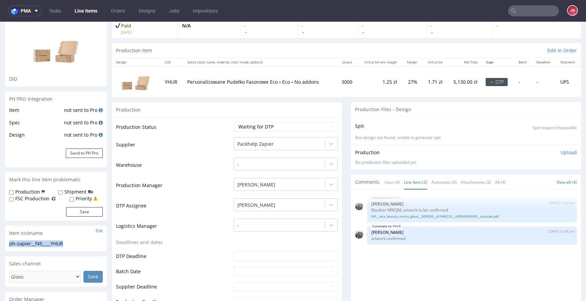
drag, startPoint x: 70, startPoint y: 244, endPoint x: 0, endPoint y: 246, distance: 70.2
copy div "ph-zapier__f45____YHUR"
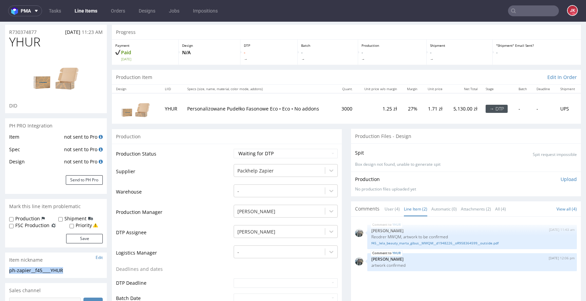
scroll to position [0, 0]
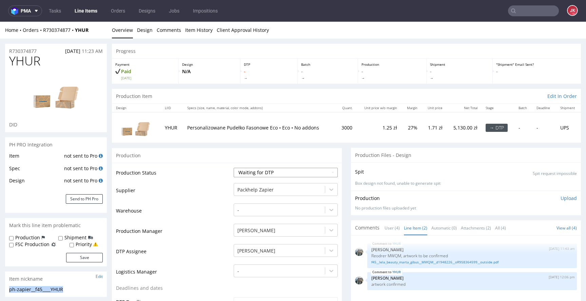
click at [286, 175] on select "Waiting for Artwork Waiting for Diecut Waiting for Mockup Waiting for DTP Waiti…" at bounding box center [285, 172] width 104 height 9
select select "dtp_in_process"
click at [233, 168] on select "Waiting for Artwork Waiting for Diecut Waiting for Mockup Waiting for DTP Waiti…" at bounding box center [285, 172] width 104 height 9
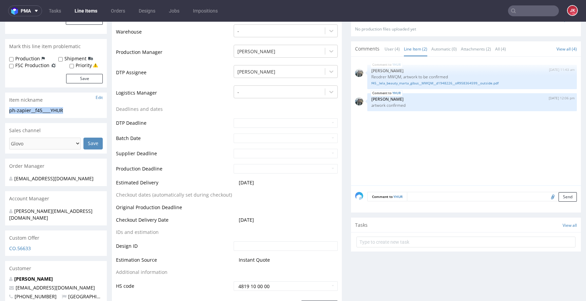
scroll to position [210, 0]
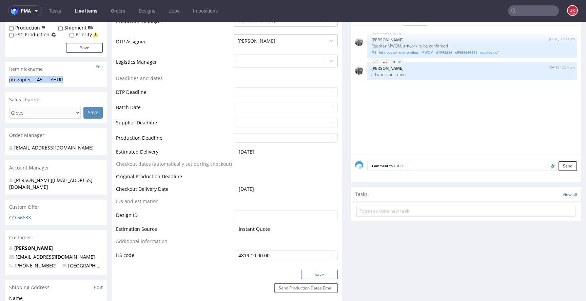
click at [313, 273] on button "Save" at bounding box center [319, 274] width 37 height 9
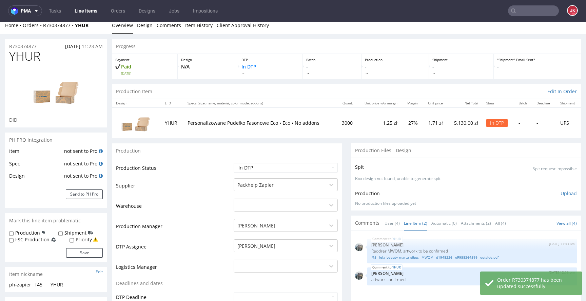
scroll to position [0, 0]
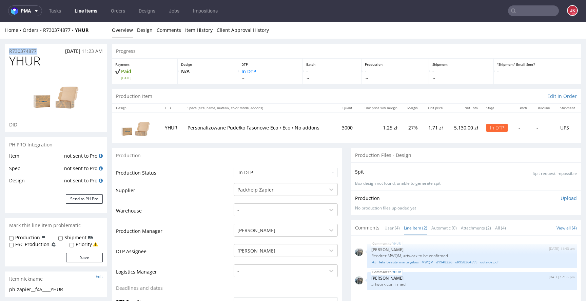
drag, startPoint x: 47, startPoint y: 49, endPoint x: 1, endPoint y: 51, distance: 46.4
copy p "R730374877"
click at [22, 61] on span "YHUR" at bounding box center [24, 61] width 31 height 14
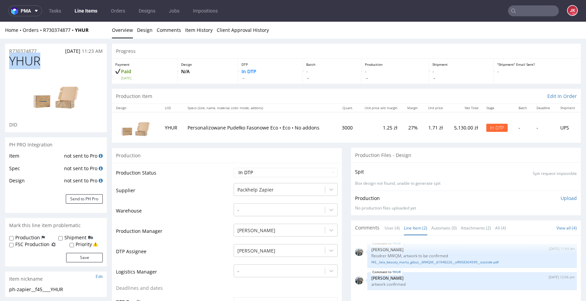
copy span "YHUR"
click at [564, 198] on p "Upload" at bounding box center [568, 198] width 16 height 7
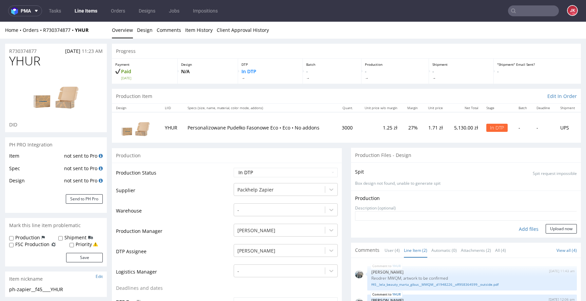
click at [518, 227] on div "Add files" at bounding box center [528, 229] width 34 height 10
type input "C:\fakepath\ph-zapier__f45____YHUR__d1948226__oR730374877__outside.pdf"
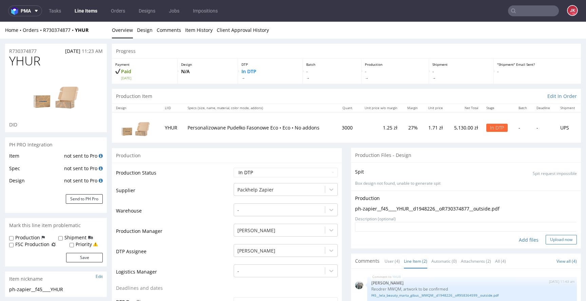
click at [549, 243] on button "Upload now" at bounding box center [560, 239] width 31 height 9
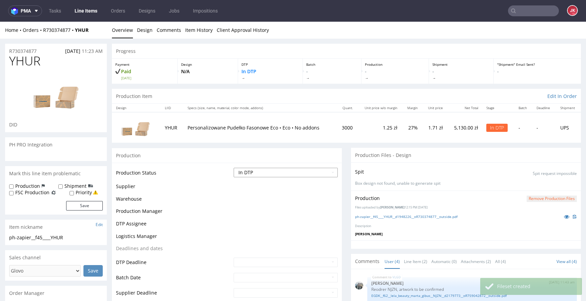
click at [289, 176] on select "Waiting for Artwork Waiting for Diecut Waiting for Mockup Waiting for DTP Waiti…" at bounding box center [285, 172] width 104 height 9
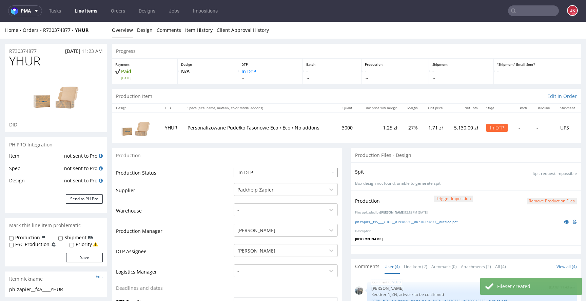
select select "dtp_production_ready"
click at [233, 168] on select "Waiting for Artwork Waiting for Diecut Waiting for Mockup Waiting for DTP Waiti…" at bounding box center [285, 172] width 104 height 9
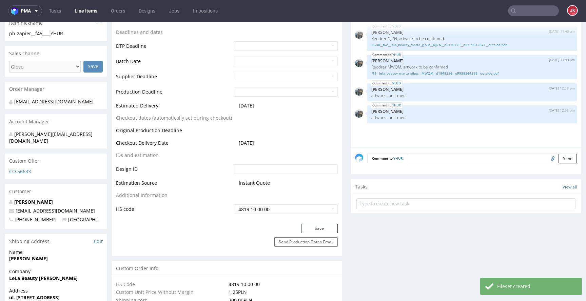
scroll to position [274, 0]
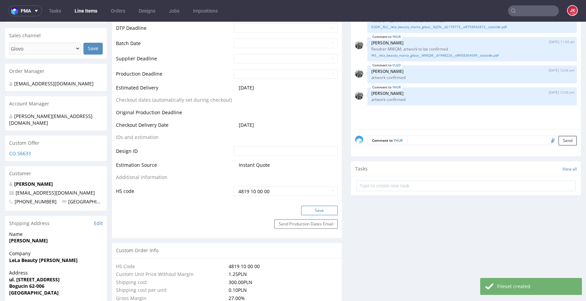
click at [323, 211] on button "Save" at bounding box center [319, 210] width 37 height 9
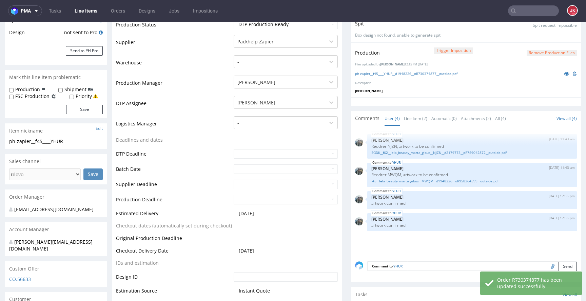
scroll to position [0, 0]
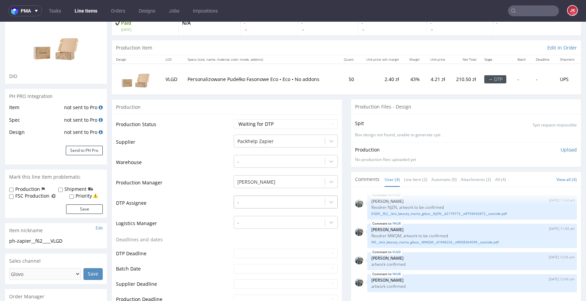
click at [274, 205] on div "-" at bounding box center [285, 200] width 104 height 9
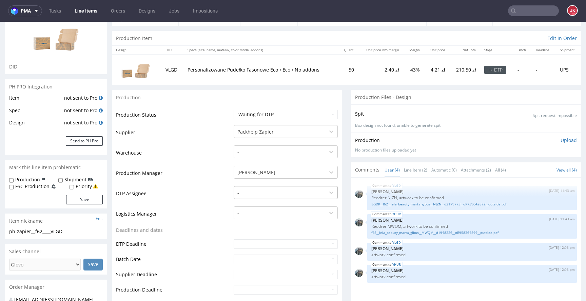
scroll to position [60, 0]
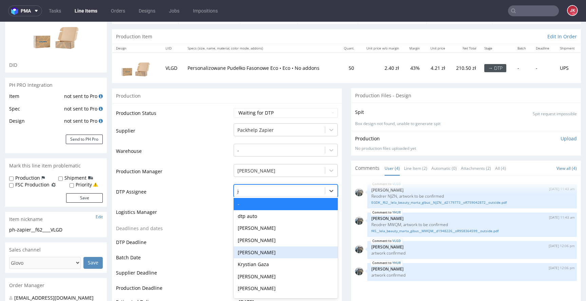
type input "jan"
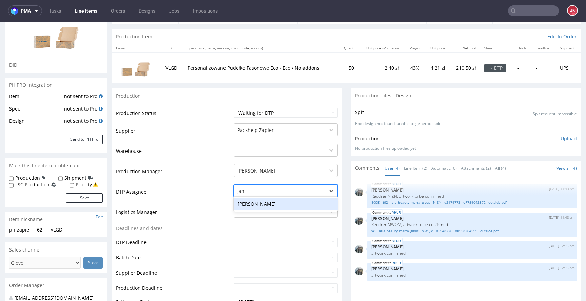
click at [276, 204] on div "[PERSON_NAME]" at bounding box center [285, 204] width 104 height 12
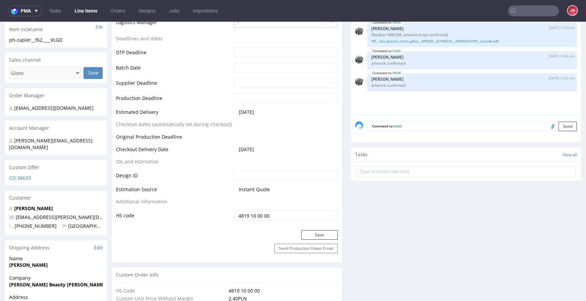
scroll to position [252, 0]
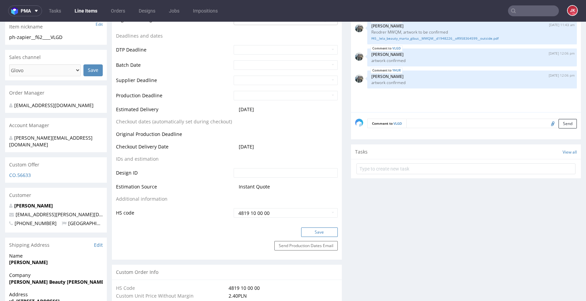
click at [305, 232] on button "Save" at bounding box center [319, 231] width 37 height 9
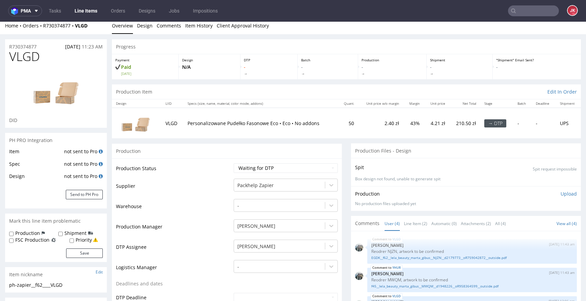
scroll to position [0, 0]
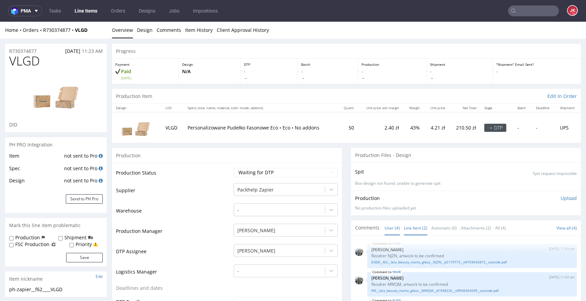
click at [406, 227] on link "Line Item (2)" at bounding box center [415, 228] width 23 height 15
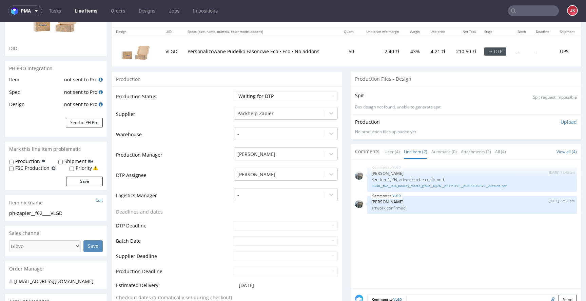
scroll to position [80, 0]
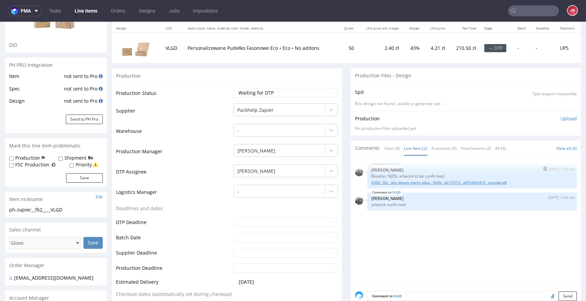
click at [396, 184] on link "EGDK__f62__lela_beauty_marta_gibus__NJZN__d2179773__oR759042872__outside.pdf" at bounding box center [471, 182] width 201 height 5
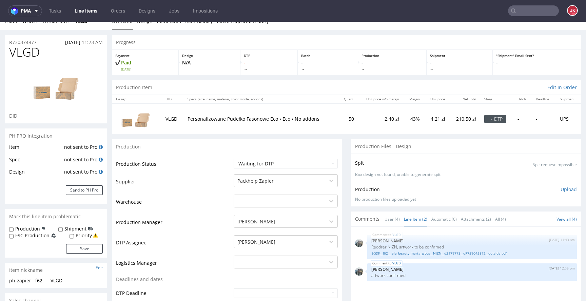
scroll to position [8, 0]
click at [264, 167] on select "Waiting for Artwork Waiting for Diecut Waiting for Mockup Waiting for DTP Waiti…" at bounding box center [285, 163] width 104 height 9
select select "dtp_in_process"
click at [233, 159] on select "Waiting for Artwork Waiting for Diecut Waiting for Mockup Waiting for DTP Waiti…" at bounding box center [285, 163] width 104 height 9
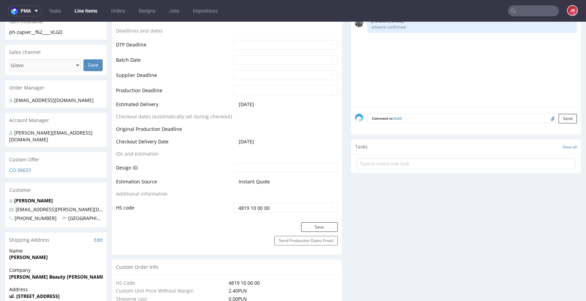
scroll to position [332, 0]
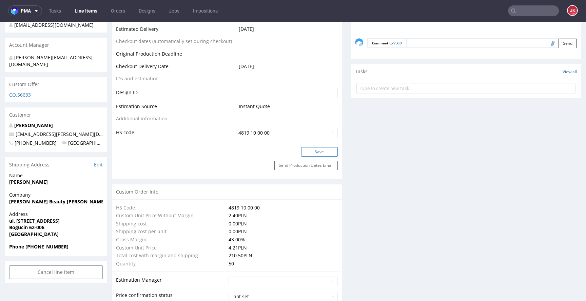
click at [327, 155] on button "Save" at bounding box center [319, 151] width 37 height 9
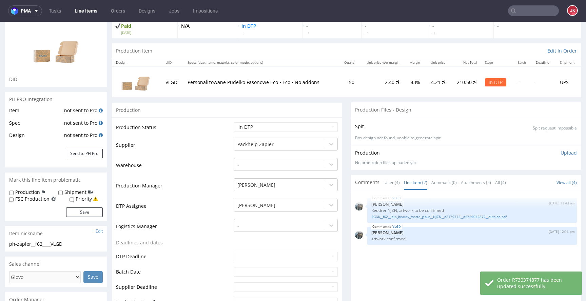
scroll to position [52, 0]
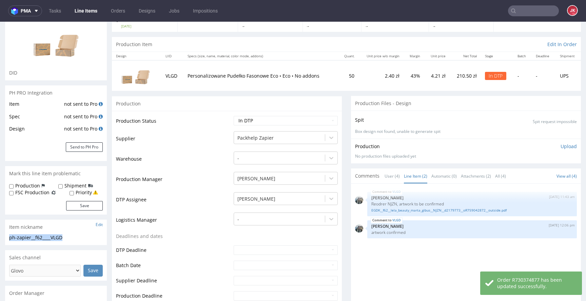
drag, startPoint x: 82, startPoint y: 236, endPoint x: 0, endPoint y: 237, distance: 81.3
copy div "ph-zapier__f62____VLGD"
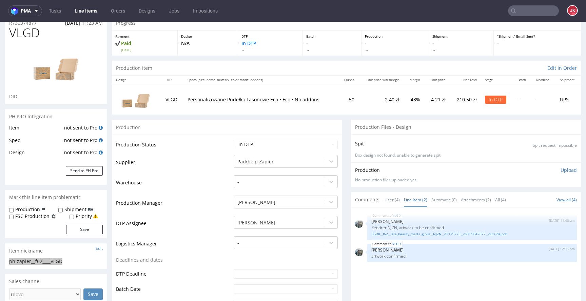
scroll to position [0, 0]
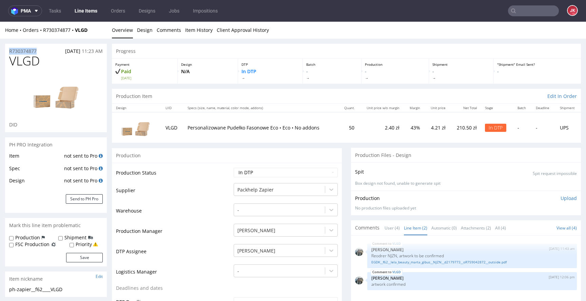
drag, startPoint x: 42, startPoint y: 52, endPoint x: 8, endPoint y: 53, distance: 34.6
copy p "R730374877"
click at [19, 61] on span "VLGD" at bounding box center [24, 61] width 30 height 14
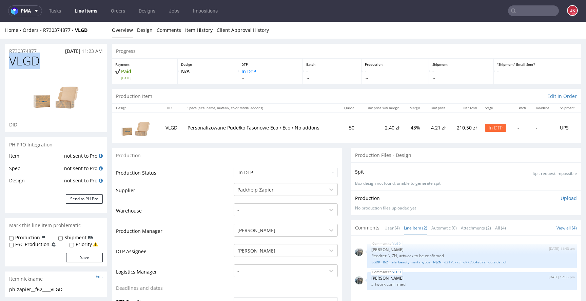
copy span "VLGD"
click at [472, 192] on div "Production Upload No production files uploaded yet Description (optional) Add f…" at bounding box center [466, 202] width 230 height 25
click at [561, 197] on p "Upload" at bounding box center [568, 198] width 16 height 7
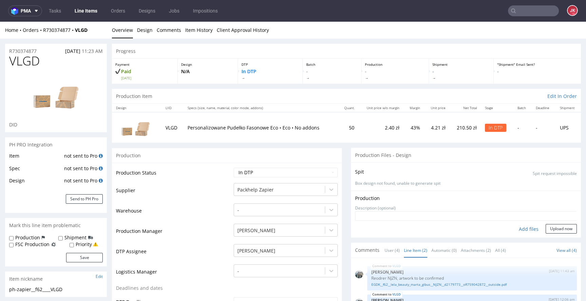
click at [520, 227] on div "Add files" at bounding box center [528, 229] width 34 height 10
type input "C:\fakepath\ph-zapier__f62____VLGD__d2179773__oR730374877__outside.pdf"
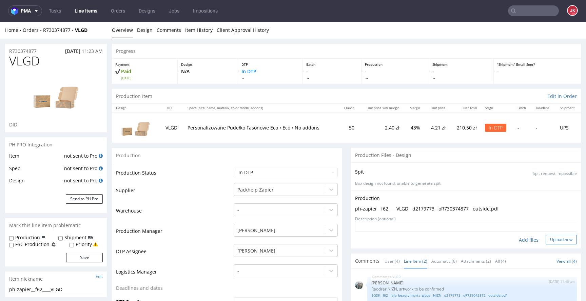
click at [554, 240] on button "Upload now" at bounding box center [560, 239] width 31 height 9
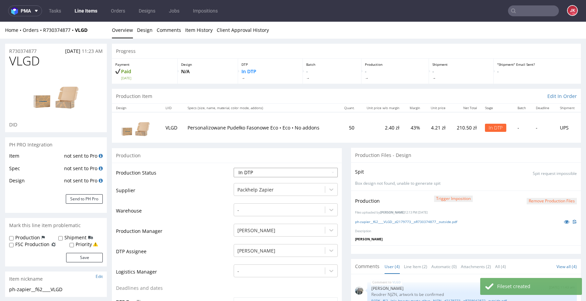
click at [323, 171] on select "Waiting for Artwork Waiting for Diecut Waiting for Mockup Waiting for DTP Waiti…" at bounding box center [285, 172] width 104 height 9
select select "dtp_production_ready"
click at [233, 168] on select "Waiting for Artwork Waiting for Diecut Waiting for Mockup Waiting for DTP Waiti…" at bounding box center [285, 172] width 104 height 9
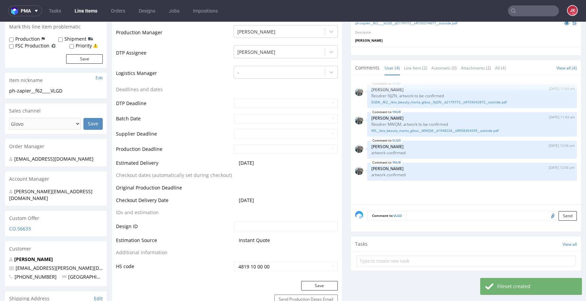
scroll to position [293, 0]
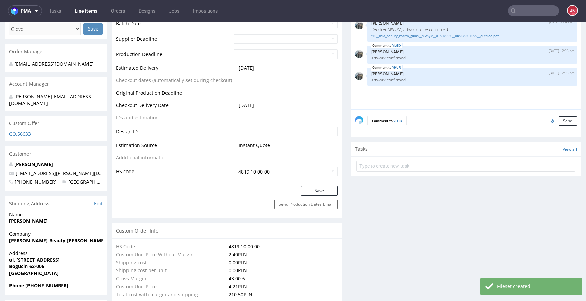
click at [332, 184] on div "Production Status Waiting for Artwork Waiting for Diecut Waiting for Mockup Wai…" at bounding box center [227, 27] width 230 height 317
click at [329, 186] on button "Save" at bounding box center [319, 190] width 37 height 9
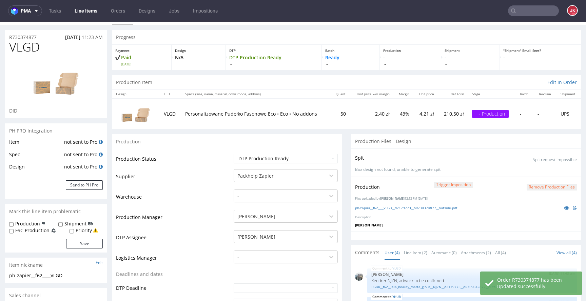
scroll to position [0, 0]
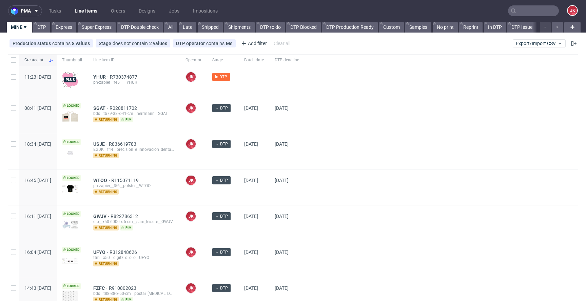
click at [343, 147] on div at bounding box center [440, 151] width 273 height 36
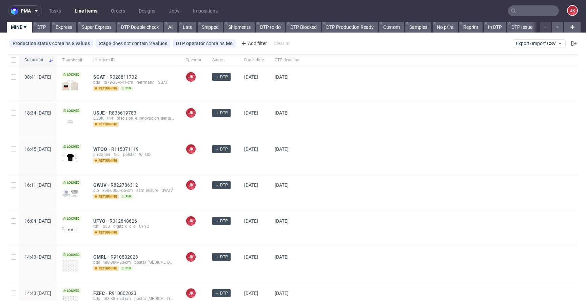
click at [340, 125] on div at bounding box center [440, 120] width 273 height 36
click at [345, 147] on div at bounding box center [440, 156] width 273 height 36
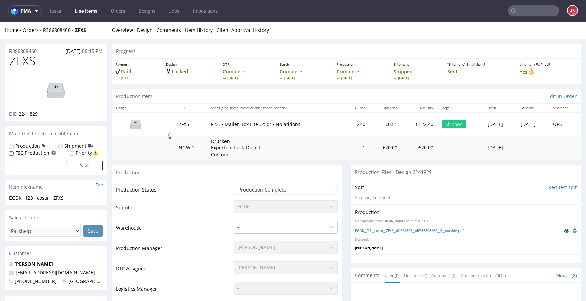
click at [563, 230] on icon at bounding box center [565, 230] width 5 height 5
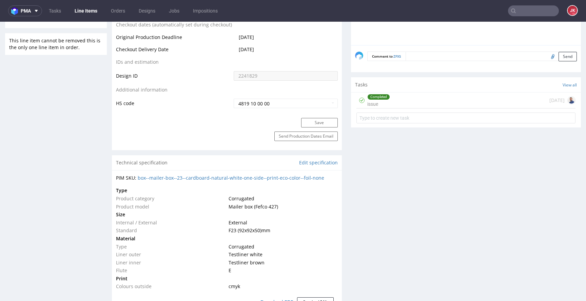
scroll to position [300, 0]
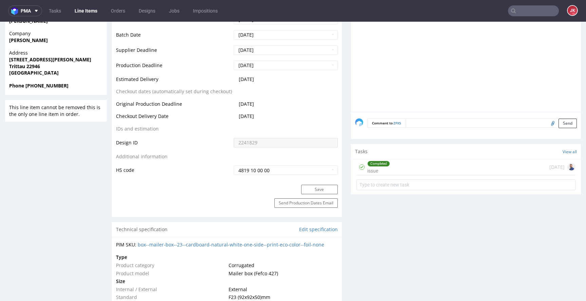
click at [351, 172] on div "Completed issue [DATE]" at bounding box center [466, 176] width 230 height 34
click at [368, 169] on div "Completed issue" at bounding box center [378, 167] width 23 height 16
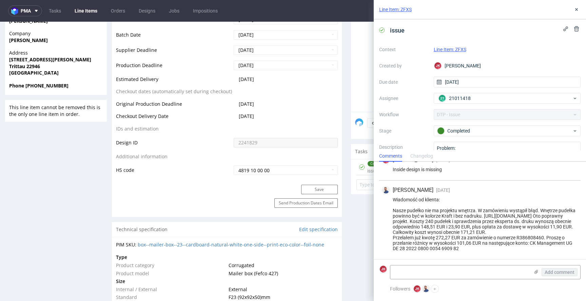
scroll to position [17, 0]
drag, startPoint x: 393, startPoint y: 216, endPoint x: 535, endPoint y: 214, distance: 142.0
click at [535, 214] on div "Wiadomość od klienta: Nasze pudełko nie ma projektu wnętrza. W zamówieniu wystą…" at bounding box center [480, 224] width 196 height 54
copy div "[URL][DOMAIN_NAME]"
click at [454, 227] on div "Wiadomość od klienta: Nasze pudełko nie ma projektu wnętrza. W zamówieniu wystą…" at bounding box center [480, 224] width 196 height 54
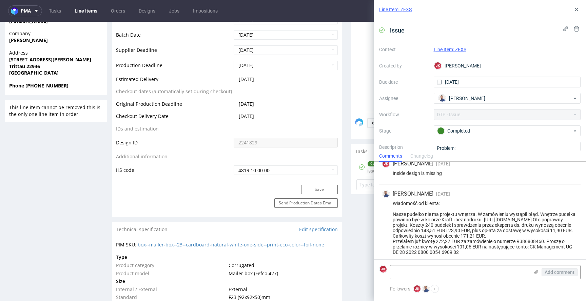
scroll to position [0, 0]
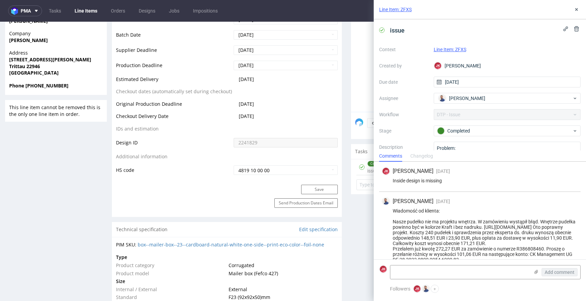
click at [342, 182] on div "Progress Payment Paid Tue 29 Jul Design Locked DTP Complete Fri 1 Aug Batch Com…" at bounding box center [346, 263] width 469 height 1039
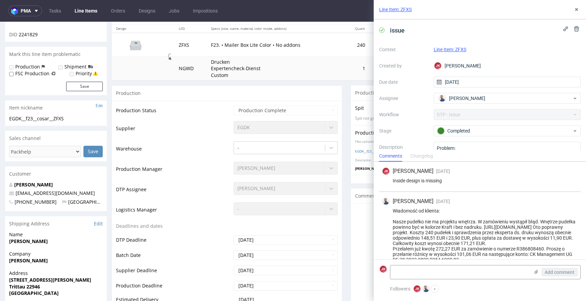
scroll to position [21, 0]
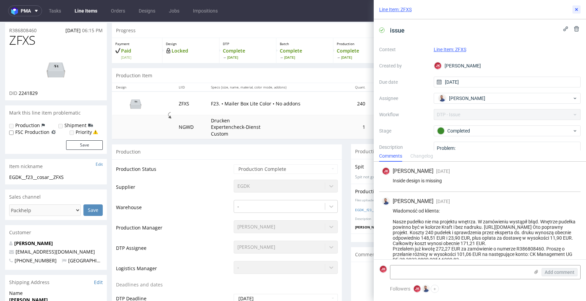
click at [578, 12] on icon at bounding box center [575, 9] width 5 height 5
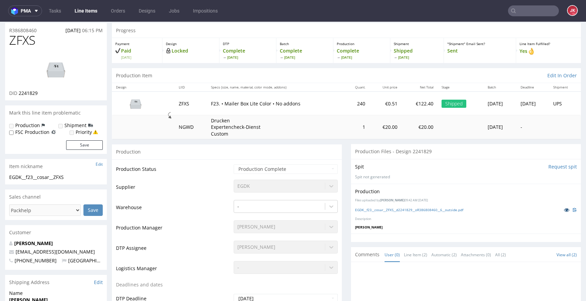
click at [563, 208] on icon at bounding box center [565, 209] width 5 height 5
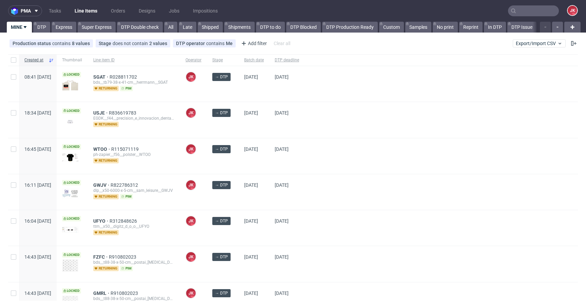
click at [269, 125] on div "03/09/2025" at bounding box center [254, 120] width 30 height 36
click at [207, 167] on div "JK Jan Kocik" at bounding box center [193, 156] width 27 height 36
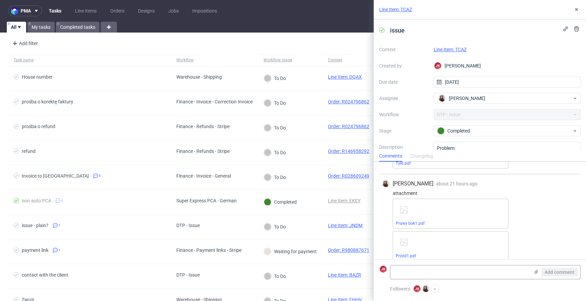
scroll to position [150, 0]
click at [446, 51] on link "Line Item: TCAZ" at bounding box center [449, 49] width 33 height 5
click at [442, 49] on link "Line Item: TCAZ" at bounding box center [449, 49] width 33 height 5
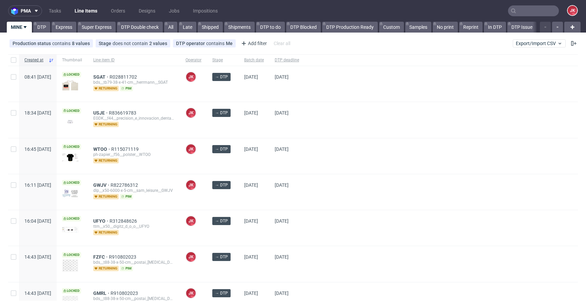
click at [207, 161] on div "JK Jan Kocik" at bounding box center [193, 156] width 27 height 36
click at [370, 144] on div at bounding box center [440, 156] width 273 height 36
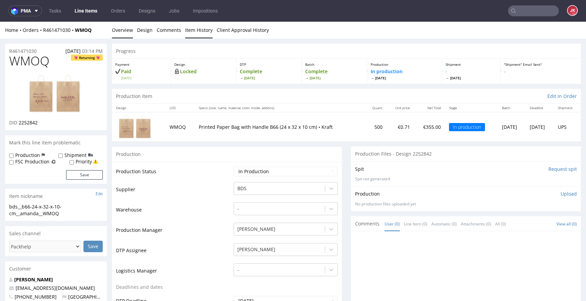
click at [193, 30] on link "Item History" at bounding box center [198, 30] width 27 height 17
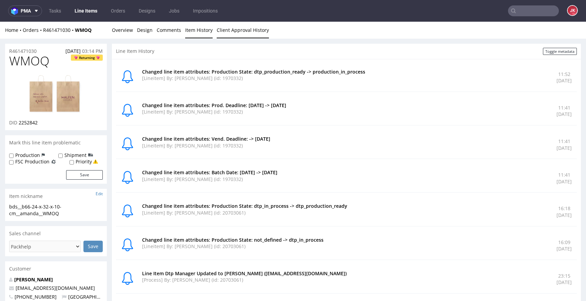
click at [240, 26] on link "Client Approval History" at bounding box center [243, 30] width 52 height 17
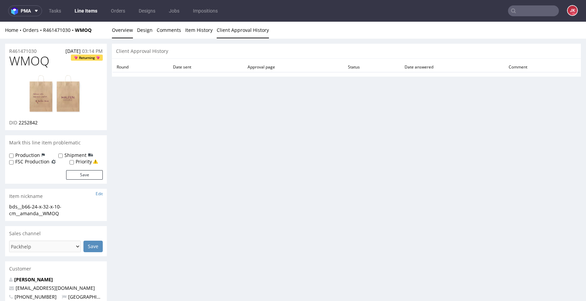
click at [118, 34] on link "Overview" at bounding box center [122, 30] width 21 height 17
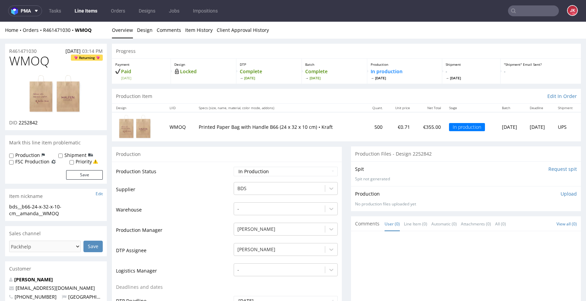
click at [194, 29] on link "Item History" at bounding box center [198, 30] width 27 height 17
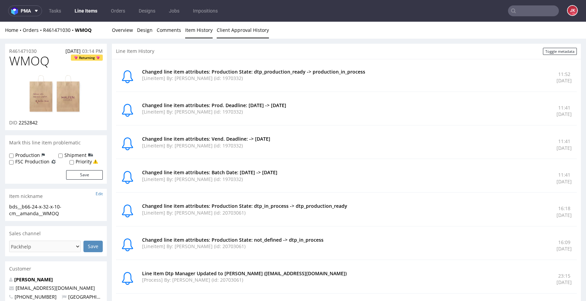
click at [239, 33] on link "Client Approval History" at bounding box center [243, 30] width 52 height 17
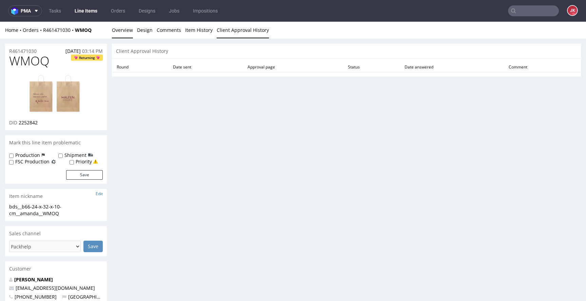
click at [129, 37] on link "Overview" at bounding box center [122, 30] width 21 height 17
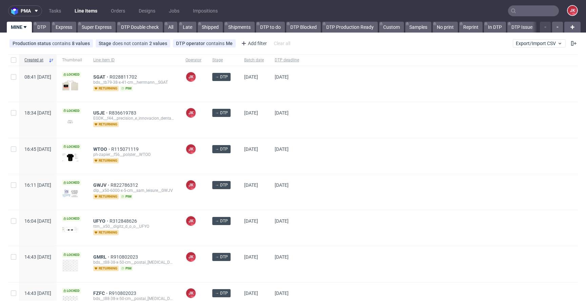
click at [336, 160] on div at bounding box center [440, 156] width 273 height 36
click at [239, 159] on div "→ DTP" at bounding box center [223, 156] width 32 height 36
click at [370, 186] on div at bounding box center [440, 192] width 273 height 36
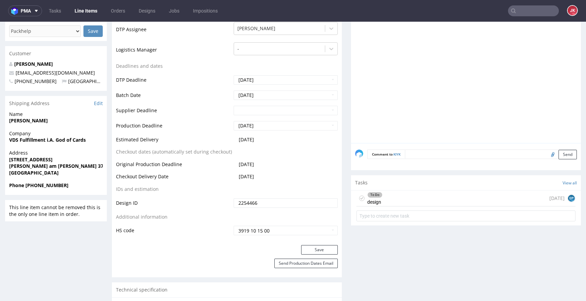
scroll to position [237, 0]
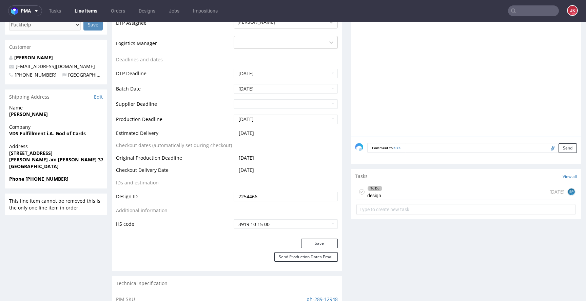
click at [367, 192] on div "To Do design" at bounding box center [374, 192] width 15 height 16
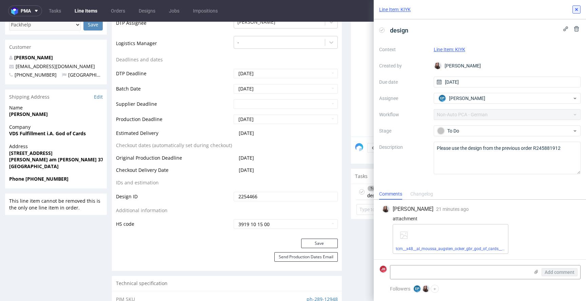
click at [578, 8] on icon at bounding box center [575, 9] width 5 height 5
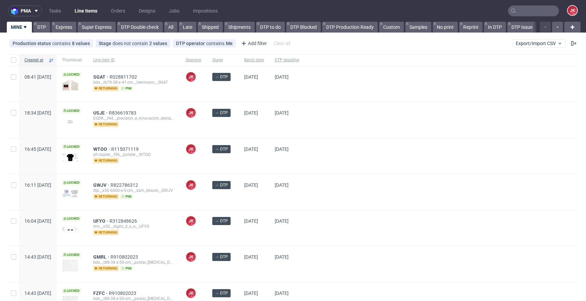
click at [269, 164] on div "[DATE]" at bounding box center [254, 156] width 30 height 36
click at [269, 162] on div "[DATE]" at bounding box center [254, 156] width 30 height 36
click at [239, 131] on div "→ DTP" at bounding box center [223, 120] width 32 height 36
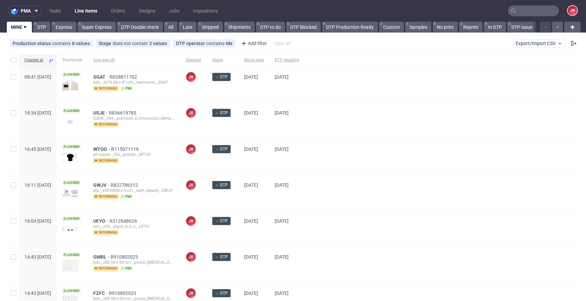
click at [261, 128] on div "[DATE]" at bounding box center [254, 120] width 30 height 36
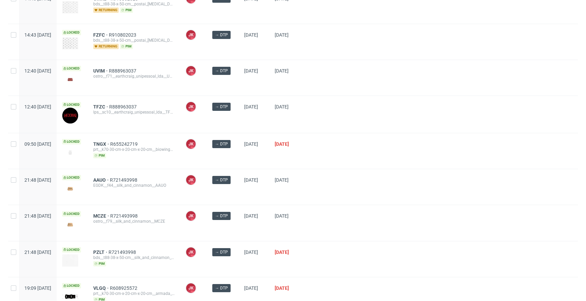
scroll to position [436, 0]
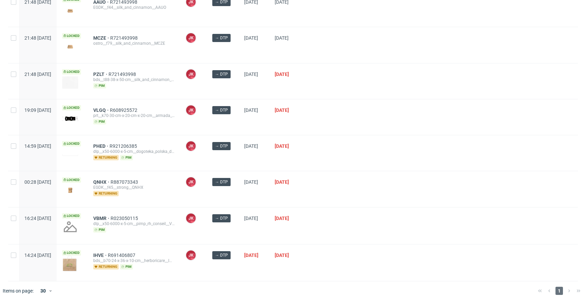
click at [337, 171] on div at bounding box center [440, 189] width 273 height 36
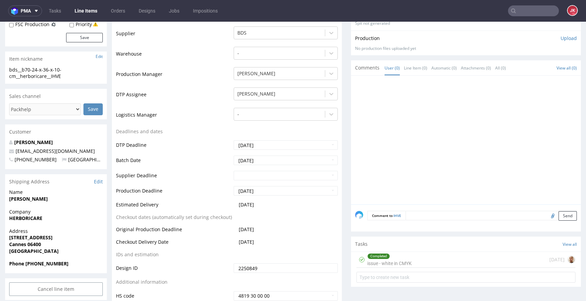
scroll to position [322, 0]
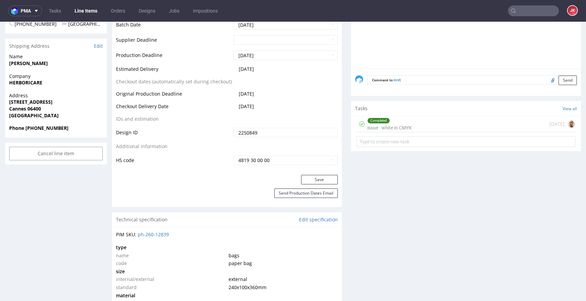
click at [389, 124] on div "Completed issue - white in CMYK" at bounding box center [389, 124] width 44 height 16
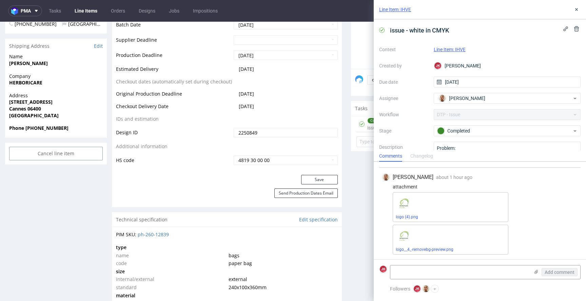
scroll to position [55, 0]
click at [405, 214] on link "logo (4).png" at bounding box center [406, 216] width 22 height 5
click at [424, 247] on link "logo__4_-removebg-preview.png" at bounding box center [424, 248] width 58 height 5
click at [413, 216] on link "logo (4).png" at bounding box center [406, 216] width 22 height 5
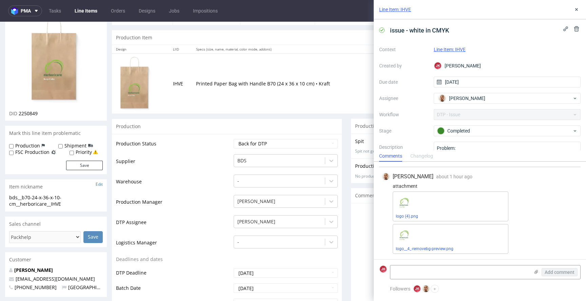
scroll to position [0, 0]
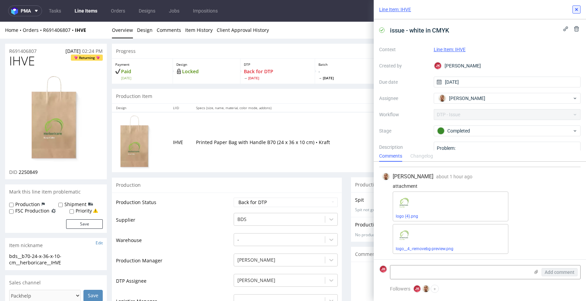
click at [574, 7] on icon at bounding box center [575, 9] width 5 height 5
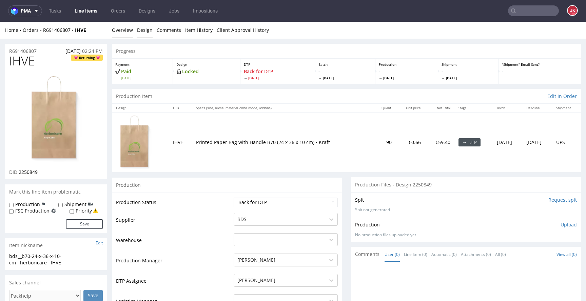
click at [144, 25] on link "Design" at bounding box center [145, 30] width 16 height 17
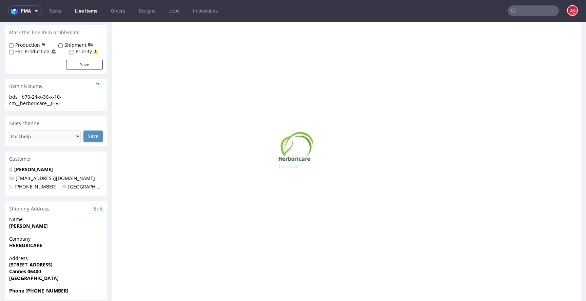
scroll to position [194, 0]
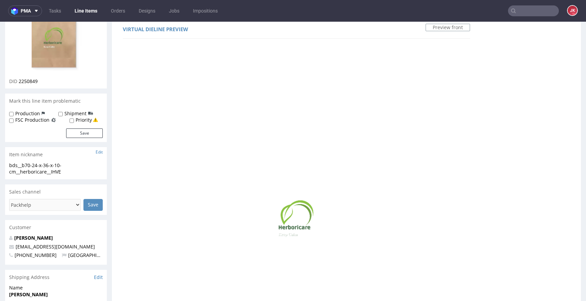
scroll to position [0, 0]
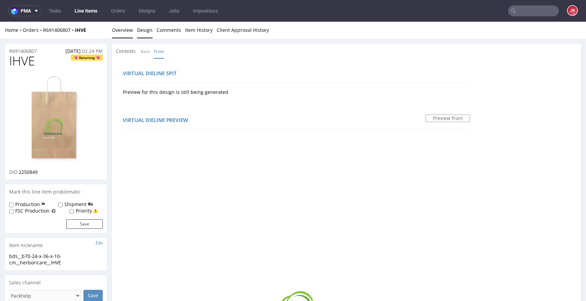
click at [125, 32] on link "Overview" at bounding box center [122, 30] width 21 height 17
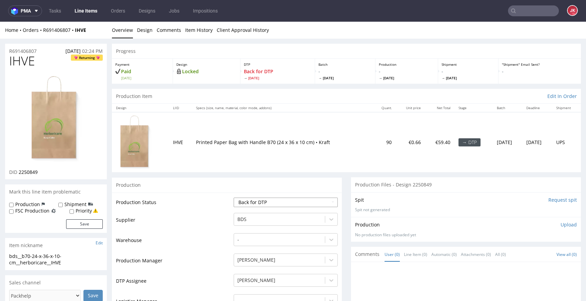
click at [306, 198] on select "Waiting for Artwork Waiting for Diecut Waiting for Mockup Waiting for DTP Waiti…" at bounding box center [285, 202] width 104 height 9
click at [233, 198] on select "Waiting for Artwork Waiting for Diecut Waiting for Mockup Waiting for DTP Waiti…" at bounding box center [285, 202] width 104 height 9
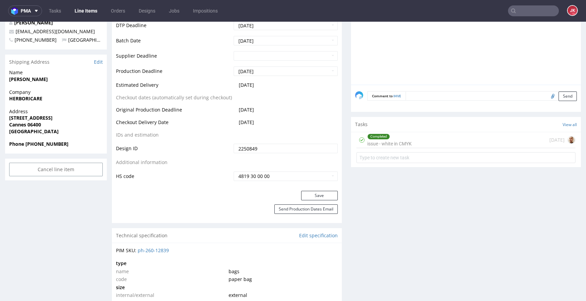
scroll to position [328, 0]
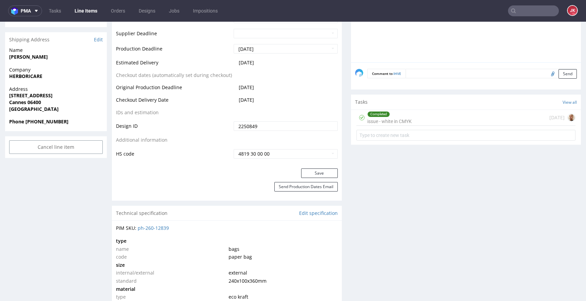
click at [314, 167] on div "Production Status Waiting for Artwork Waiting for Diecut Waiting for Mockup Wai…" at bounding box center [227, 16] width 230 height 304
click at [308, 172] on button "Save" at bounding box center [319, 172] width 37 height 9
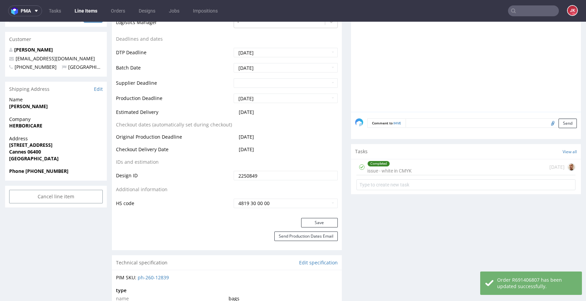
scroll to position [0, 0]
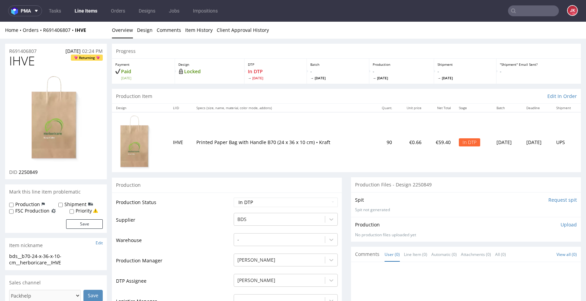
click at [64, 95] on img at bounding box center [56, 119] width 54 height 89
click at [208, 219] on td "Supplier" at bounding box center [174, 222] width 116 height 20
click at [146, 30] on link "Design" at bounding box center [145, 30] width 16 height 17
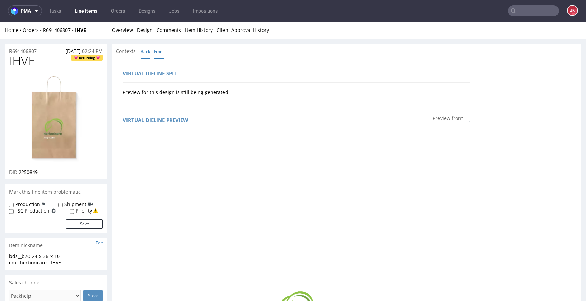
click at [146, 51] on link "Back" at bounding box center [145, 51] width 9 height 15
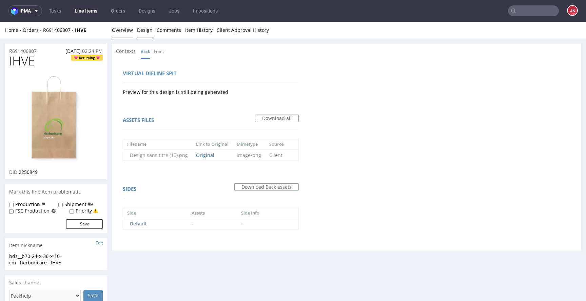
click at [128, 32] on link "Overview" at bounding box center [122, 30] width 21 height 17
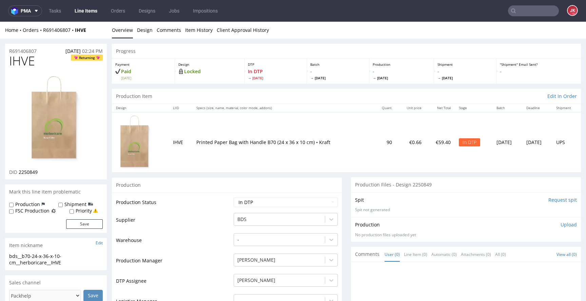
click at [20, 60] on span "IHVE" at bounding box center [22, 61] width 26 height 14
copy span "IHVE"
click at [27, 174] on span "2250849" at bounding box center [28, 172] width 19 height 6
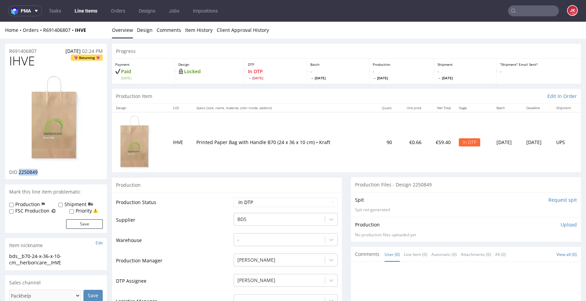
copy span "2250849"
click at [208, 201] on td "Production Status" at bounding box center [174, 204] width 116 height 15
drag, startPoint x: 71, startPoint y: 264, endPoint x: 0, endPoint y: 260, distance: 71.3
click at [73, 260] on div "bds__b70-24-x-36-x-10-cm__herboricare__IHVE" at bounding box center [56, 259] width 94 height 13
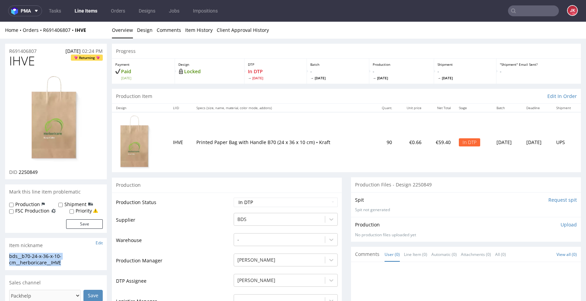
drag, startPoint x: 74, startPoint y: 263, endPoint x: 0, endPoint y: 256, distance: 74.5
copy div "bds__b70-24-x-36-x-10-cm__herboricare__IHVE"
drag, startPoint x: 43, startPoint y: 49, endPoint x: 0, endPoint y: 53, distance: 42.9
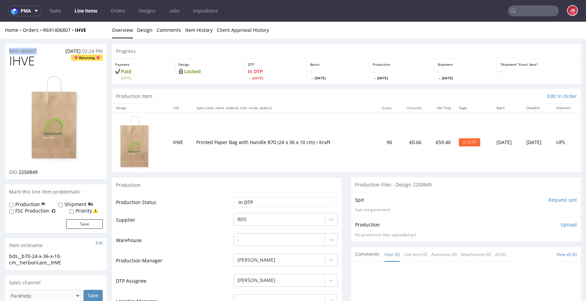
copy p "R691406807"
drag, startPoint x: 19, startPoint y: 172, endPoint x: 59, endPoint y: 173, distance: 40.0
click at [59, 173] on div "DID 2250849" at bounding box center [56, 172] width 94 height 7
copy span "2250849"
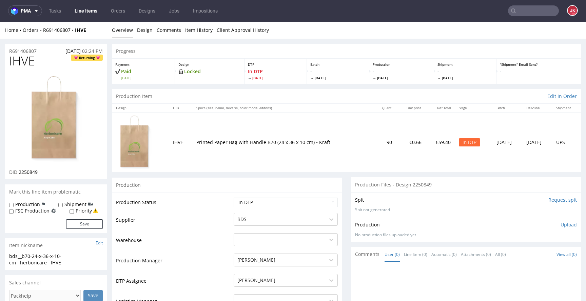
click at [560, 222] on p "Upload" at bounding box center [568, 224] width 16 height 7
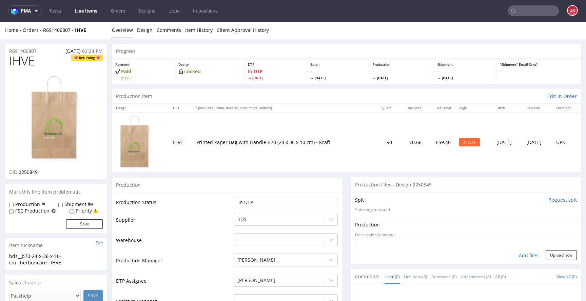
click at [515, 253] on div "Add files" at bounding box center [528, 255] width 34 height 10
click at [315, 206] on select "Waiting for Artwork Waiting for Diecut Waiting for Mockup Waiting for DTP Waiti…" at bounding box center [285, 202] width 104 height 9
select select "dtp_ca_needed"
click at [233, 198] on select "Waiting for Artwork Waiting for Diecut Waiting for Mockup Waiting for DTP Waiti…" at bounding box center [285, 202] width 104 height 9
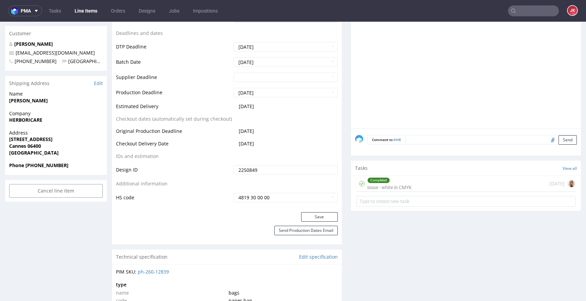
scroll to position [306, 0]
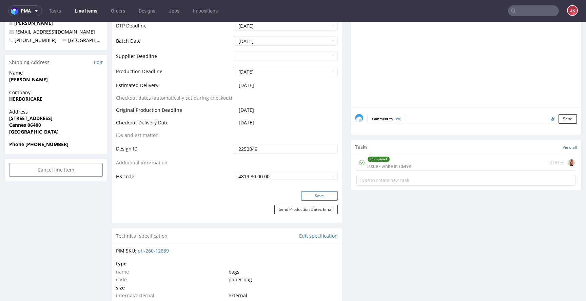
click at [313, 194] on button "Save" at bounding box center [319, 195] width 37 height 9
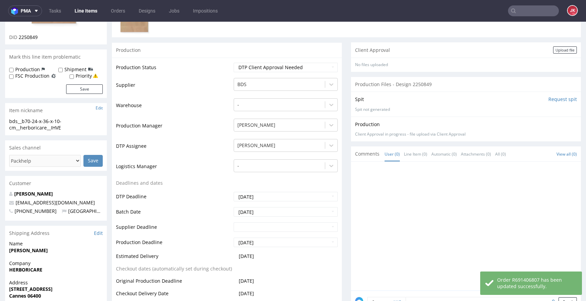
scroll to position [0, 0]
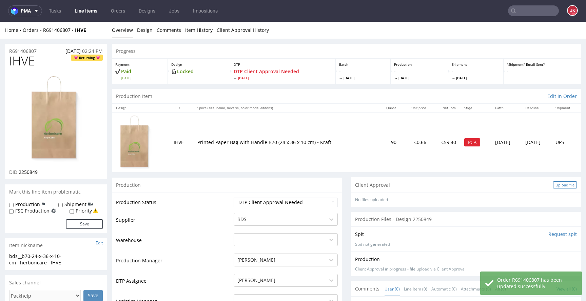
click at [553, 184] on div "Upload file" at bounding box center [565, 184] width 24 height 7
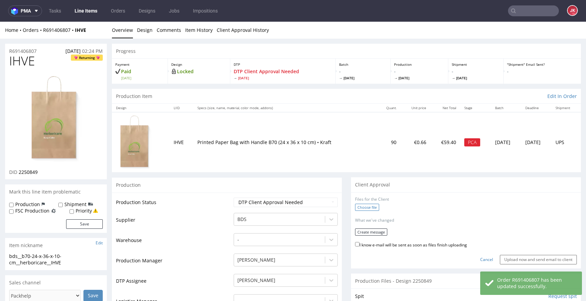
click at [368, 207] on label "Choose file" at bounding box center [367, 207] width 24 height 7
click at [0, 22] on input "Choose file" at bounding box center [0, 22] width 0 height 0
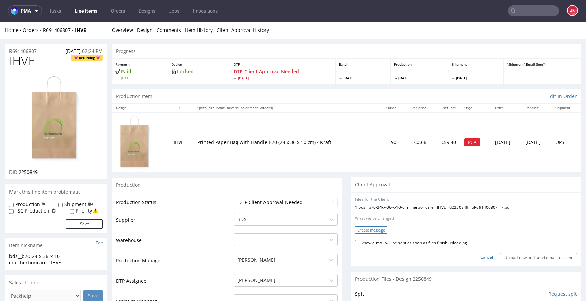
click at [367, 229] on button "Create message" at bounding box center [371, 229] width 32 height 7
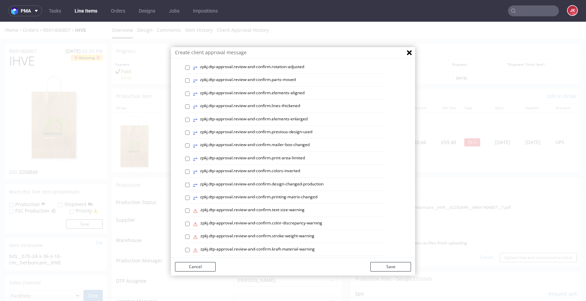
scroll to position [286, 0]
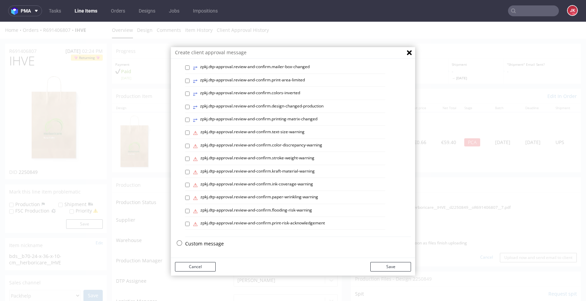
click at [236, 146] on label "⚠ zpkj.dtp-approval.review-and-confirm.color-discrepancy-warning" at bounding box center [257, 145] width 129 height 7
click at [189, 146] on input "⚠ zpkj.dtp-approval.review-and-confirm.color-discrepancy-warning" at bounding box center [187, 146] width 4 height 4
checkbox input "true"
click at [390, 267] on button "Save" at bounding box center [390, 266] width 41 height 9
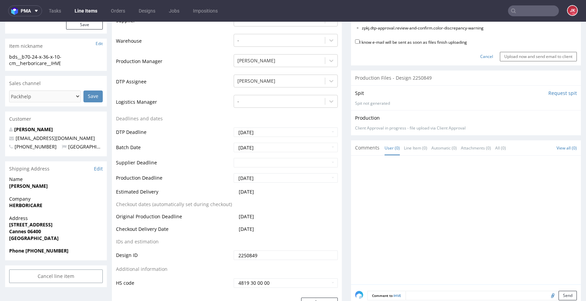
scroll to position [0, 0]
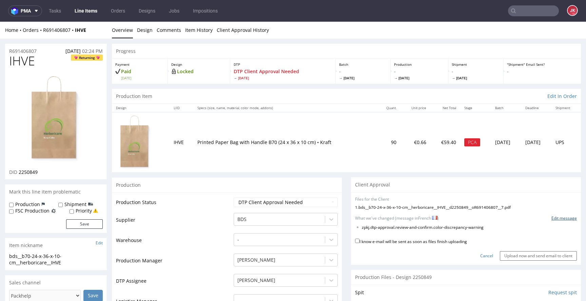
click at [556, 220] on link "Edit message" at bounding box center [563, 218] width 25 height 6
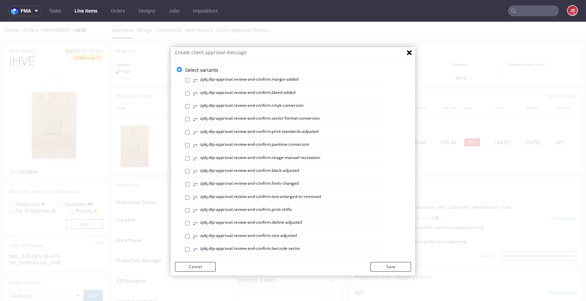
scroll to position [286, 0]
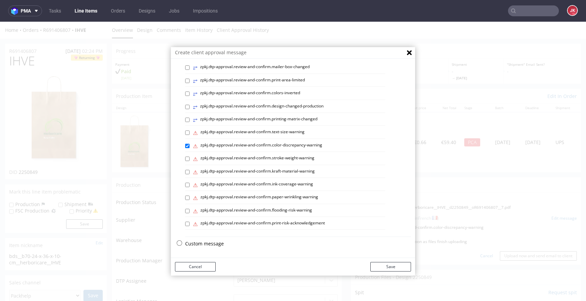
click at [193, 241] on p "Custom message" at bounding box center [298, 243] width 226 height 7
checkbox input "false"
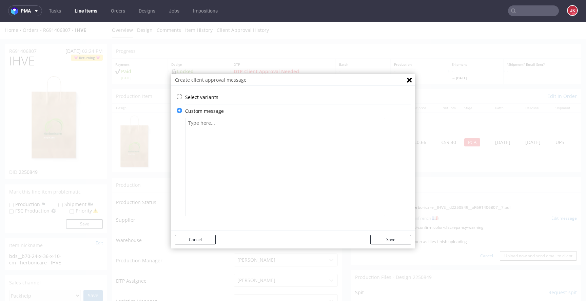
scroll to position [0, 0]
click at [261, 179] on textarea at bounding box center [285, 167] width 200 height 98
paste textarea "Approbation du client requise. N'oubliez pas que les couleurs imprimées en CMJN…"
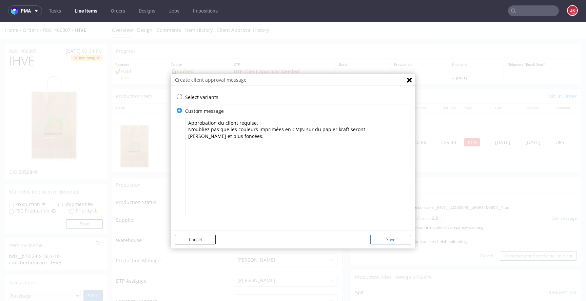
type textarea "Approbation du client requise. N'oubliez pas que les couleurs imprimées en CMJN…"
click at [393, 240] on button "Save" at bounding box center [390, 239] width 41 height 9
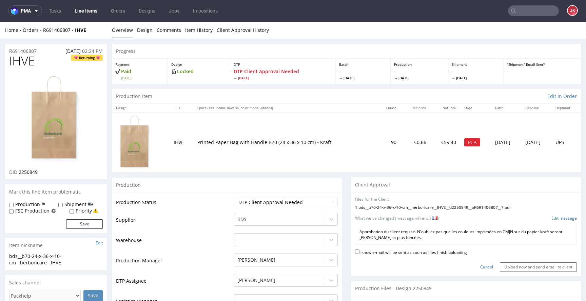
click at [386, 252] on label "I know e-mail will be sent as soon as files finish uploading" at bounding box center [411, 251] width 112 height 7
click at [359, 252] on input "I know e-mail will be sent as soon as files finish uploading" at bounding box center [357, 251] width 4 height 4
checkbox input "true"
click at [520, 267] on input "Upload now and send email to client" at bounding box center [537, 266] width 77 height 9
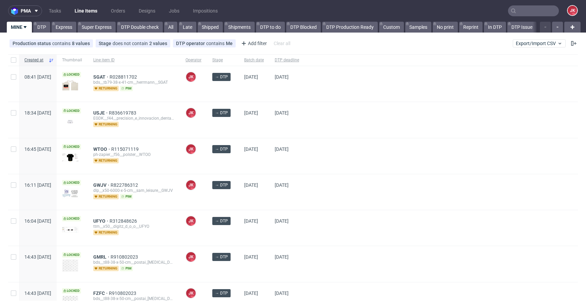
click at [355, 191] on div at bounding box center [440, 192] width 273 height 36
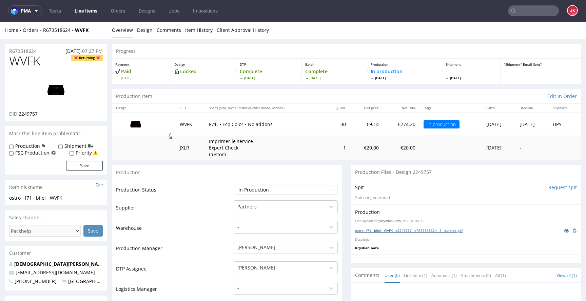
click at [434, 230] on link "ostro__f71__bilel__WVFK__d2249757__oR673518624__5__outside.pdf" at bounding box center [408, 230] width 107 height 5
click at [210, 209] on td "Supplier" at bounding box center [174, 210] width 116 height 20
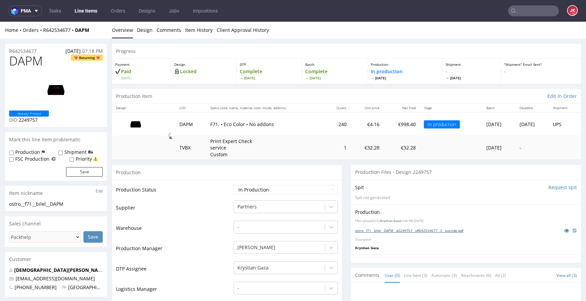
click at [380, 231] on link "ostro__f71__bilel__DAPM__d2249757__oR642534677__5__outside.pdf" at bounding box center [409, 230] width 108 height 5
click at [143, 33] on link "Design" at bounding box center [145, 30] width 16 height 17
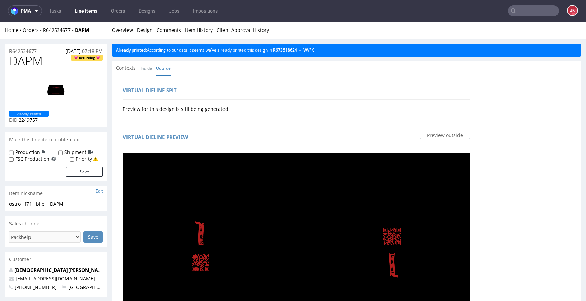
click at [314, 49] on link "WVFK" at bounding box center [308, 50] width 11 height 6
click at [126, 30] on link "Overview" at bounding box center [122, 30] width 21 height 17
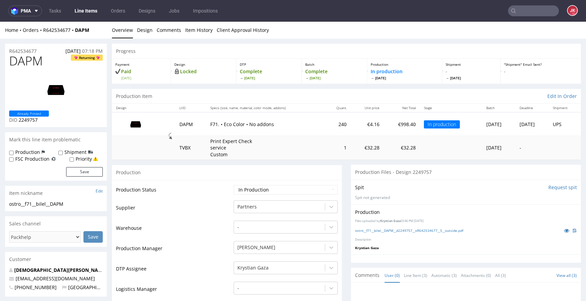
click at [214, 201] on td "Supplier" at bounding box center [174, 210] width 116 height 20
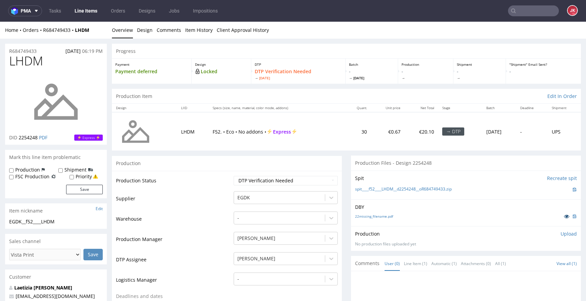
click at [563, 218] on icon at bounding box center [565, 216] width 5 height 5
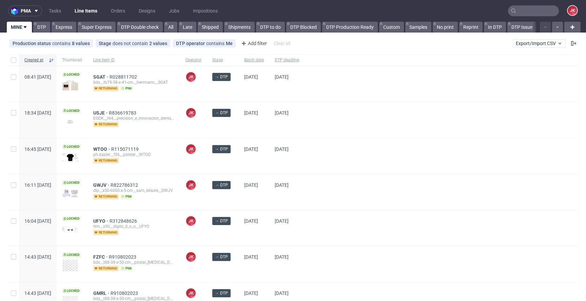
click at [207, 127] on div "[PERSON_NAME] [PERSON_NAME]" at bounding box center [193, 120] width 27 height 36
drag, startPoint x: 0, startPoint y: 0, endPoint x: 224, endPoint y: 127, distance: 257.6
click at [207, 127] on div "[PERSON_NAME] [PERSON_NAME]" at bounding box center [193, 120] width 27 height 36
click at [207, 128] on div "JK Jan Kocik" at bounding box center [193, 120] width 27 height 36
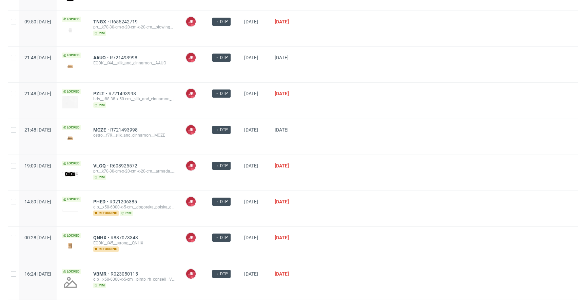
scroll to position [399, 0]
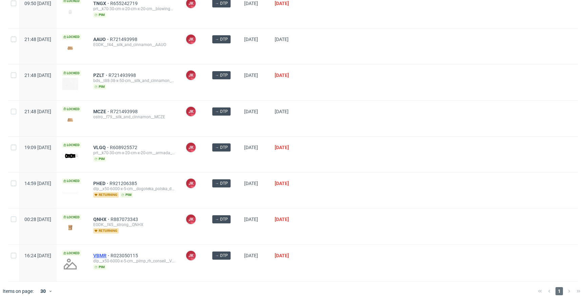
click at [110, 253] on span "VBMR" at bounding box center [101, 255] width 17 height 5
click at [352, 160] on div at bounding box center [440, 155] width 273 height 36
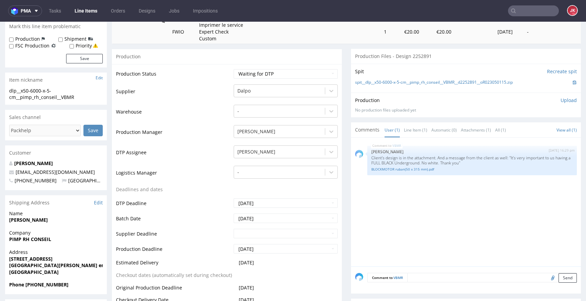
scroll to position [142, 0]
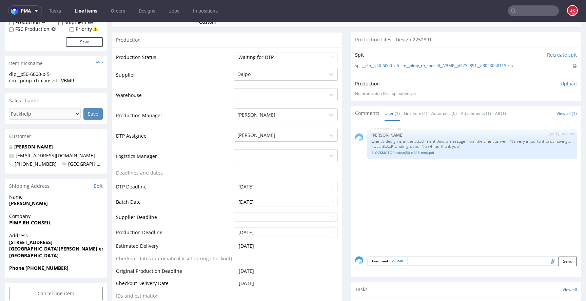
scroll to position [175, 0]
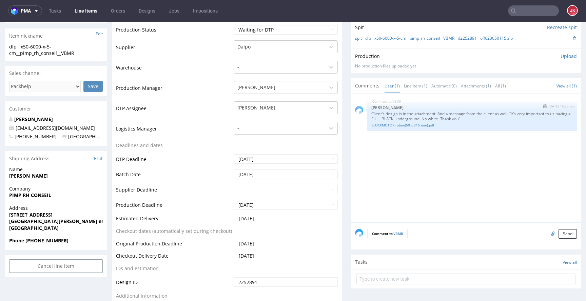
click at [390, 126] on link "BLOCKMOTOR ruban(50 x 315 mm).pdf" at bounding box center [471, 125] width 201 height 5
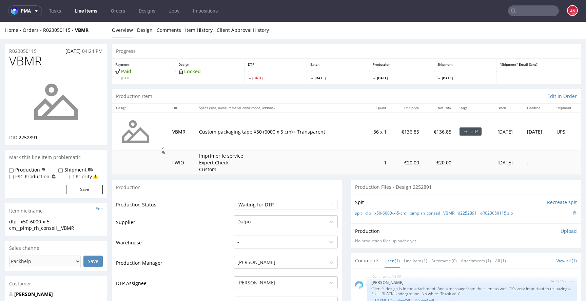
click at [255, 202] on select "Waiting for Artwork Waiting for Diecut Waiting for Mockup Waiting for DTP Waiti…" at bounding box center [285, 204] width 104 height 9
select select "dtp_issue"
click at [233, 200] on select "Waiting for Artwork Waiting for Diecut Waiting for Mockup Waiting for DTP Waiti…" at bounding box center [285, 204] width 104 height 9
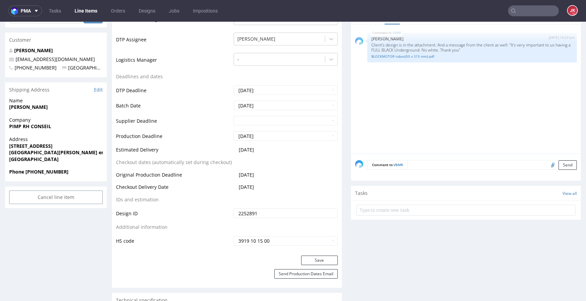
scroll to position [245, 0]
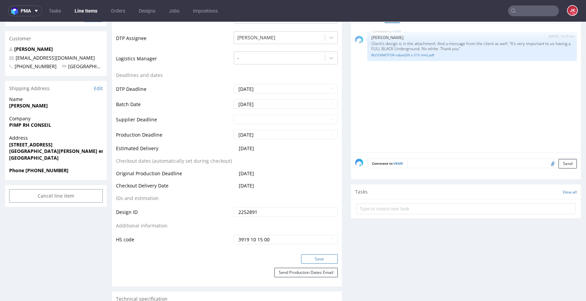
click at [322, 263] on button "Save" at bounding box center [319, 258] width 37 height 9
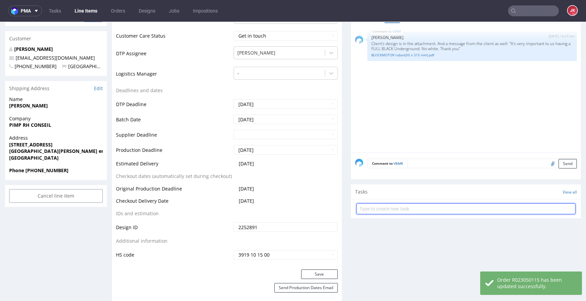
click at [392, 213] on input "text" at bounding box center [465, 208] width 219 height 11
type input "issue"
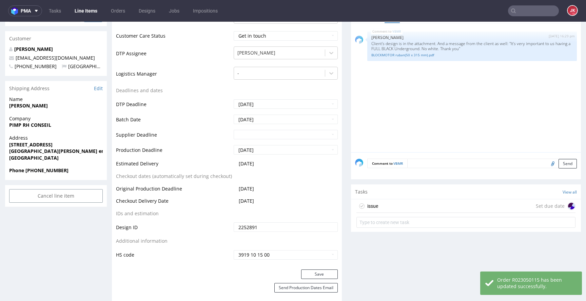
click at [397, 209] on div "issue Set due date" at bounding box center [465, 206] width 219 height 14
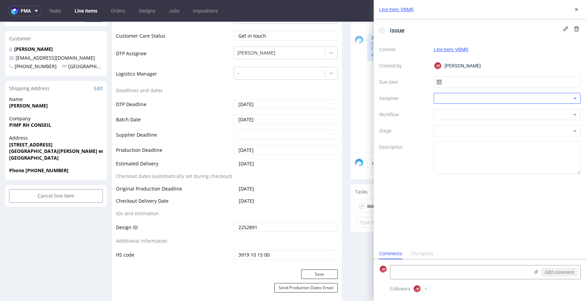
scroll to position [5, 0]
click at [446, 84] on input "text" at bounding box center [506, 82] width 147 height 11
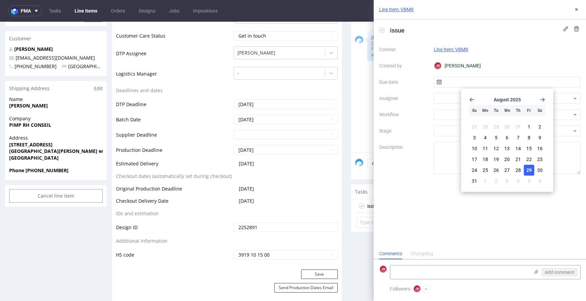
click at [525, 168] on button "29" at bounding box center [528, 170] width 11 height 11
type input "29/08/2025"
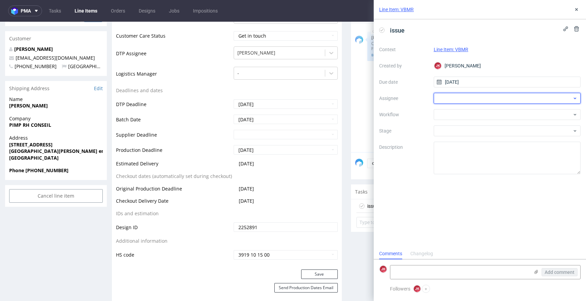
click at [437, 102] on div at bounding box center [506, 98] width 147 height 11
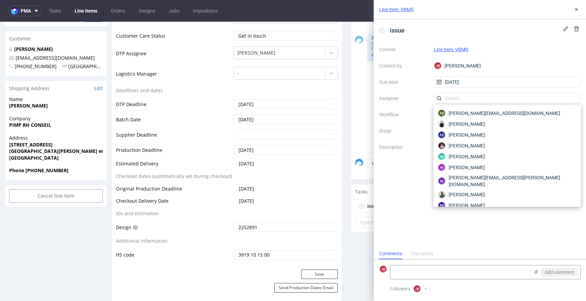
click at [407, 101] on label "Assignee" at bounding box center [403, 98] width 49 height 8
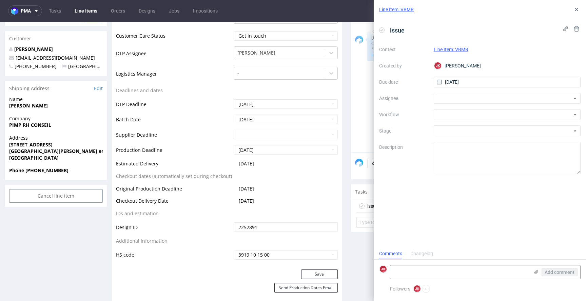
click at [445, 120] on div "Context Line Item: VBMR Created by JK Jan Kocik Due date 29/08/2025 Assignee Wo…" at bounding box center [479, 109] width 201 height 130
click at [445, 120] on div at bounding box center [506, 114] width 147 height 11
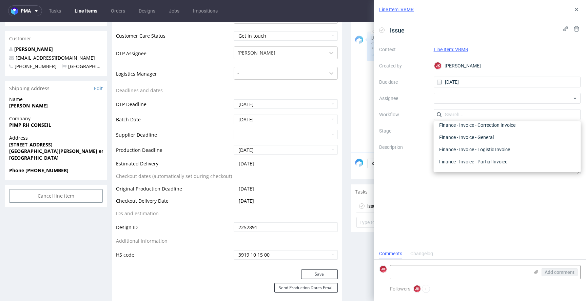
scroll to position [0, 0]
click at [460, 151] on div "DTP - Issue" at bounding box center [507, 151] width 142 height 12
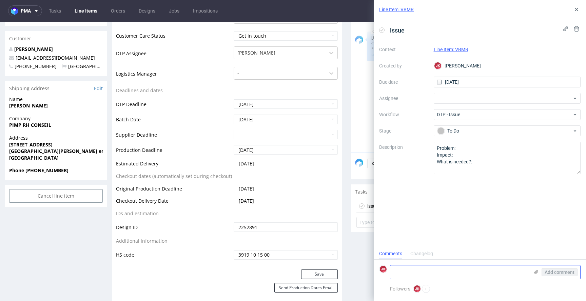
click at [439, 269] on textarea at bounding box center [459, 272] width 139 height 14
click at [491, 267] on textarea "Client sent design as flat pdf. We need vector files to prepare production files" at bounding box center [459, 269] width 139 height 19
click at [457, 273] on textarea "Client sent design as flat pdf. We need vector format to prepare production fil…" at bounding box center [459, 269] width 139 height 19
type textarea "Client sent design as flat pdf. We need vector format to prepare production fil…"
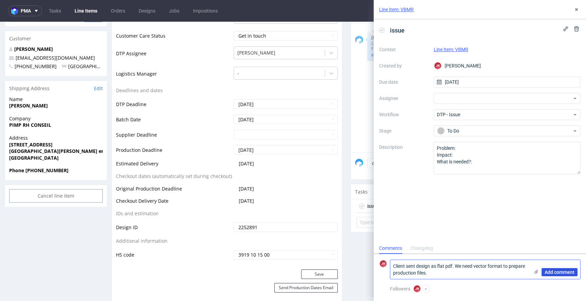
click at [562, 273] on span "Add comment" at bounding box center [559, 272] width 30 height 5
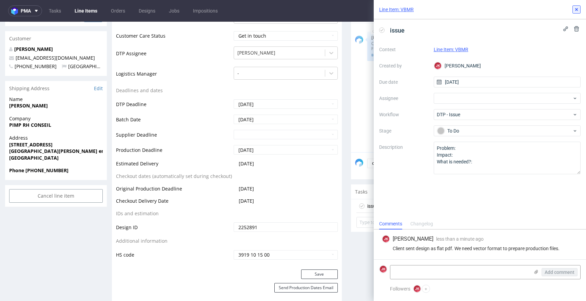
click at [578, 10] on icon at bounding box center [575, 9] width 5 height 5
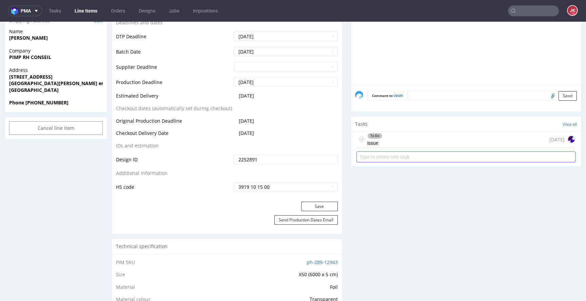
scroll to position [315, 0]
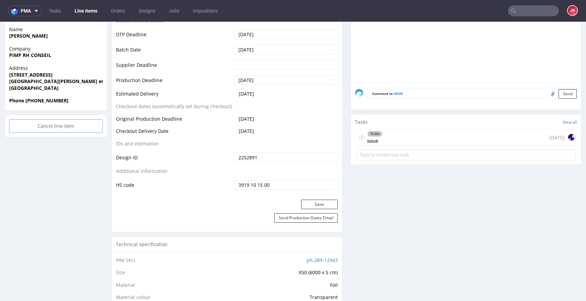
click at [367, 130] on div "To Do issue" at bounding box center [374, 137] width 15 height 16
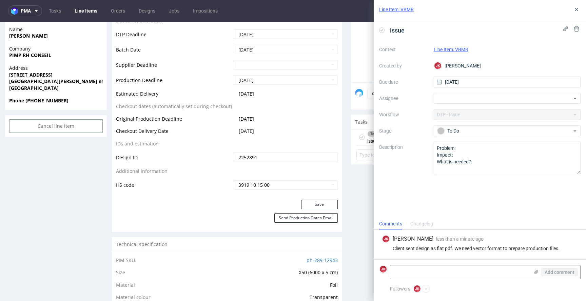
click at [480, 249] on div "Client sent design as flat pdf. We need vector format to prepare production fil…" at bounding box center [480, 248] width 196 height 5
copy div "Client sent design as flat pdf. We need vector format to prepare production fil…"
click at [493, 227] on div "Comments Changelog" at bounding box center [479, 223] width 212 height 11
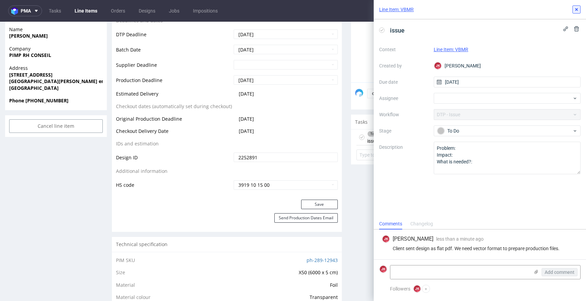
click at [580, 7] on button at bounding box center [576, 9] width 8 height 8
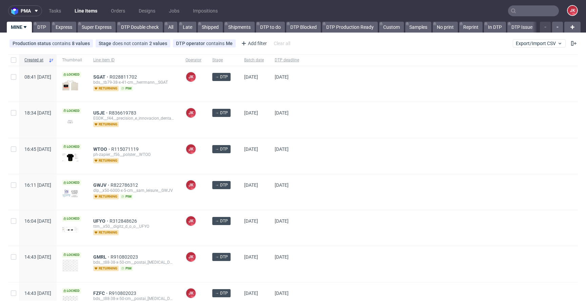
scroll to position [362, 0]
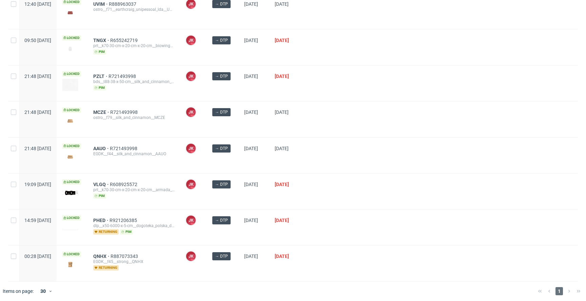
click at [380, 186] on div at bounding box center [440, 191] width 273 height 36
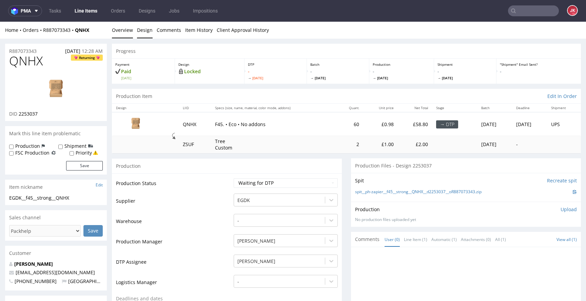
click at [141, 29] on link "Design" at bounding box center [145, 30] width 16 height 17
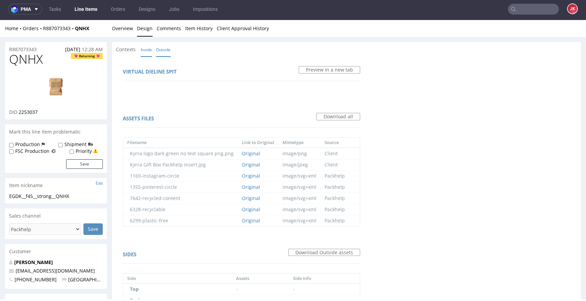
click at [144, 51] on link "Inside" at bounding box center [146, 49] width 11 height 15
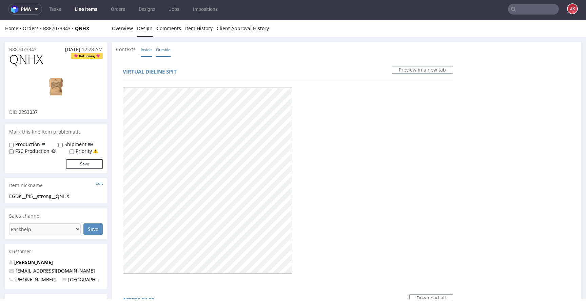
click at [163, 46] on link "Outside" at bounding box center [163, 49] width 15 height 15
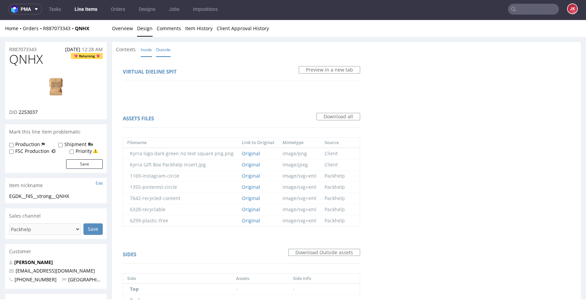
click at [146, 51] on link "Inside" at bounding box center [146, 49] width 11 height 15
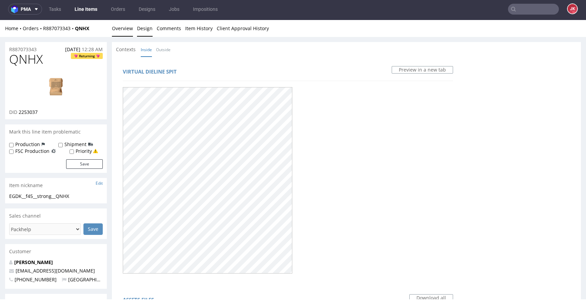
click at [124, 30] on link "Overview" at bounding box center [122, 28] width 21 height 17
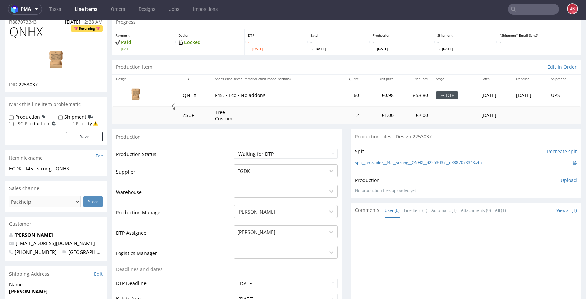
scroll to position [35, 0]
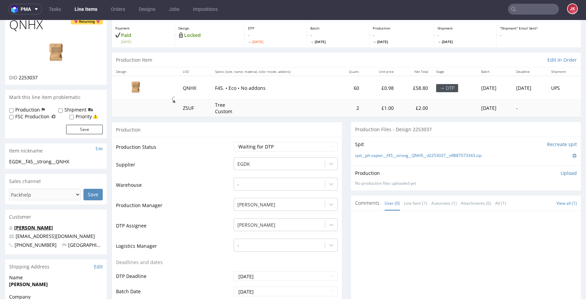
click at [30, 228] on link "[PERSON_NAME]" at bounding box center [33, 227] width 39 height 6
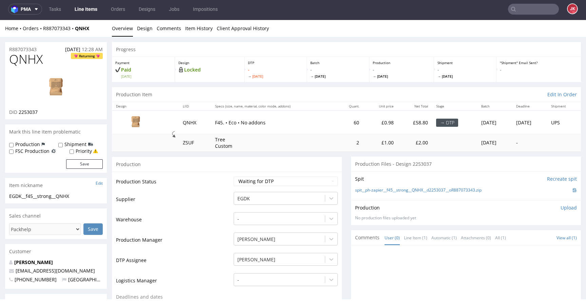
click at [22, 62] on span "QNHX" at bounding box center [26, 60] width 34 height 14
copy span "QNHX"
click at [34, 114] on span "2253037" at bounding box center [28, 112] width 19 height 6
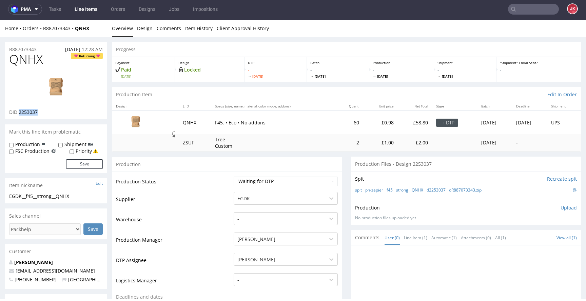
copy span "2253037"
click at [320, 183] on select "Waiting for Artwork Waiting for Diecut Waiting for Mockup Waiting for DTP Waiti…" at bounding box center [285, 181] width 104 height 9
select select "dtp_in_process"
click at [233, 177] on select "Waiting for Artwork Waiting for Diecut Waiting for Mockup Waiting for DTP Waiti…" at bounding box center [285, 181] width 104 height 9
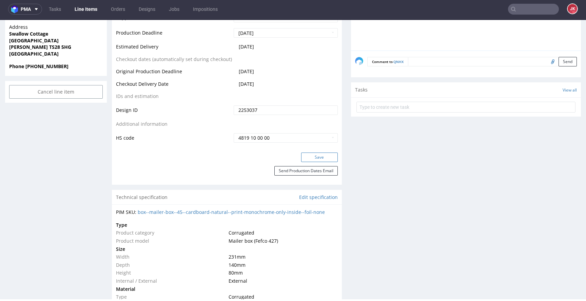
scroll to position [325, 0]
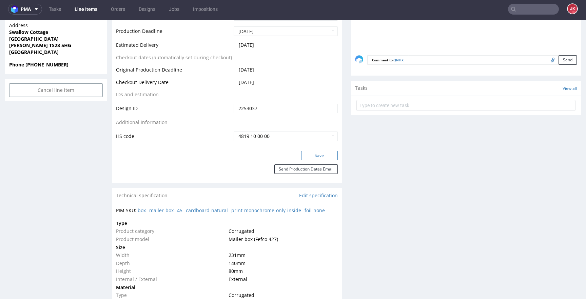
click at [320, 159] on button "Save" at bounding box center [319, 155] width 37 height 9
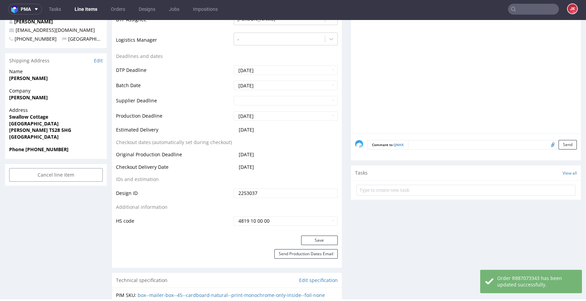
scroll to position [0, 0]
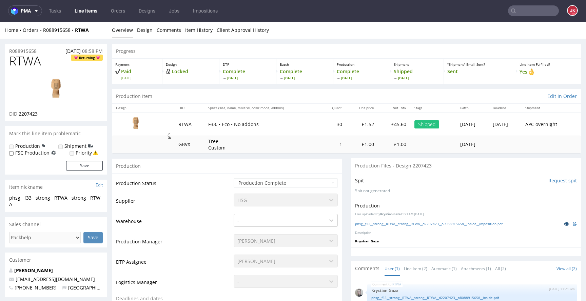
click at [560, 221] on link at bounding box center [566, 223] width 12 height 7
click at [383, 220] on div "phsg__f33__strong__RTWA__strong__RTWA__d2207423__oR088915658__inside__impositio…" at bounding box center [466, 223] width 222 height 7
click at [381, 224] on link "phsg__f33__strong__RTWA__strong__RTWA__d2207423__oR088915658__inside__impositio…" at bounding box center [428, 223] width 147 height 5
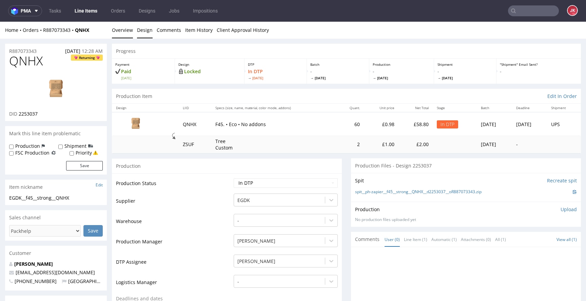
click at [147, 28] on link "Design" at bounding box center [145, 30] width 16 height 17
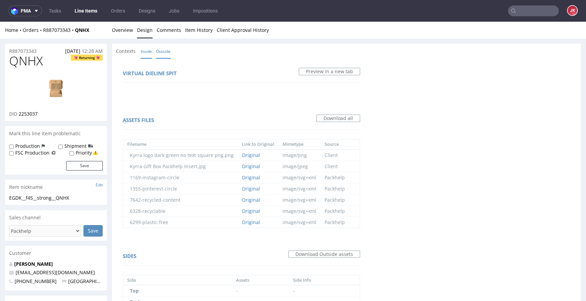
click at [147, 51] on link "Inside" at bounding box center [146, 51] width 11 height 15
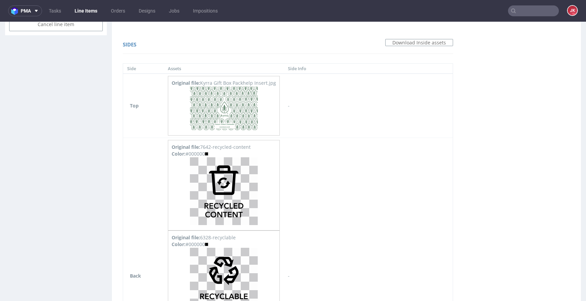
scroll to position [400, 0]
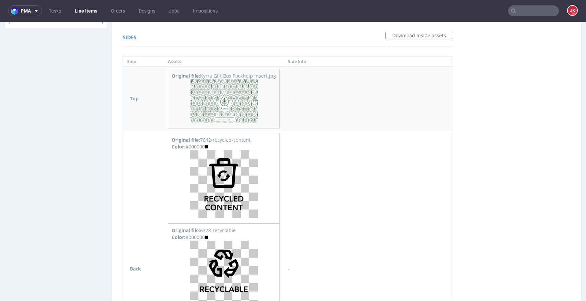
click at [222, 110] on img at bounding box center [224, 101] width 68 height 44
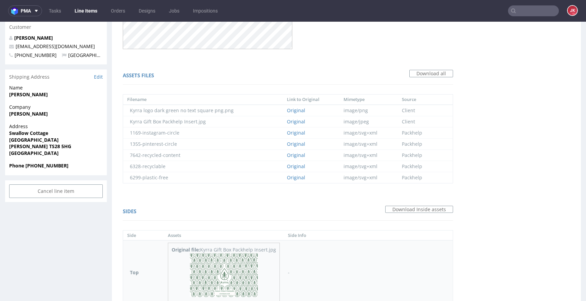
scroll to position [225, 0]
click at [288, 143] on link "Original" at bounding box center [296, 145] width 18 height 6
click at [291, 137] on td "Original" at bounding box center [311, 133] width 57 height 11
click at [293, 134] on link "Original" at bounding box center [296, 134] width 18 height 6
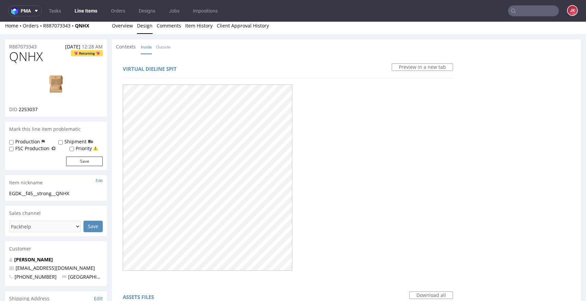
scroll to position [0, 0]
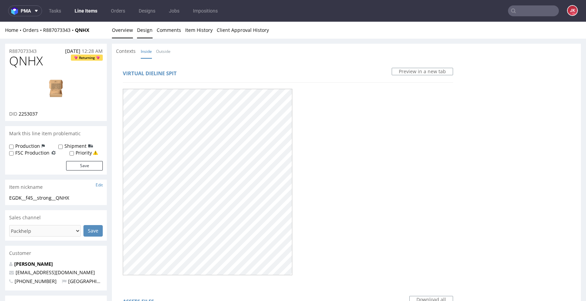
click at [130, 34] on link "Overview" at bounding box center [122, 30] width 21 height 17
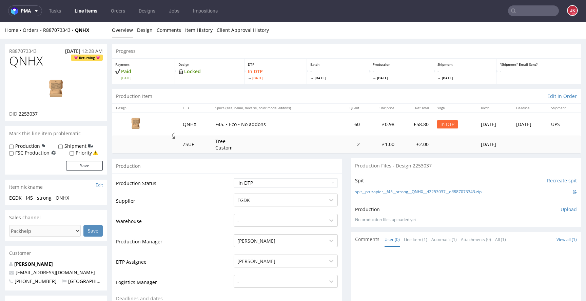
click at [39, 91] on img at bounding box center [56, 90] width 54 height 30
click at [26, 60] on span "QNHX" at bounding box center [26, 61] width 34 height 14
copy span "QNHX"
click at [217, 187] on td "Production Status" at bounding box center [174, 185] width 116 height 15
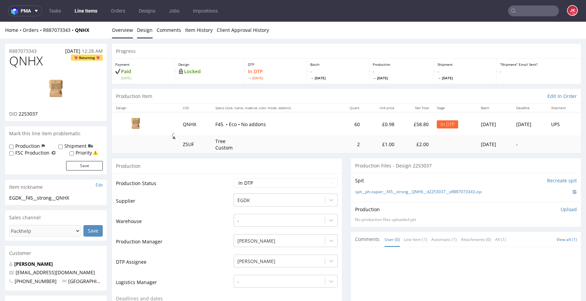
click at [144, 33] on link "Design" at bounding box center [145, 30] width 16 height 17
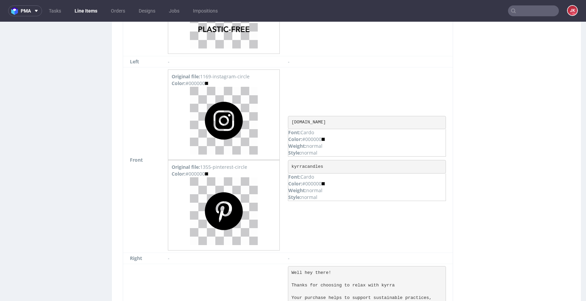
scroll to position [825, 0]
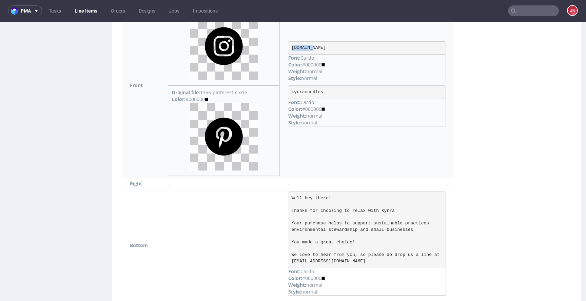
drag, startPoint x: 290, startPoint y: 48, endPoint x: 348, endPoint y: 44, distance: 58.0
click at [347, 45] on pre "kyrra.co" at bounding box center [367, 48] width 158 height 14
copy pre "kyrra.co"
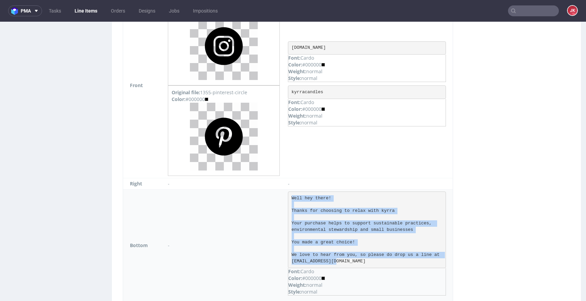
drag, startPoint x: 289, startPoint y: 197, endPoint x: 345, endPoint y: 261, distance: 84.1
click at [345, 261] on pre "Well hey there! Thanks for choosing to relax with kyrra Your purchase helps to …" at bounding box center [367, 229] width 158 height 76
copy pre "Well hey there! Thanks for choosing to relax with kyrra Your purchase helps to …"
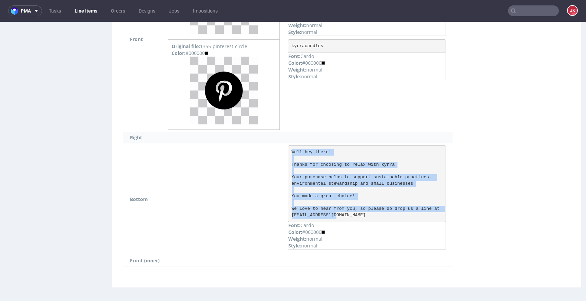
scroll to position [877, 0]
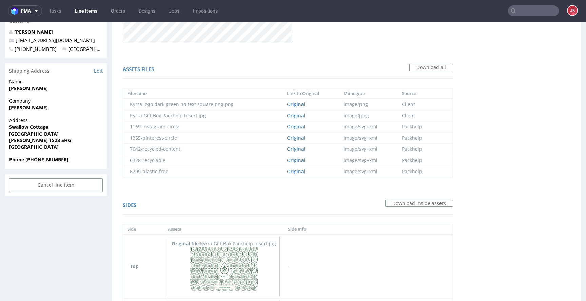
scroll to position [0, 0]
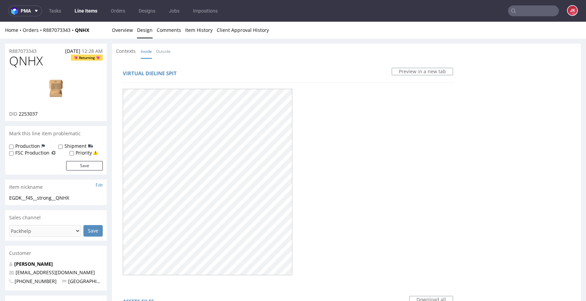
click at [59, 75] on img at bounding box center [56, 90] width 54 height 30
click at [132, 32] on li "Overview" at bounding box center [124, 30] width 25 height 7
click at [118, 32] on link "Overview" at bounding box center [122, 30] width 21 height 17
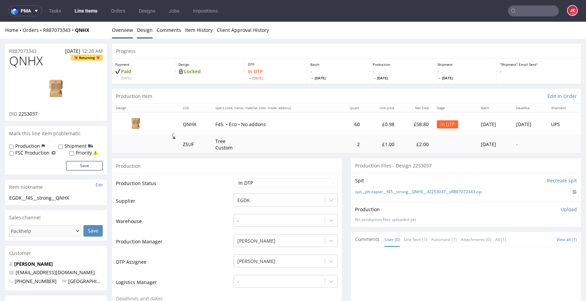
click at [140, 33] on link "Design" at bounding box center [145, 30] width 16 height 17
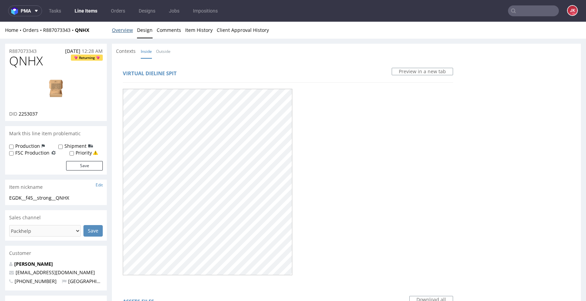
drag, startPoint x: 123, startPoint y: 31, endPoint x: 236, endPoint y: 65, distance: 117.6
click at [124, 31] on link "Overview" at bounding box center [122, 30] width 21 height 17
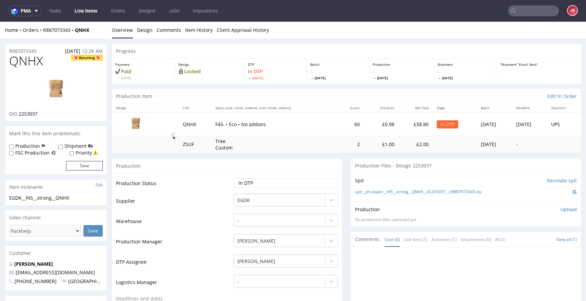
drag, startPoint x: 192, startPoint y: 208, endPoint x: 172, endPoint y: 209, distance: 20.4
click at [192, 208] on td "Supplier" at bounding box center [174, 203] width 116 height 20
drag, startPoint x: 78, startPoint y: 194, endPoint x: 2, endPoint y: 198, distance: 76.0
copy div "EGDK__f45__strong__QNHX"
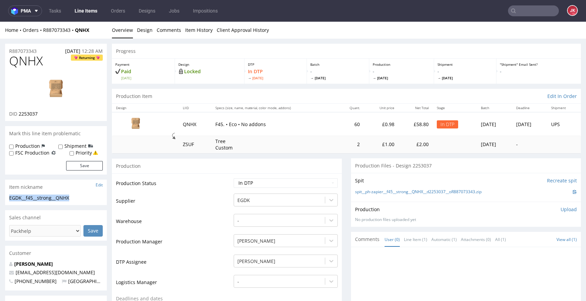
click at [42, 49] on div "R887073343 26.08.2025 12:28 AM" at bounding box center [56, 49] width 102 height 11
drag, startPoint x: 45, startPoint y: 51, endPoint x: 12, endPoint y: 57, distance: 33.7
click at [48, 49] on div "R887073343 26.08.2025 12:28 AM" at bounding box center [56, 49] width 102 height 11
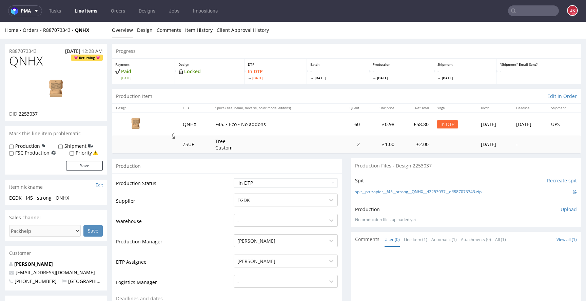
click at [43, 50] on div "R887073343 26.08.2025 12:28 AM" at bounding box center [56, 49] width 102 height 11
drag, startPoint x: 12, startPoint y: 50, endPoint x: 0, endPoint y: 52, distance: 12.0
copy p "R887073343"
drag, startPoint x: 19, startPoint y: 115, endPoint x: 57, endPoint y: 114, distance: 38.3
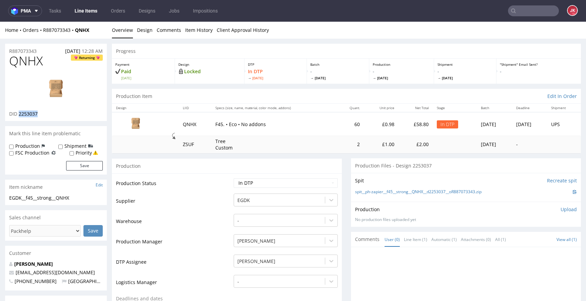
click at [57, 114] on div "DID 2253037" at bounding box center [56, 113] width 94 height 7
copy span "2253037"
click at [561, 209] on p "Upload" at bounding box center [568, 209] width 16 height 7
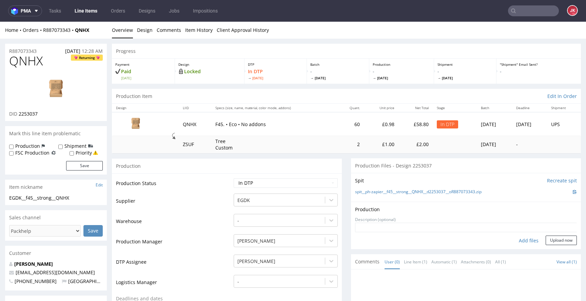
click at [514, 241] on div "Add files" at bounding box center [528, 240] width 34 height 10
type input "C:\fakepath\EGDK__f45__strong__QNHX__d2253037__oR887073343__5__outside.pdf"
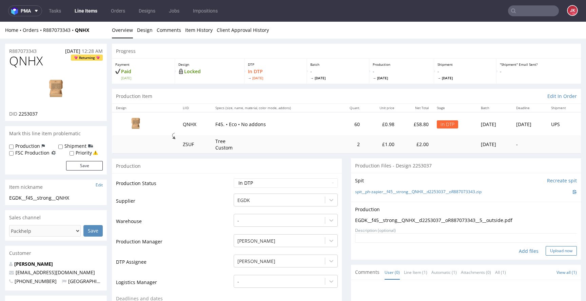
click at [545, 251] on button "Upload now" at bounding box center [560, 250] width 31 height 9
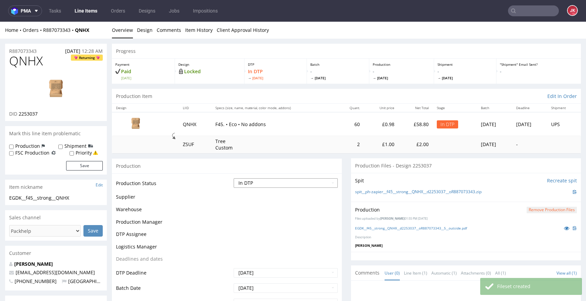
click at [280, 183] on select "Waiting for Artwork Waiting for Diecut Waiting for Mockup Waiting for DTP Waiti…" at bounding box center [285, 182] width 104 height 9
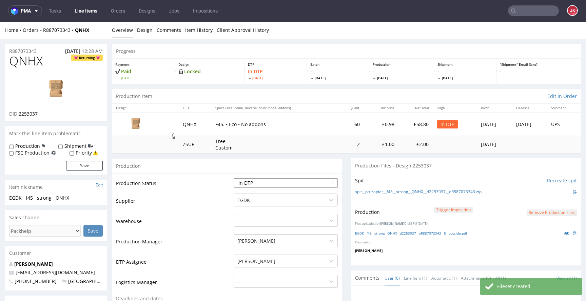
select select "dtp_production_ready"
click at [233, 178] on select "Waiting for Artwork Waiting for Diecut Waiting for Mockup Waiting for DTP Waiti…" at bounding box center [285, 182] width 104 height 9
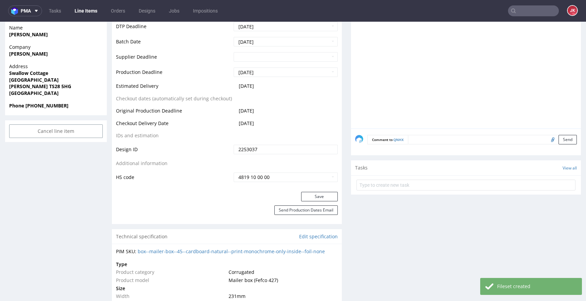
scroll to position [287, 0]
click at [306, 194] on button "Save" at bounding box center [319, 195] width 37 height 9
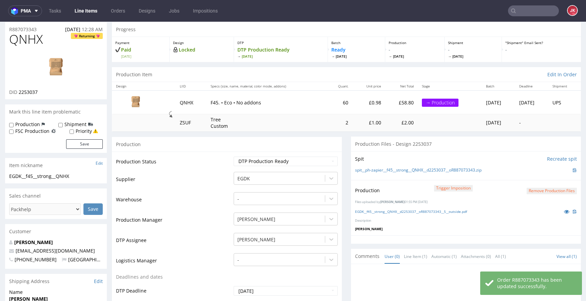
scroll to position [0, 0]
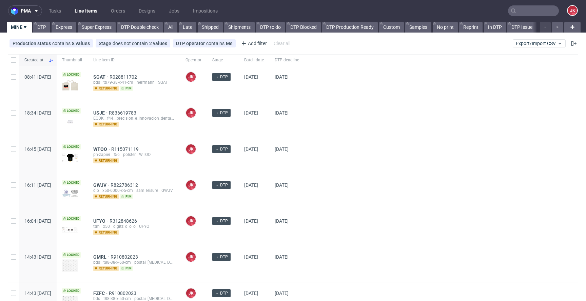
click at [207, 96] on div "[PERSON_NAME] [PERSON_NAME]" at bounding box center [193, 84] width 27 height 36
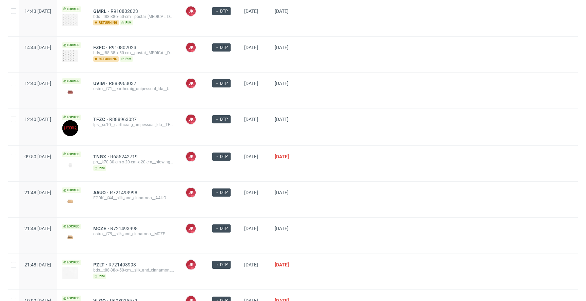
scroll to position [326, 0]
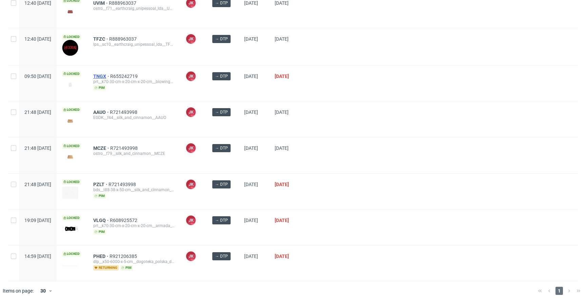
click at [110, 74] on span "TNGX" at bounding box center [101, 76] width 17 height 5
click at [355, 144] on div at bounding box center [440, 155] width 273 height 36
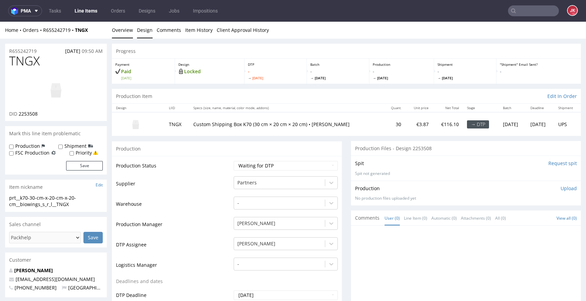
click at [139, 34] on link "Design" at bounding box center [145, 30] width 16 height 17
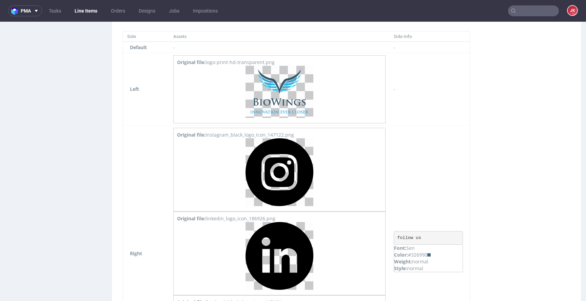
scroll to position [612, 0]
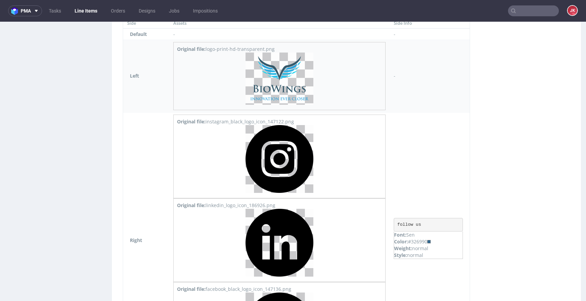
click at [274, 86] on img at bounding box center [279, 79] width 68 height 52
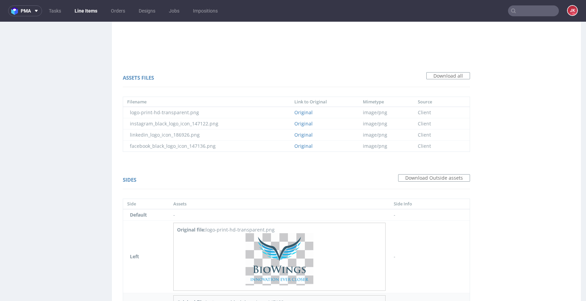
scroll to position [427, 0]
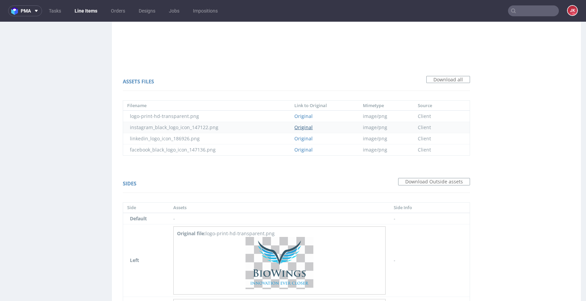
click at [301, 126] on link "Original" at bounding box center [303, 127] width 18 height 6
click at [301, 139] on link "Original" at bounding box center [303, 138] width 18 height 6
click at [301, 151] on link "Original" at bounding box center [303, 149] width 18 height 6
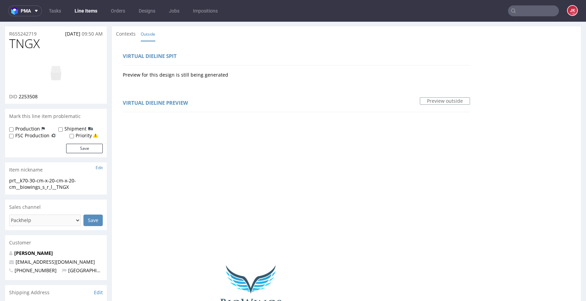
scroll to position [0, 0]
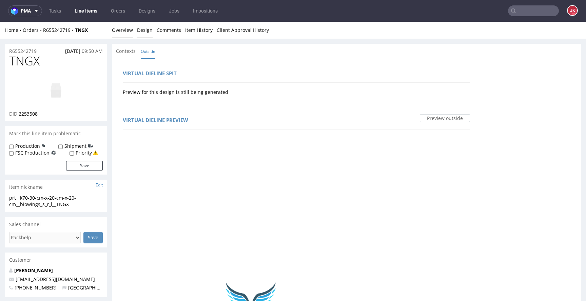
click at [126, 33] on link "Overview" at bounding box center [122, 30] width 21 height 17
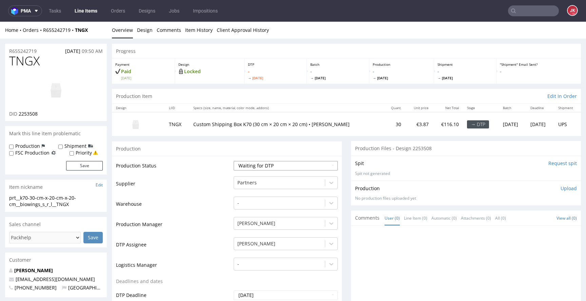
click at [252, 164] on select "Waiting for Artwork Waiting for Diecut Waiting for Mockup Waiting for DTP Waiti…" at bounding box center [285, 165] width 104 height 9
select select "dtp_in_process"
click at [233, 161] on select "Waiting for Artwork Waiting for Diecut Waiting for Mockup Waiting for DTP Waiti…" at bounding box center [285, 165] width 104 height 9
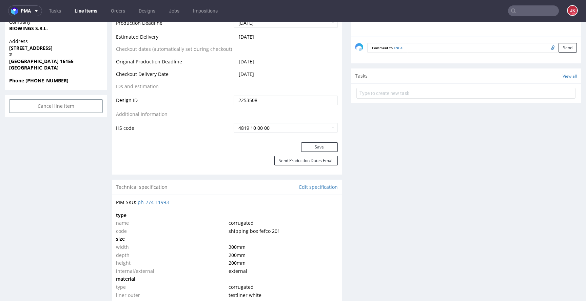
scroll to position [322, 0]
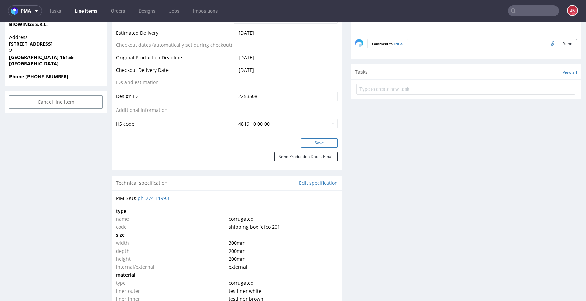
click at [301, 143] on button "Save" at bounding box center [319, 142] width 37 height 9
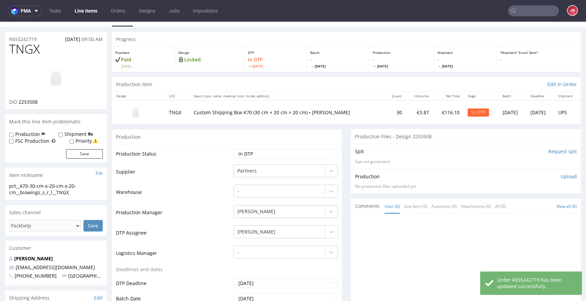
scroll to position [0, 0]
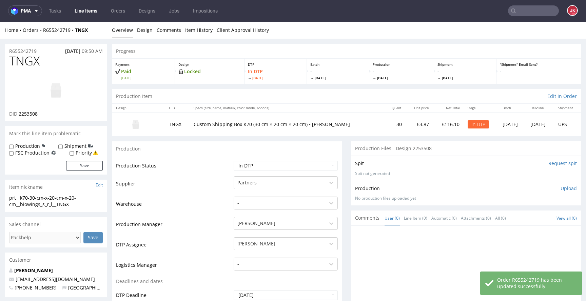
click at [53, 83] on img at bounding box center [56, 90] width 54 height 30
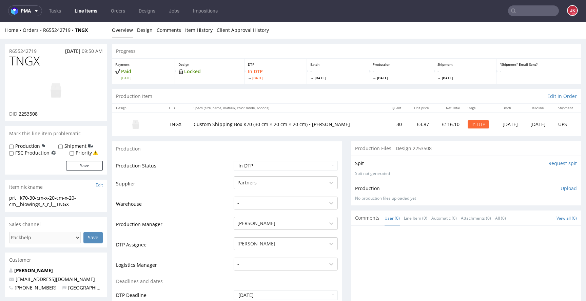
drag, startPoint x: 216, startPoint y: 206, endPoint x: 287, endPoint y: 222, distance: 72.3
click at [216, 206] on td "Warehouse" at bounding box center [174, 206] width 116 height 20
click at [149, 30] on link "Design" at bounding box center [145, 30] width 16 height 17
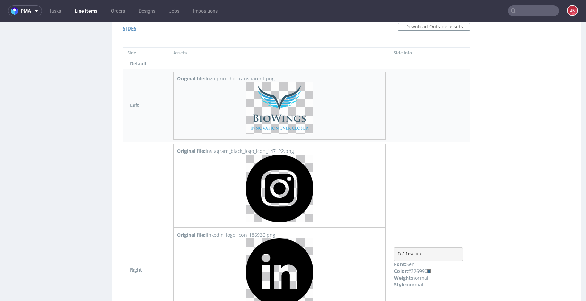
scroll to position [617, 0]
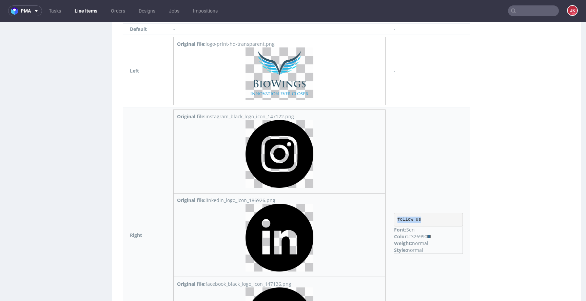
drag, startPoint x: 392, startPoint y: 220, endPoint x: 424, endPoint y: 220, distance: 31.5
click at [424, 220] on pre "follow us" at bounding box center [427, 220] width 69 height 14
copy pre "follow us"
click at [416, 237] on div "Color: #326990" at bounding box center [428, 236] width 68 height 7
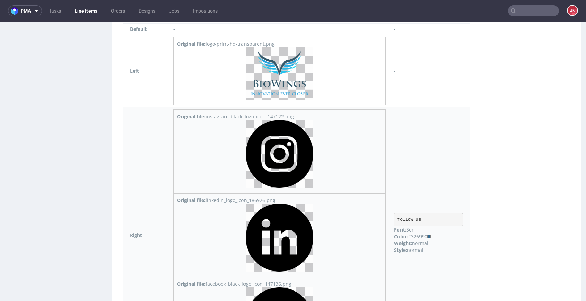
copy div "326990"
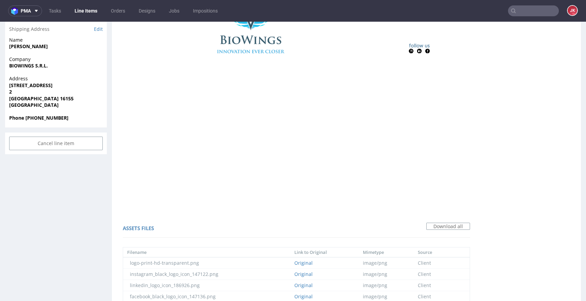
scroll to position [0, 0]
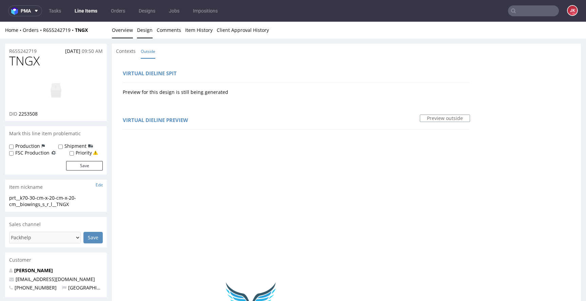
click at [125, 29] on link "Overview" at bounding box center [122, 30] width 21 height 17
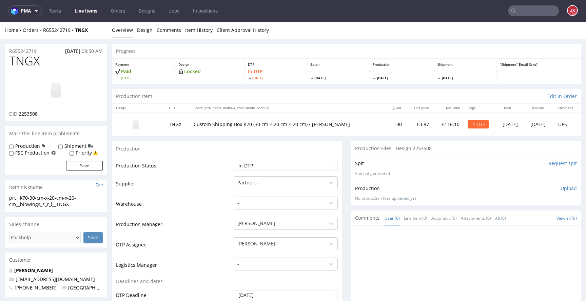
click at [197, 201] on td "Warehouse" at bounding box center [174, 206] width 116 height 20
drag, startPoint x: 83, startPoint y: 205, endPoint x: 0, endPoint y: 197, distance: 83.3
copy div "prt__k70-30-cm-x-20-cm-x-20-cm__biowings_s_r_l__TNGX"
drag, startPoint x: 43, startPoint y: 51, endPoint x: 0, endPoint y: 50, distance: 43.4
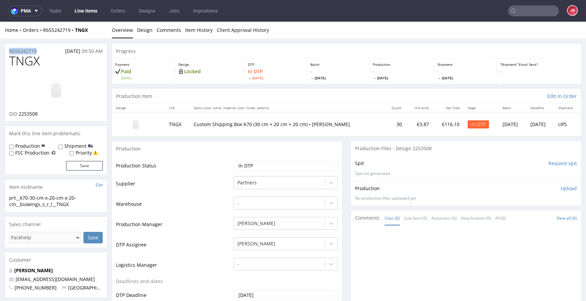
copy p "R655242719"
drag, startPoint x: 19, startPoint y: 115, endPoint x: 39, endPoint y: 115, distance: 20.0
click at [39, 115] on div "DID 2253508" at bounding box center [56, 113] width 94 height 7
copy span "2253508"
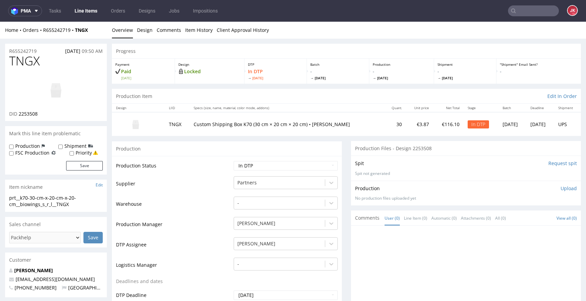
click at [485, 178] on div "Spit Request spit Spit not generated" at bounding box center [466, 168] width 230 height 25
click at [564, 189] on p "Upload" at bounding box center [568, 188] width 16 height 7
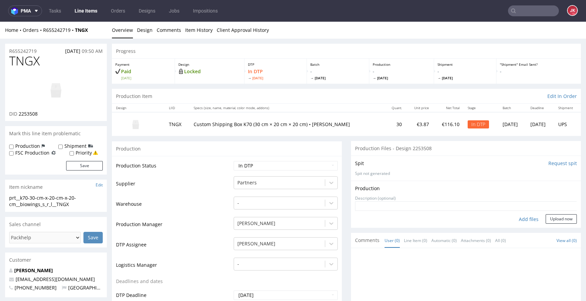
click at [517, 222] on div "Add files" at bounding box center [528, 219] width 34 height 10
type input "C:\fakepath\prt__k70-30-cm-x-20-cm-x-20-cm__biowings_s_r_l__TNGX__d2253508__oR6…"
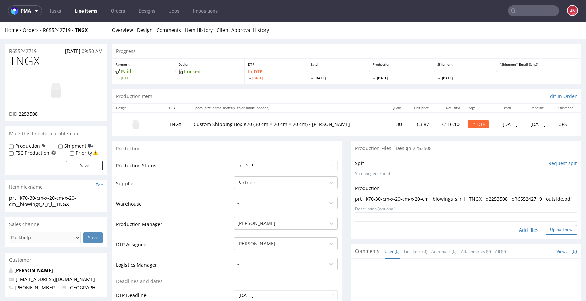
click at [549, 234] on button "Upload now" at bounding box center [560, 229] width 31 height 9
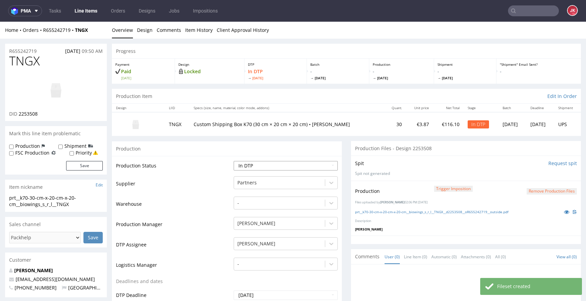
click at [307, 167] on select "Waiting for Artwork Waiting for Diecut Waiting for Mockup Waiting for DTP Waiti…" at bounding box center [285, 165] width 104 height 9
select select "dtp_production_ready"
click at [233, 161] on select "Waiting for Artwork Waiting for Diecut Waiting for Mockup Waiting for DTP Waiti…" at bounding box center [285, 165] width 104 height 9
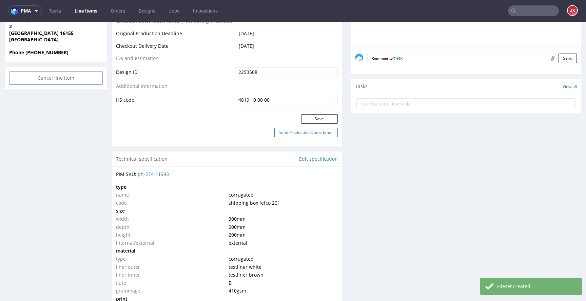
scroll to position [349, 0]
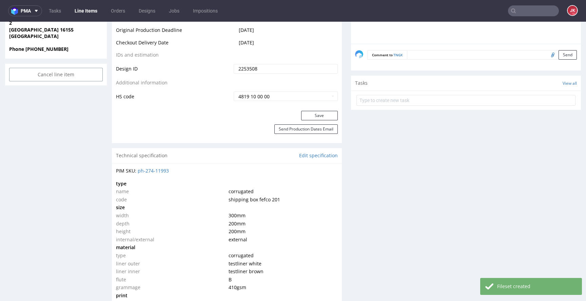
click at [310, 120] on div "Save" at bounding box center [227, 118] width 230 height 14
click at [307, 116] on button "Save" at bounding box center [319, 115] width 37 height 9
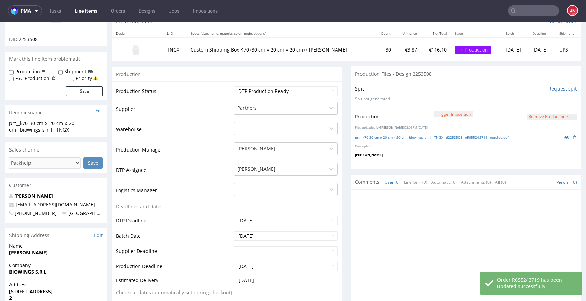
scroll to position [0, 0]
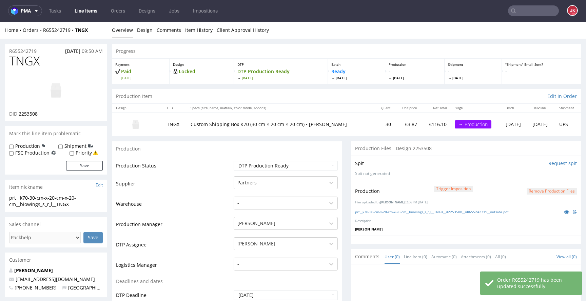
click at [225, 162] on td "Production Status" at bounding box center [174, 167] width 116 height 15
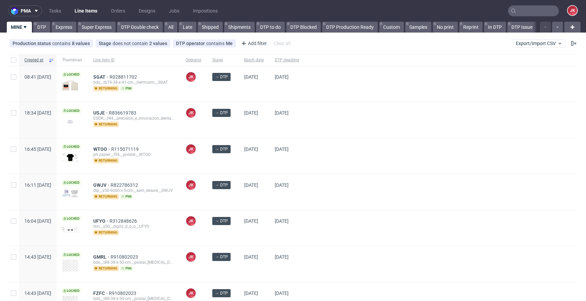
click at [239, 159] on div "→ DTP" at bounding box center [223, 156] width 32 height 36
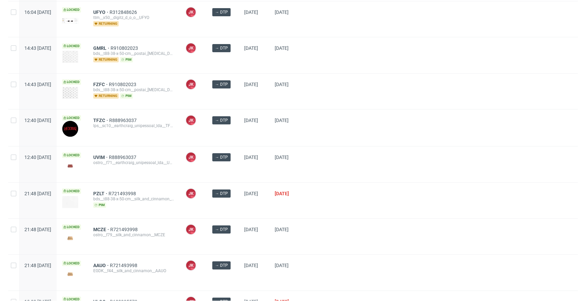
scroll to position [290, 0]
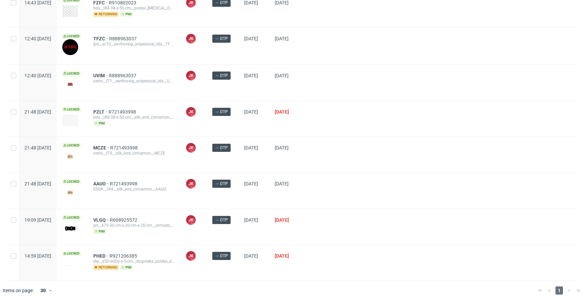
click at [364, 135] on div at bounding box center [440, 119] width 273 height 36
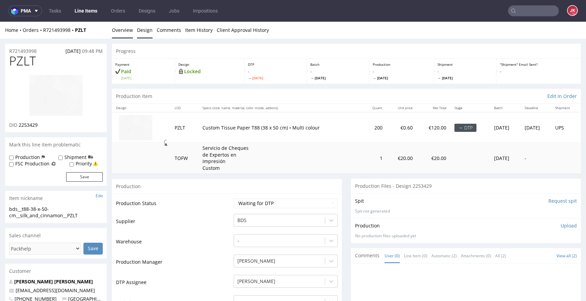
click at [145, 29] on link "Design" at bounding box center [145, 30] width 16 height 17
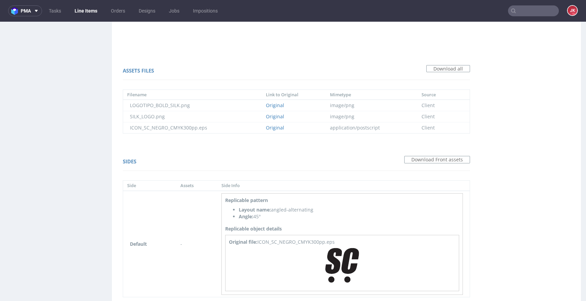
scroll to position [469, 0]
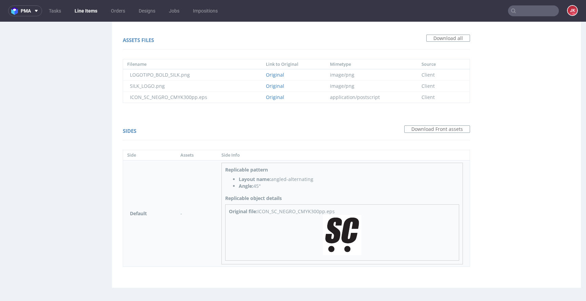
click at [349, 244] on img at bounding box center [342, 235] width 39 height 40
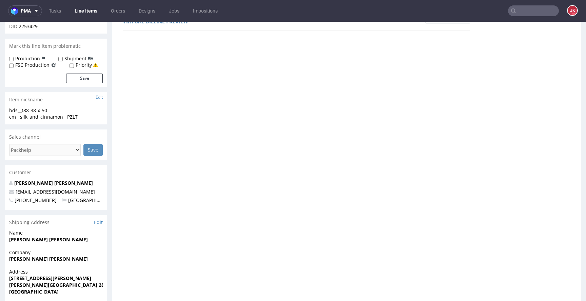
scroll to position [0, 0]
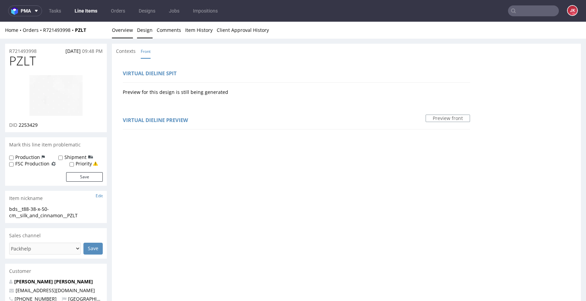
click at [130, 35] on link "Overview" at bounding box center [122, 30] width 21 height 17
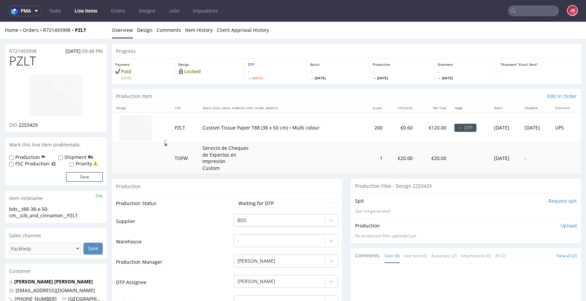
click at [57, 90] on img at bounding box center [56, 96] width 54 height 42
click at [280, 200] on select "Waiting for Artwork Waiting for Diecut Waiting for Mockup Waiting for DTP Waiti…" at bounding box center [285, 203] width 104 height 9
select select "dtp_in_process"
click at [233, 199] on select "Waiting for Artwork Waiting for Diecut Waiting for Mockup Waiting for DTP Waiti…" at bounding box center [285, 203] width 104 height 9
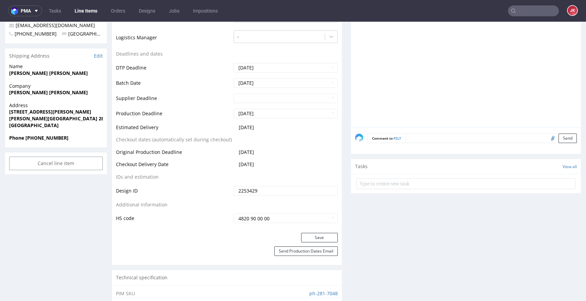
scroll to position [389, 0]
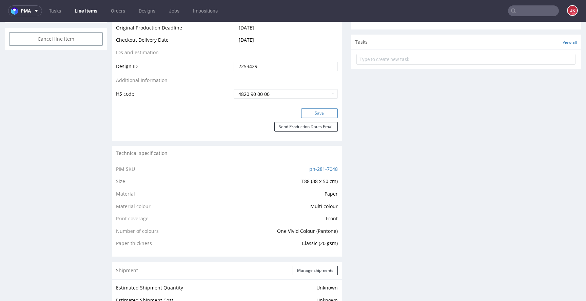
click at [322, 113] on button "Save" at bounding box center [319, 112] width 37 height 9
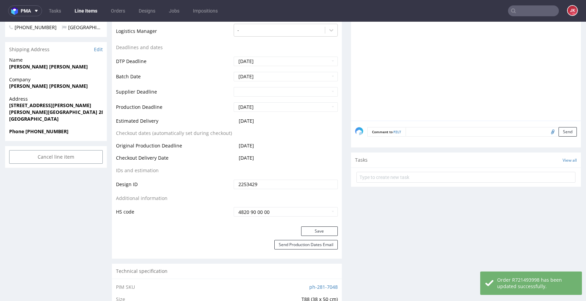
scroll to position [0, 0]
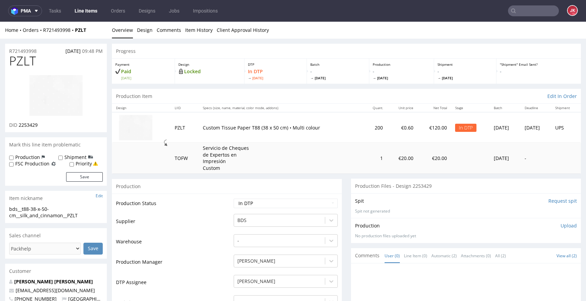
click at [217, 200] on td "Production Status" at bounding box center [174, 205] width 116 height 15
click at [26, 60] on span "PZLT" at bounding box center [22, 61] width 27 height 14
copy span "PZLT"
click at [28, 126] on span "2253429" at bounding box center [28, 125] width 19 height 6
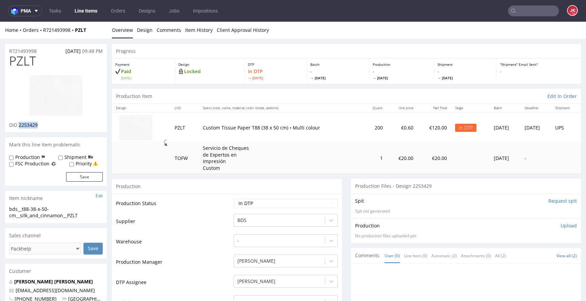
click at [28, 126] on span "2253429" at bounding box center [28, 125] width 19 height 6
copy span "2253429"
drag, startPoint x: 93, startPoint y: 214, endPoint x: 0, endPoint y: 207, distance: 93.1
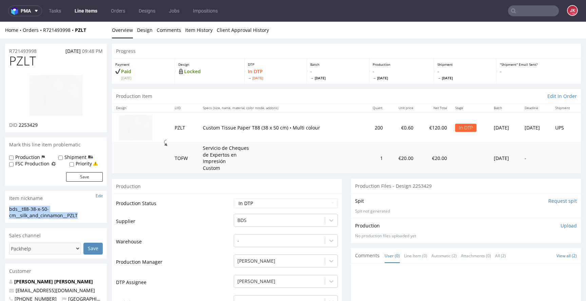
copy div "bds__t88-38-x-50-cm__silk_and_cinnamon__PZLT"
click at [43, 51] on div "R721493998 26.08.2025 09:48 PM" at bounding box center [56, 49] width 102 height 11
drag, startPoint x: 36, startPoint y: 50, endPoint x: 1, endPoint y: 51, distance: 35.3
copy p "R721493998"
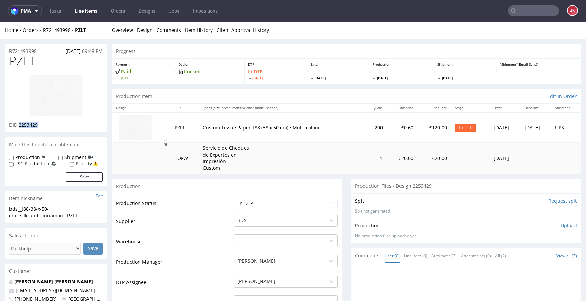
drag, startPoint x: 19, startPoint y: 127, endPoint x: 63, endPoint y: 126, distance: 44.1
click at [63, 126] on div "DID 2253429" at bounding box center [56, 125] width 94 height 7
copy span "2253429"
click at [557, 221] on div "Production Upload No production files uploaded yet Description (optional) Add f…" at bounding box center [466, 230] width 230 height 25
click at [560, 223] on p "Upload" at bounding box center [568, 225] width 16 height 7
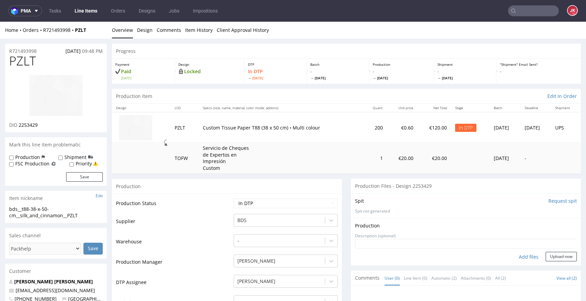
click at [520, 257] on div "Add files" at bounding box center [528, 257] width 34 height 10
type input "C:\fakepath\bds__t88-38-x-50-cm__silk_and_cinnamon__PZLT__d2253429__oR721493998…"
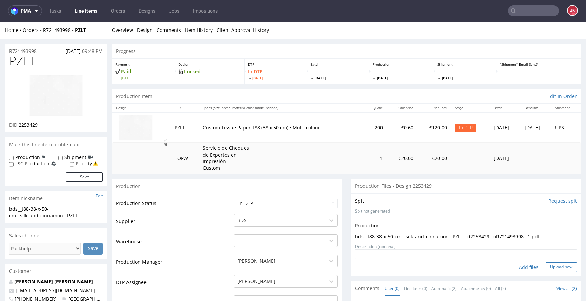
click at [546, 264] on button "Upload now" at bounding box center [560, 266] width 31 height 9
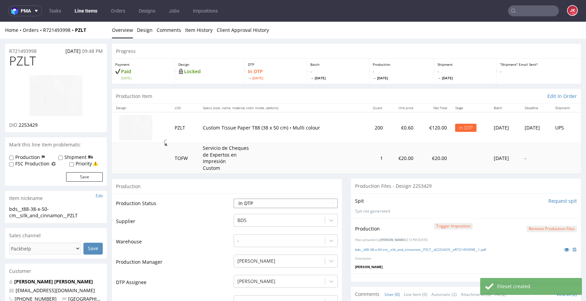
click at [310, 204] on select "Waiting for Artwork Waiting for Diecut Waiting for Mockup Waiting for DTP Waiti…" at bounding box center [285, 203] width 104 height 9
select select "dtp_production_ready"
click at [233, 199] on select "Waiting for Artwork Waiting for Diecut Waiting for Mockup Waiting for DTP Waiti…" at bounding box center [285, 203] width 104 height 9
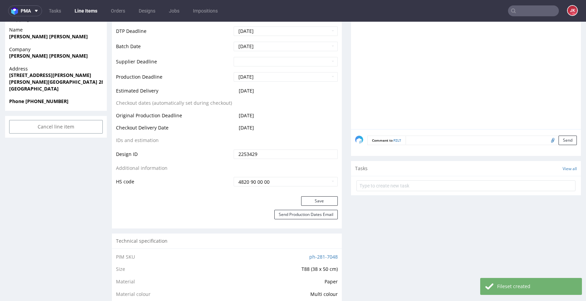
scroll to position [312, 0]
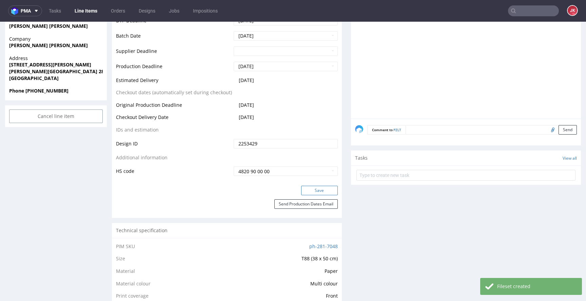
click at [310, 193] on button "Save" at bounding box center [319, 190] width 37 height 9
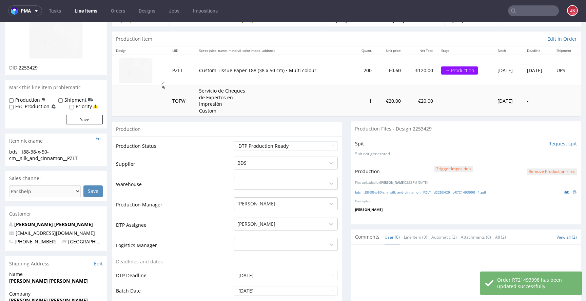
scroll to position [0, 0]
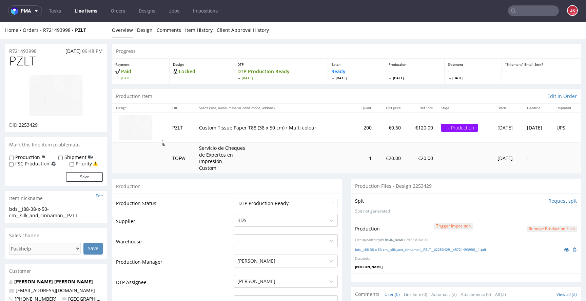
click at [216, 205] on td "Production Status" at bounding box center [174, 205] width 116 height 15
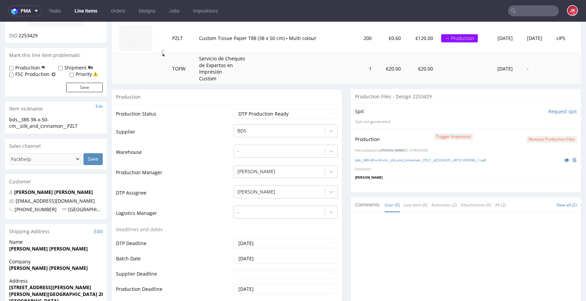
scroll to position [58, 0]
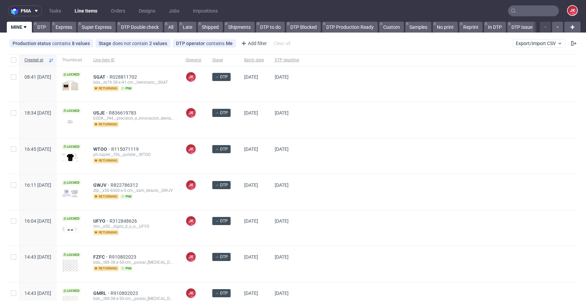
click at [334, 170] on div at bounding box center [440, 156] width 273 height 36
click at [239, 166] on div "→ DTP" at bounding box center [223, 156] width 32 height 36
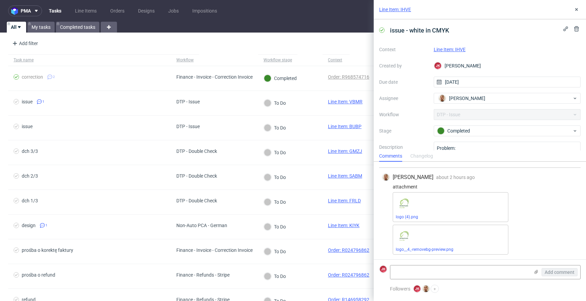
scroll to position [55, 0]
click at [452, 49] on link "Line Item: IHVE" at bounding box center [449, 49] width 32 height 5
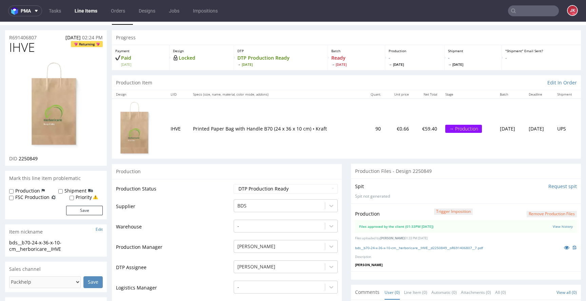
scroll to position [12, 0]
